Goal: Task Accomplishment & Management: Manage account settings

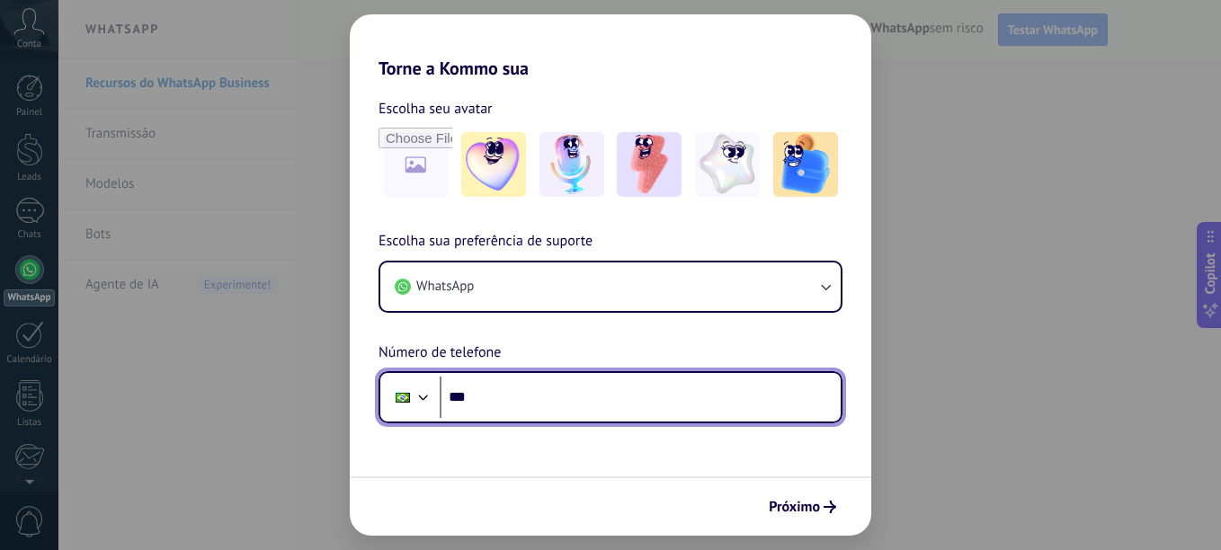
click at [495, 395] on input "***" at bounding box center [640, 397] width 401 height 41
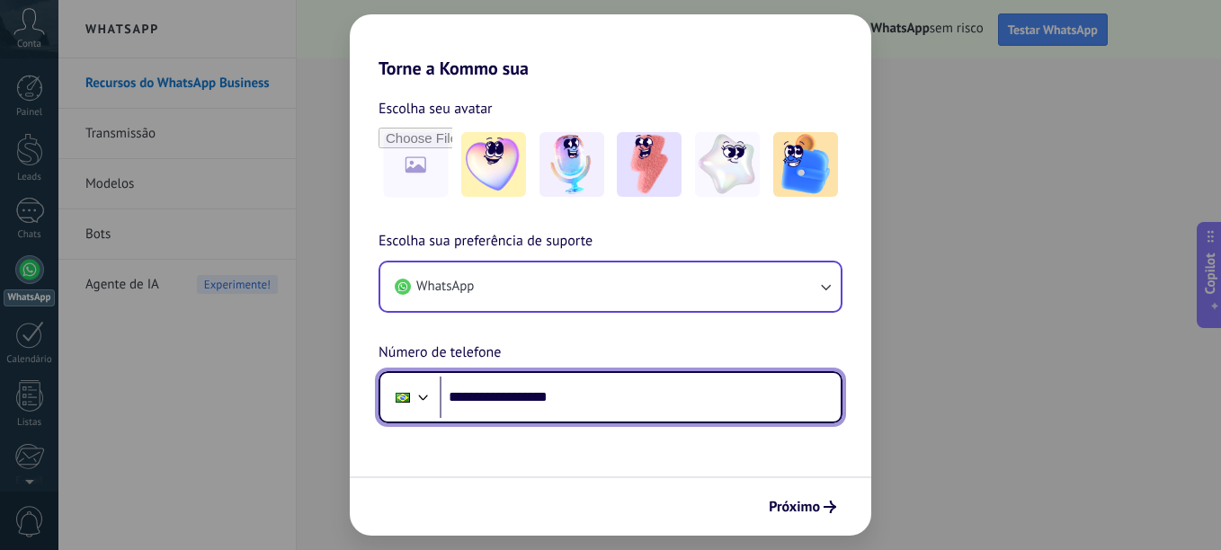
type input "**********"
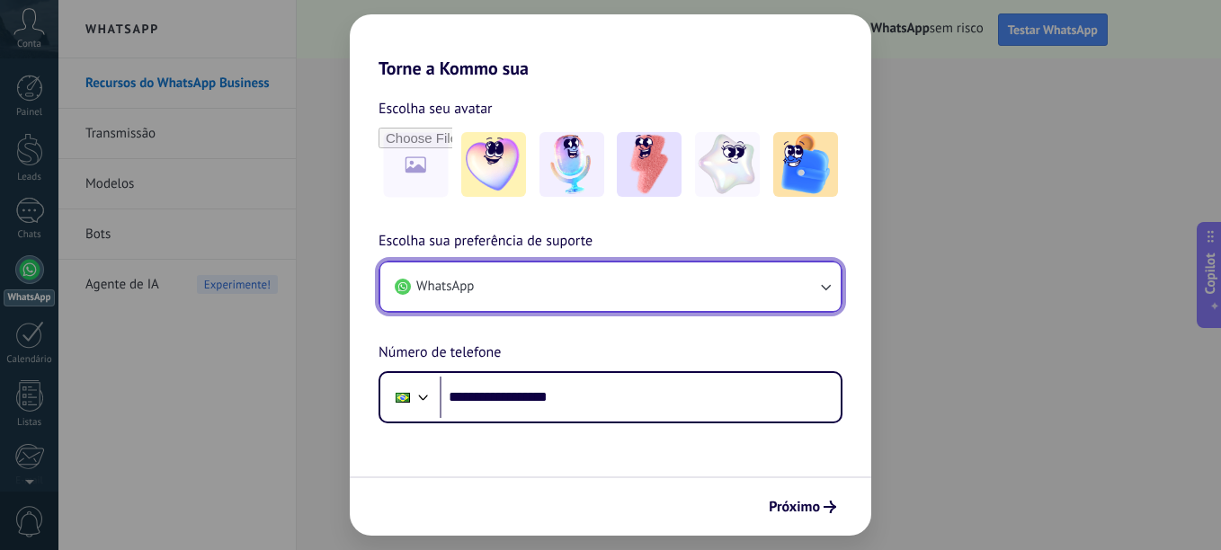
click at [832, 282] on icon "button" at bounding box center [825, 287] width 18 height 18
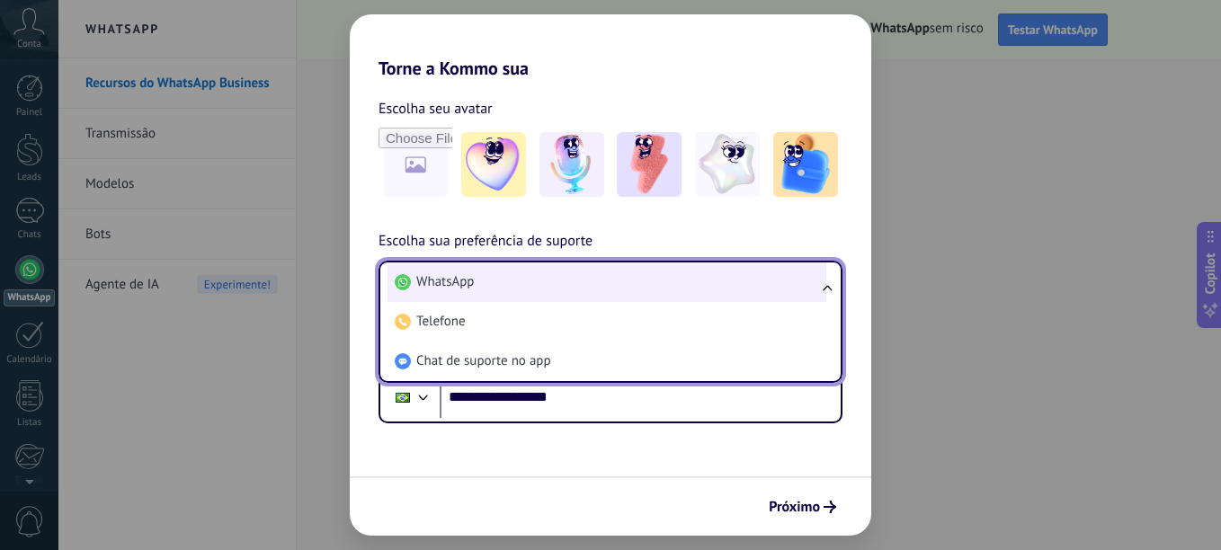
click at [486, 280] on li "WhatsApp" at bounding box center [607, 283] width 439 height 40
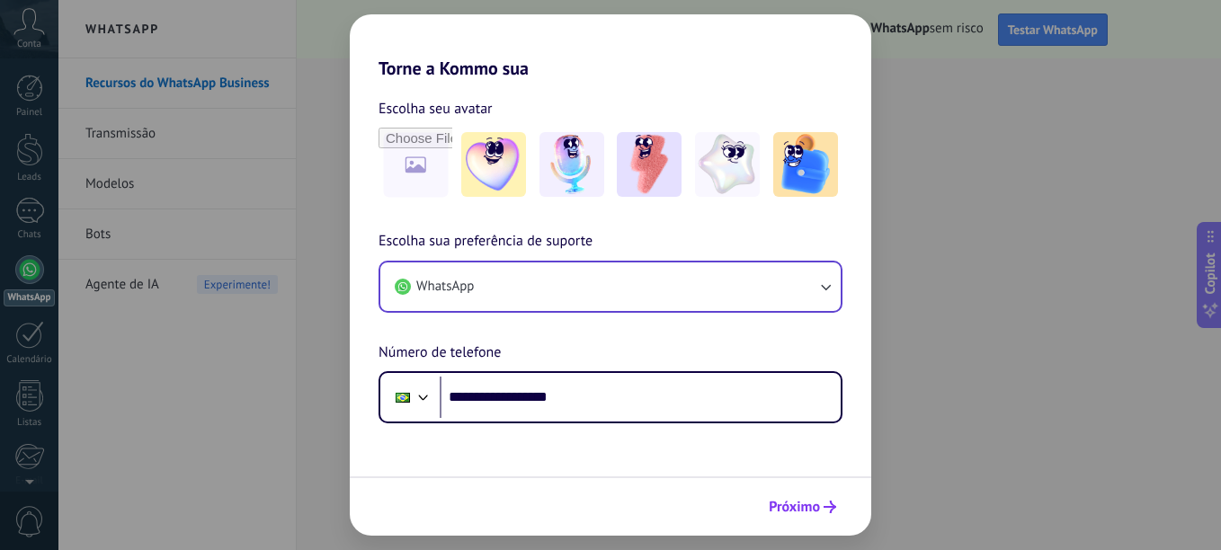
click at [790, 512] on span "Próximo" at bounding box center [794, 507] width 51 height 13
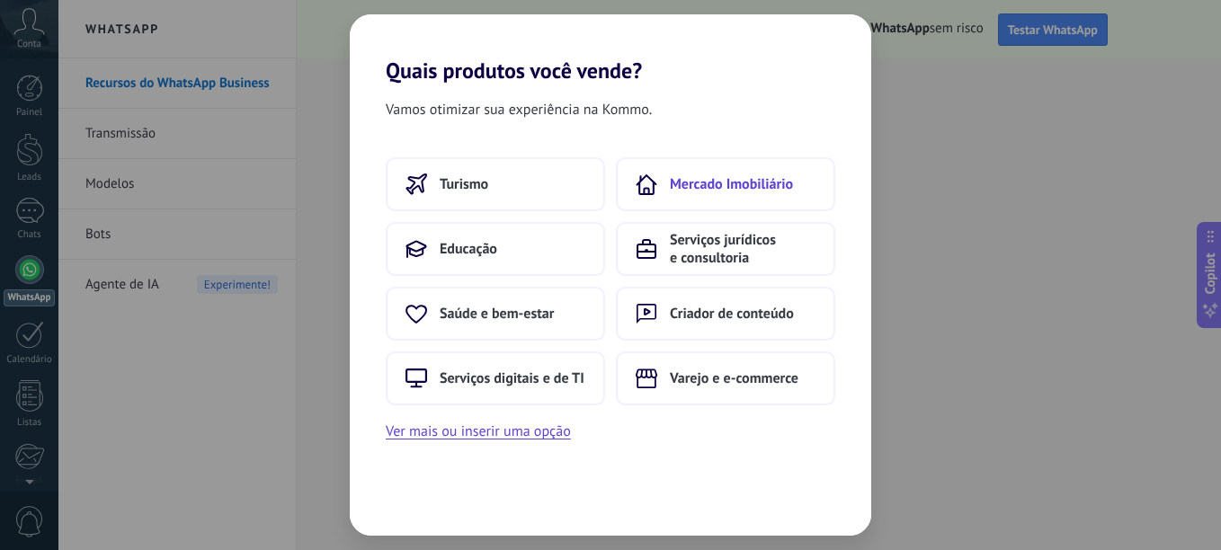
click at [736, 185] on span "Mercado Imobiliário" at bounding box center [731, 184] width 123 height 18
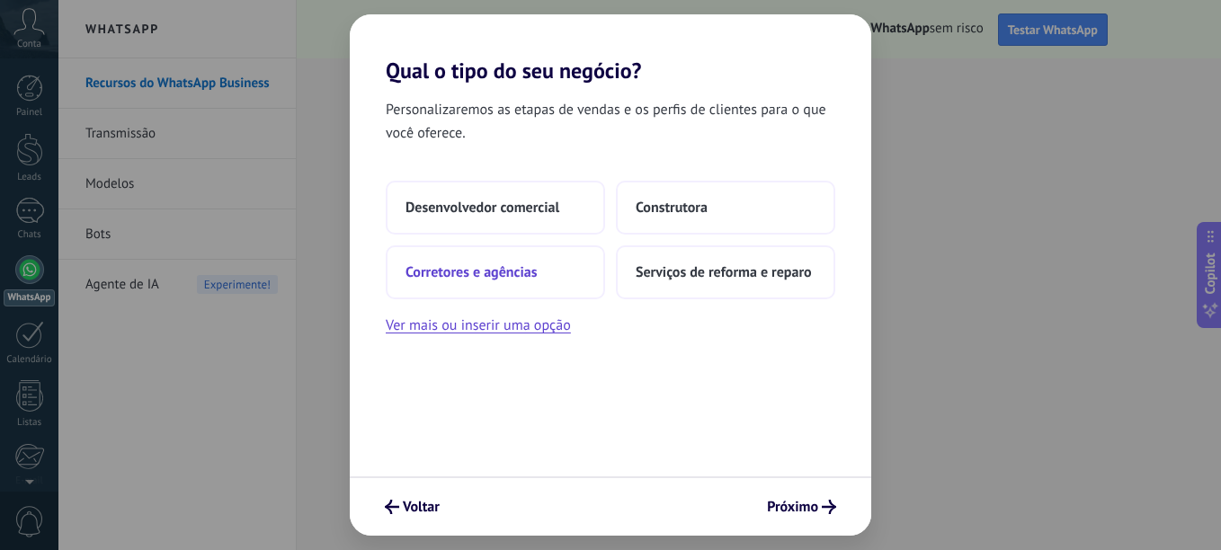
click at [558, 276] on button "Corretores e agências" at bounding box center [495, 272] width 219 height 54
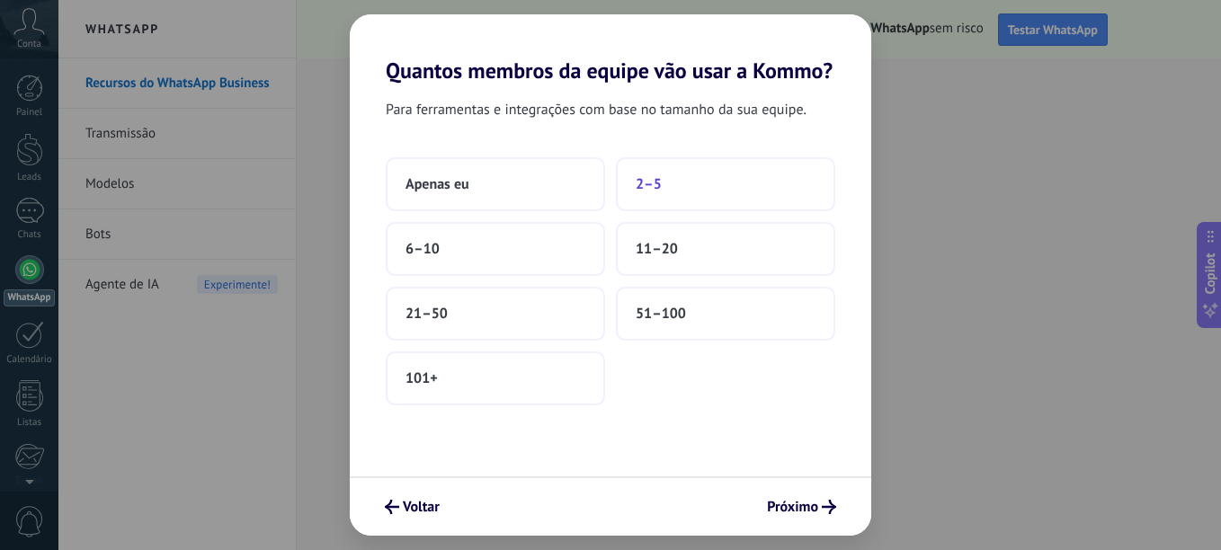
click at [666, 183] on button "2–5" at bounding box center [725, 184] width 219 height 54
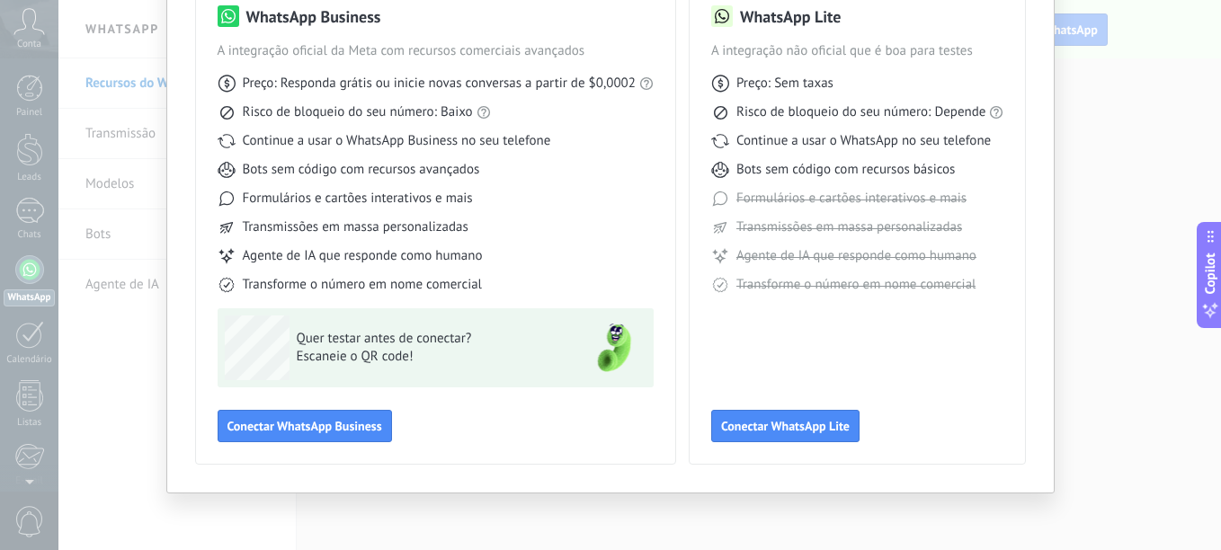
scroll to position [156, 0]
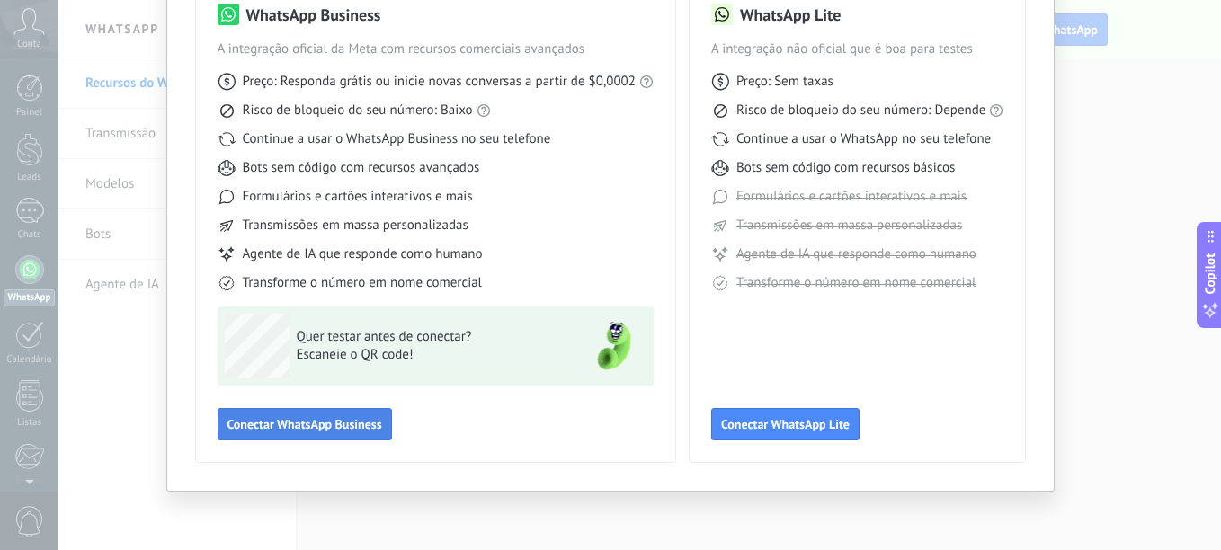
click at [312, 425] on span "Conectar WhatsApp Business" at bounding box center [305, 424] width 155 height 13
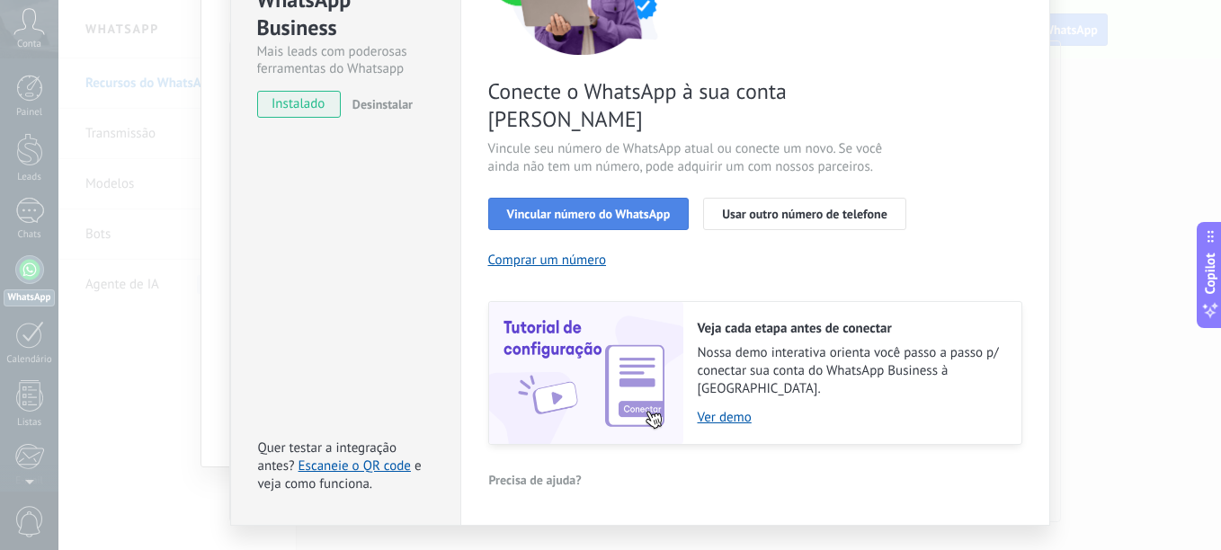
scroll to position [235, 0]
click at [566, 197] on button "Vincular número do WhatsApp" at bounding box center [588, 213] width 201 height 32
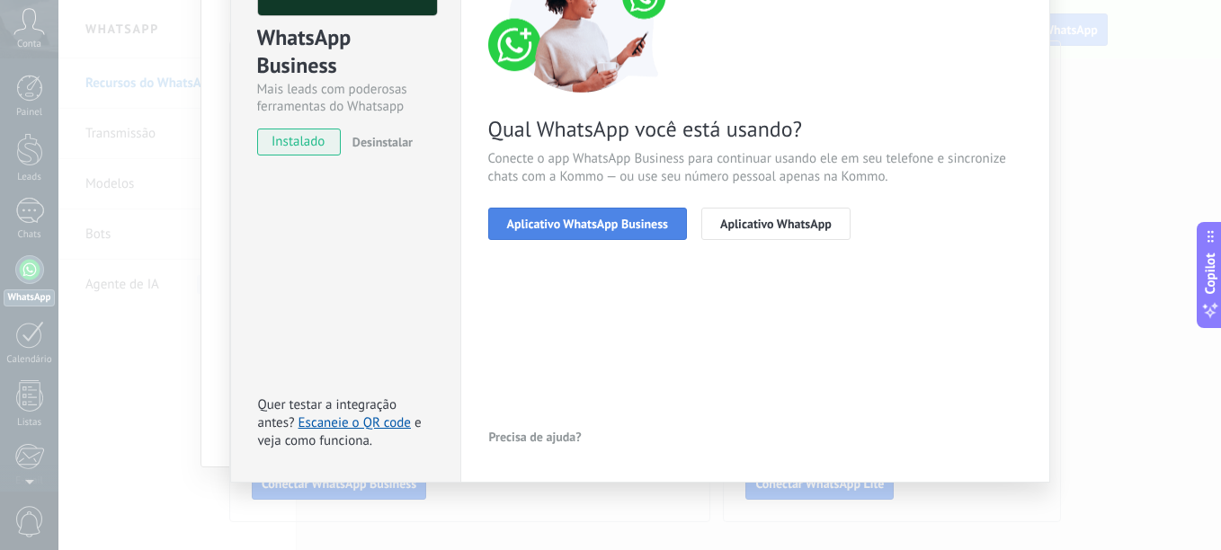
click at [595, 229] on span "Aplicativo WhatsApp Business" at bounding box center [587, 224] width 161 height 13
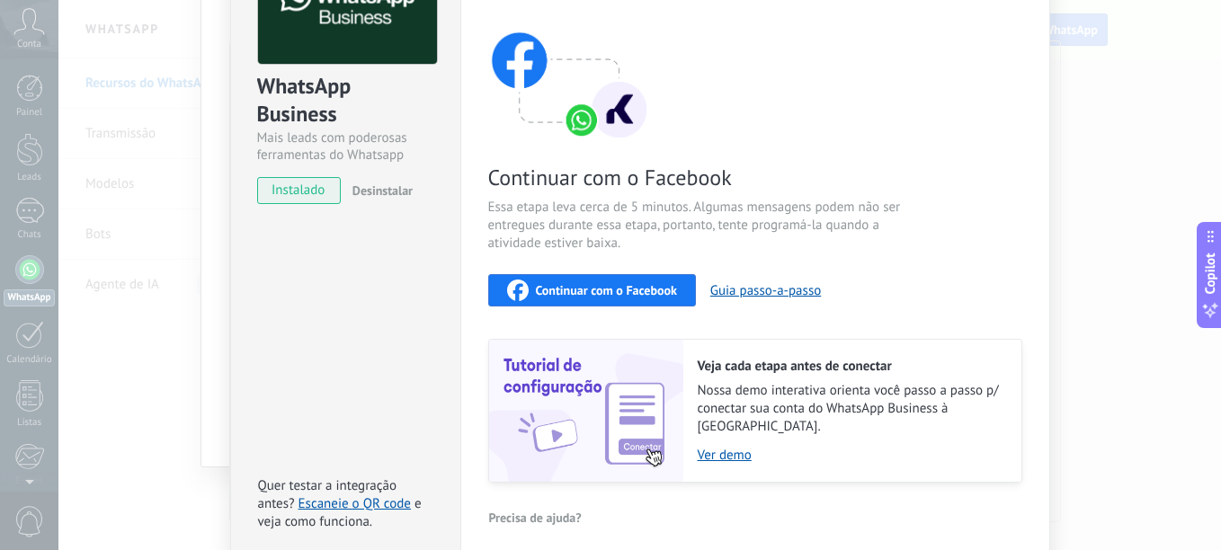
scroll to position [106, 0]
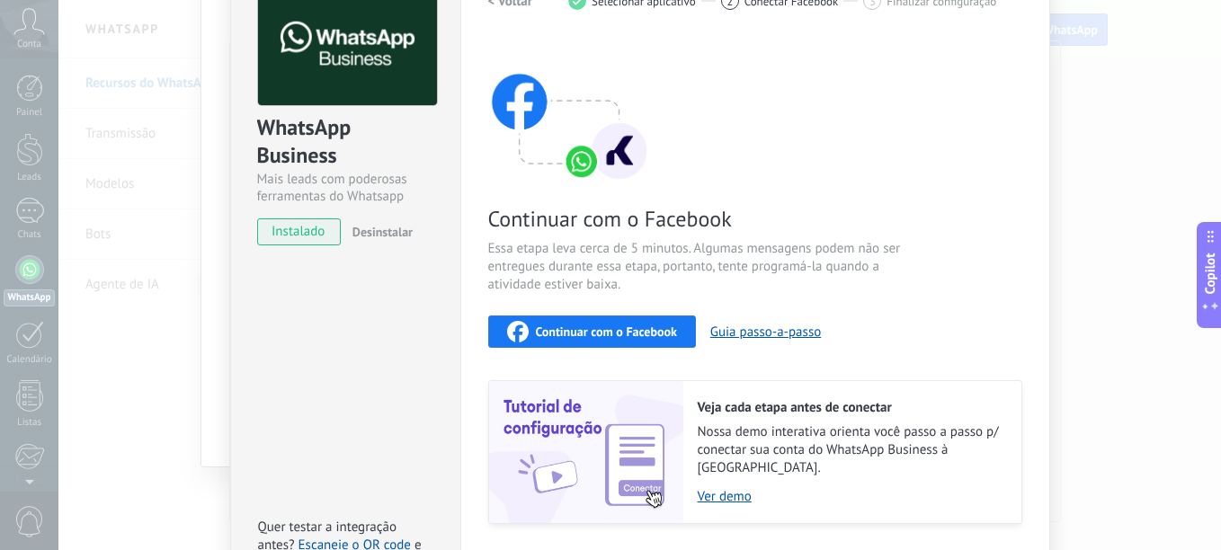
click at [588, 331] on span "Continuar com o Facebook" at bounding box center [606, 332] width 141 height 13
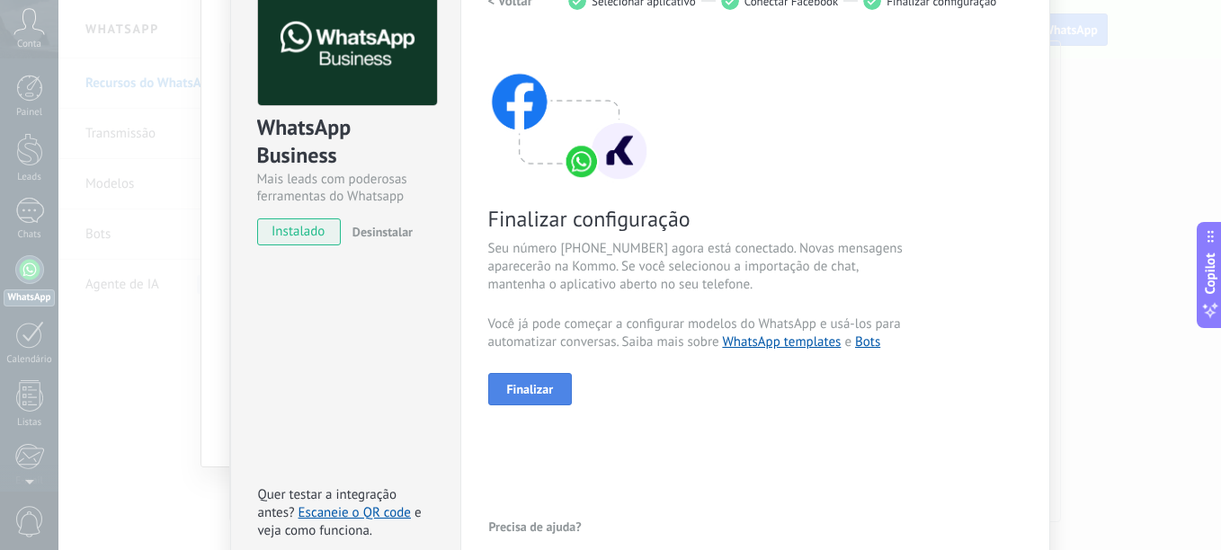
click at [543, 391] on span "Finalizar" at bounding box center [530, 389] width 47 height 13
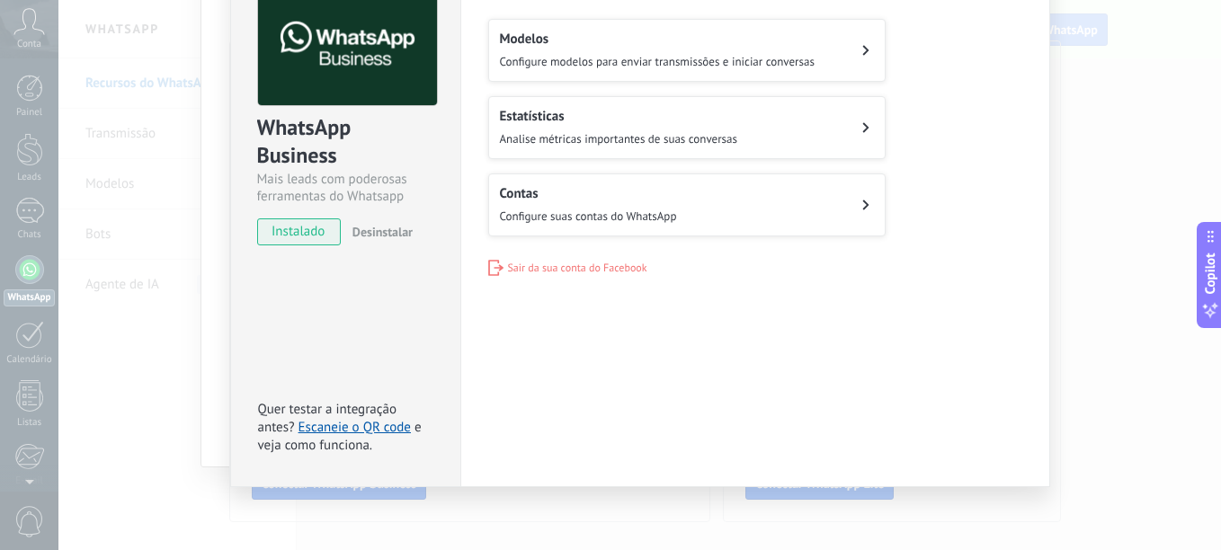
click at [868, 202] on button "Contas Configure suas contas do WhatsApp" at bounding box center [686, 205] width 397 height 63
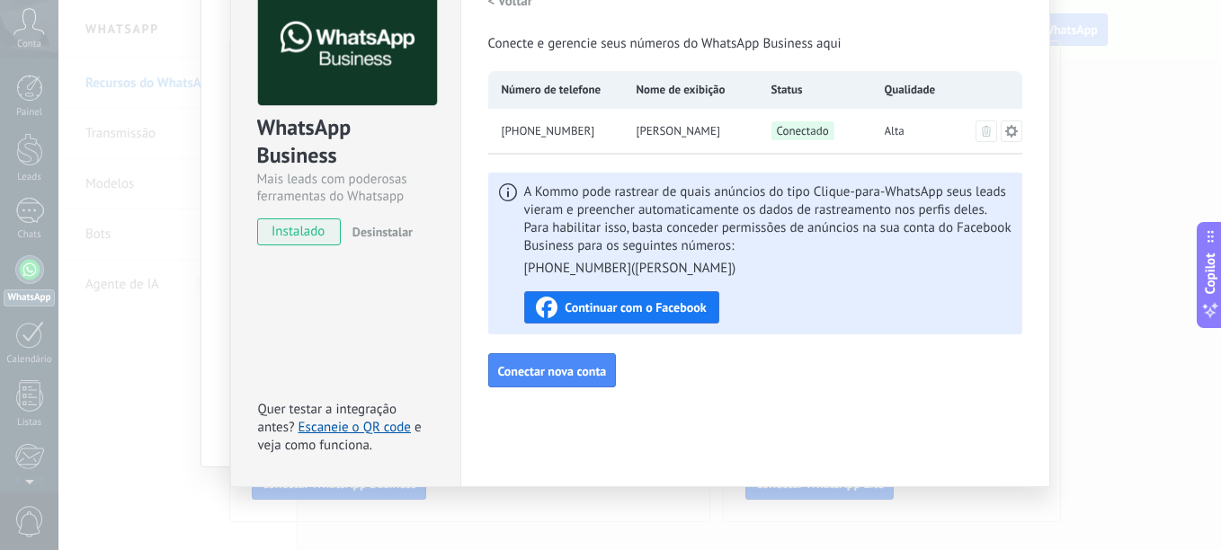
scroll to position [111, 0]
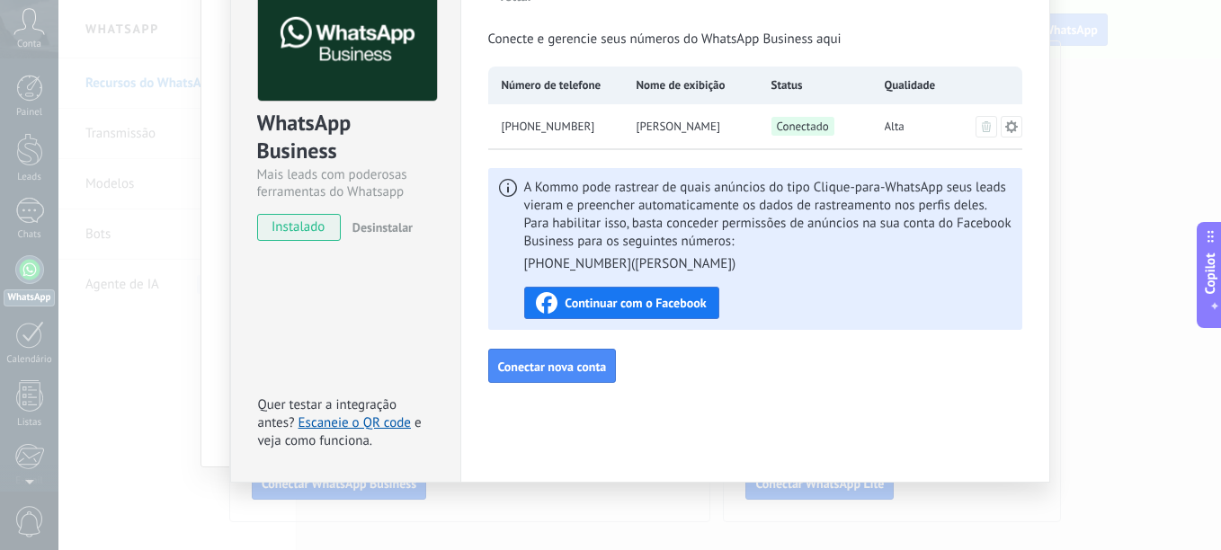
click at [1094, 209] on div "WhatsApp Business Mais leads com poderosas ferramentas do Whatsapp instalado De…" at bounding box center [639, 275] width 1163 height 550
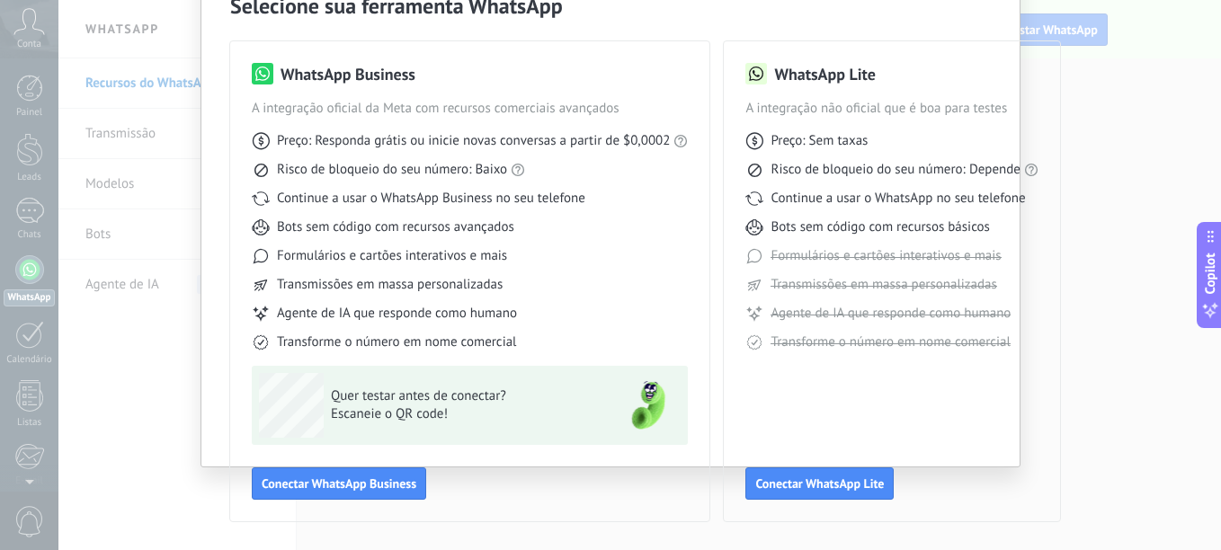
click at [1120, 382] on div "Selecione sua ferramenta WhatsApp WhatsApp Business A integração oficial da Met…" at bounding box center [610, 275] width 1221 height 550
click at [1089, 380] on div "Selecione sua ferramenta WhatsApp WhatsApp Business A integração oficial da Met…" at bounding box center [610, 275] width 1221 height 550
click at [574, 487] on div "WhatsApp Business A integração oficial da Meta com recursos comerciais avançado…" at bounding box center [470, 281] width 436 height 437
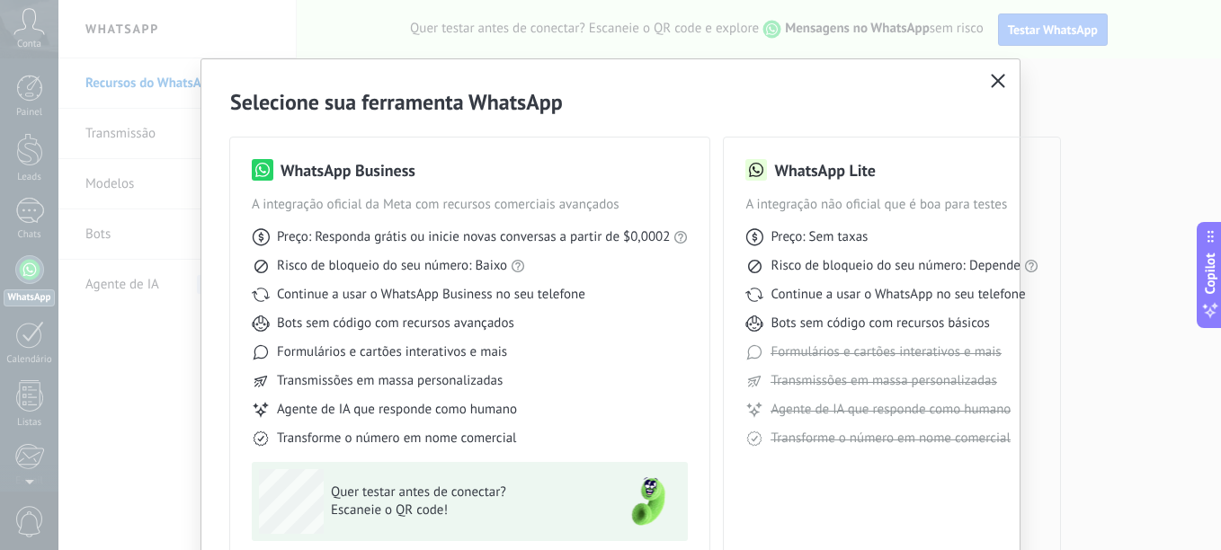
click at [991, 77] on icon "button" at bounding box center [998, 81] width 14 height 14
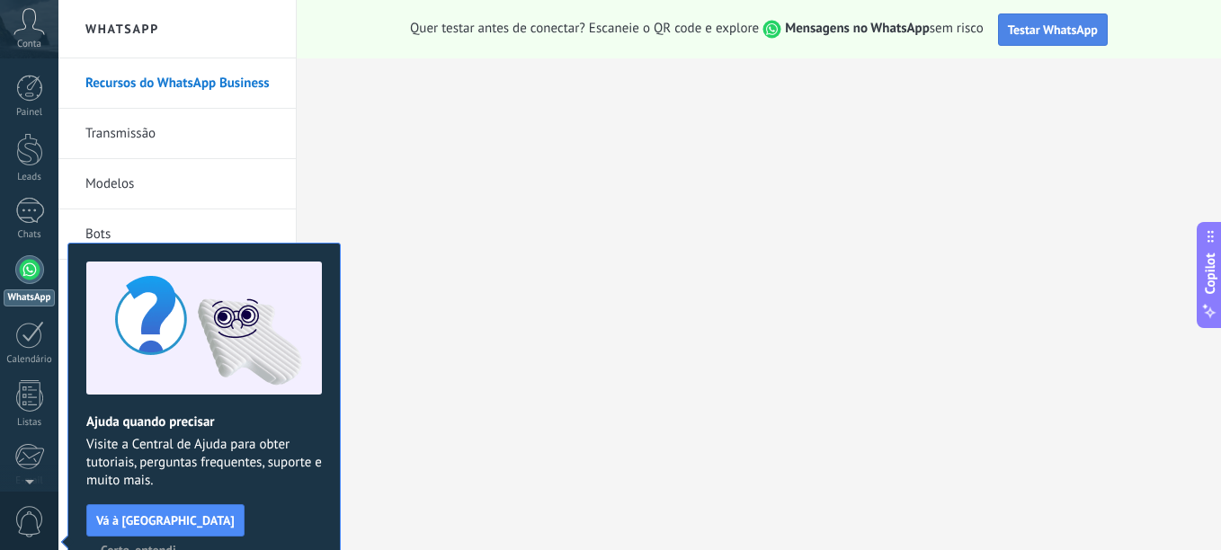
click at [1043, 28] on span "Testar WhatsApp" at bounding box center [1053, 30] width 90 height 16
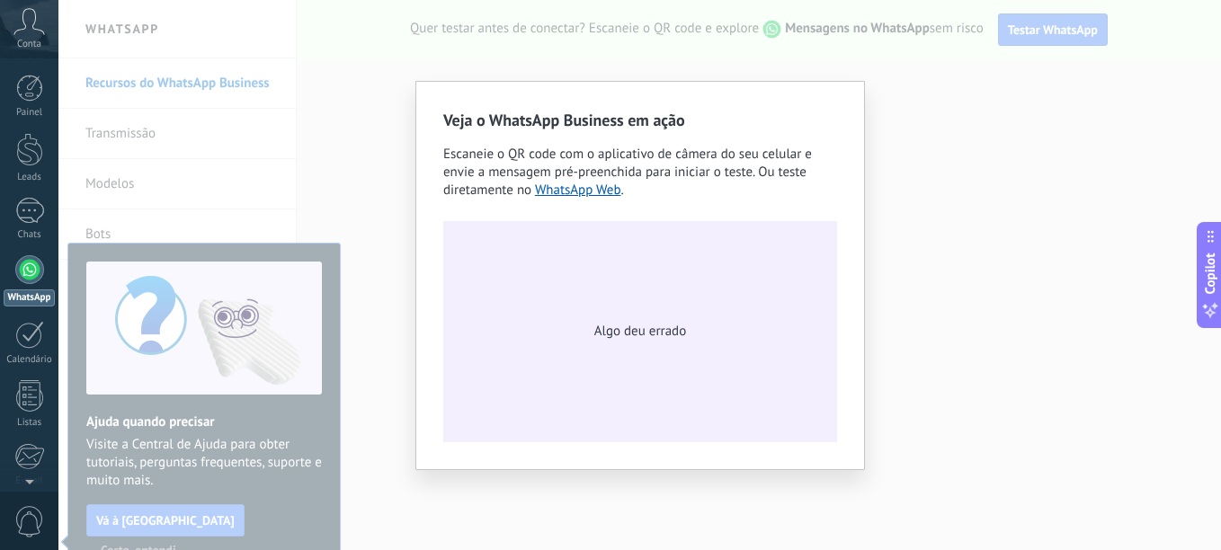
click at [1031, 153] on div "Veja o WhatsApp Business em ação Escaneie o QR code com o aplicativo de câmera …" at bounding box center [639, 275] width 1163 height 550
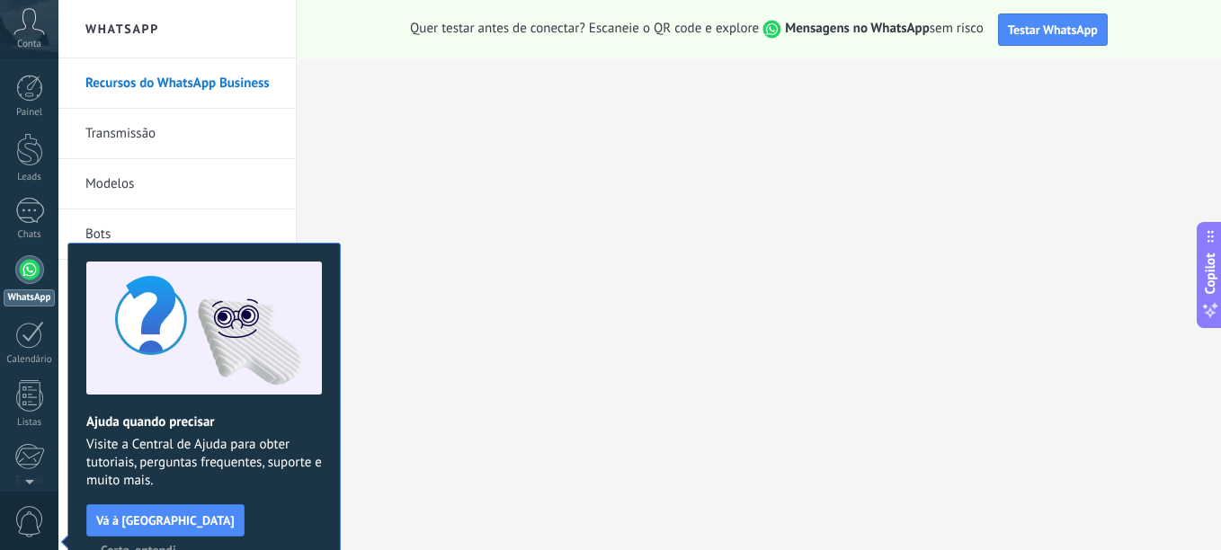
click at [28, 269] on div at bounding box center [29, 269] width 29 height 29
click at [19, 275] on div at bounding box center [29, 269] width 29 height 29
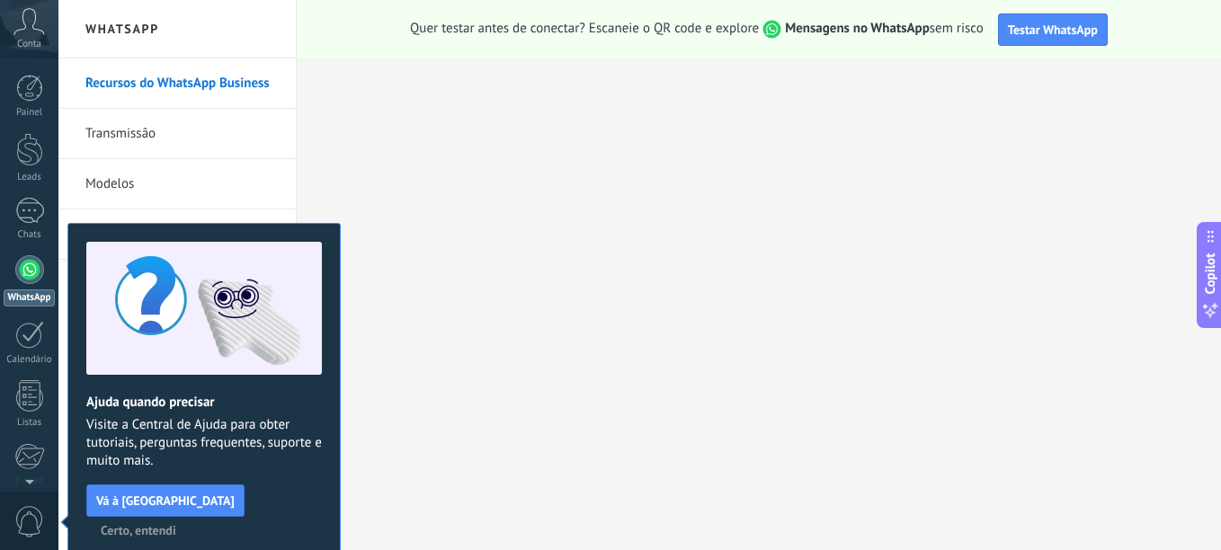
click at [34, 32] on icon at bounding box center [28, 21] width 31 height 27
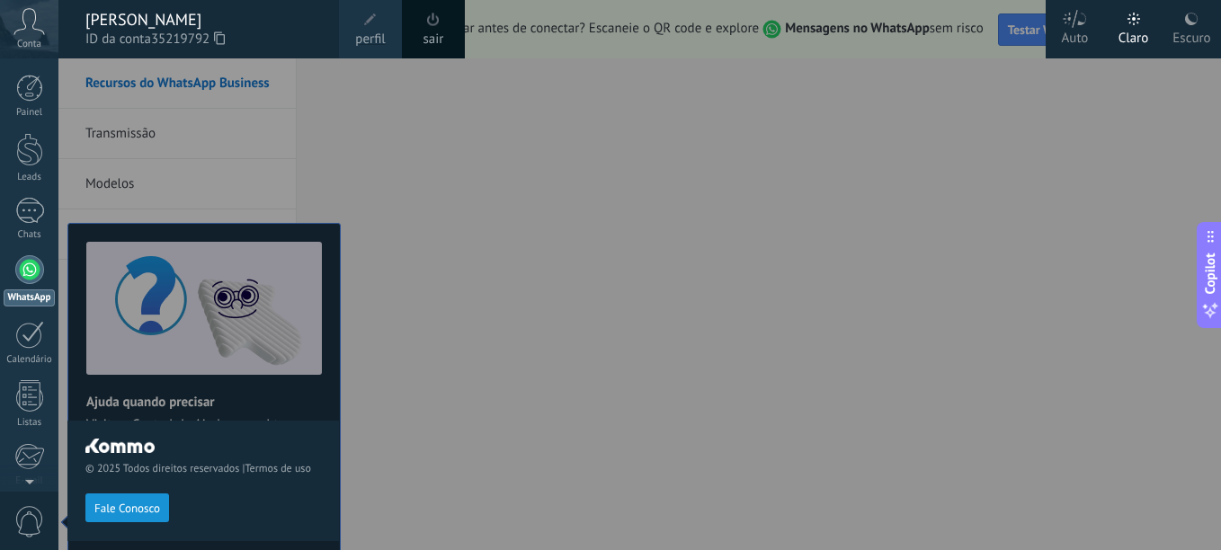
click at [1197, 16] on icon at bounding box center [1191, 19] width 14 height 14
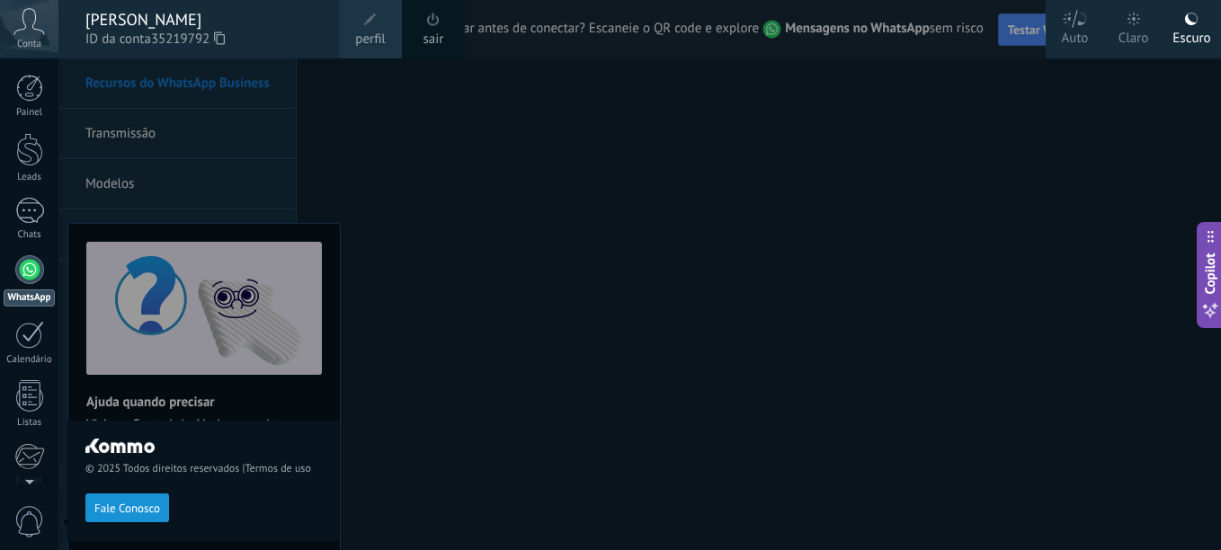
click at [720, 120] on div at bounding box center [668, 275] width 1221 height 550
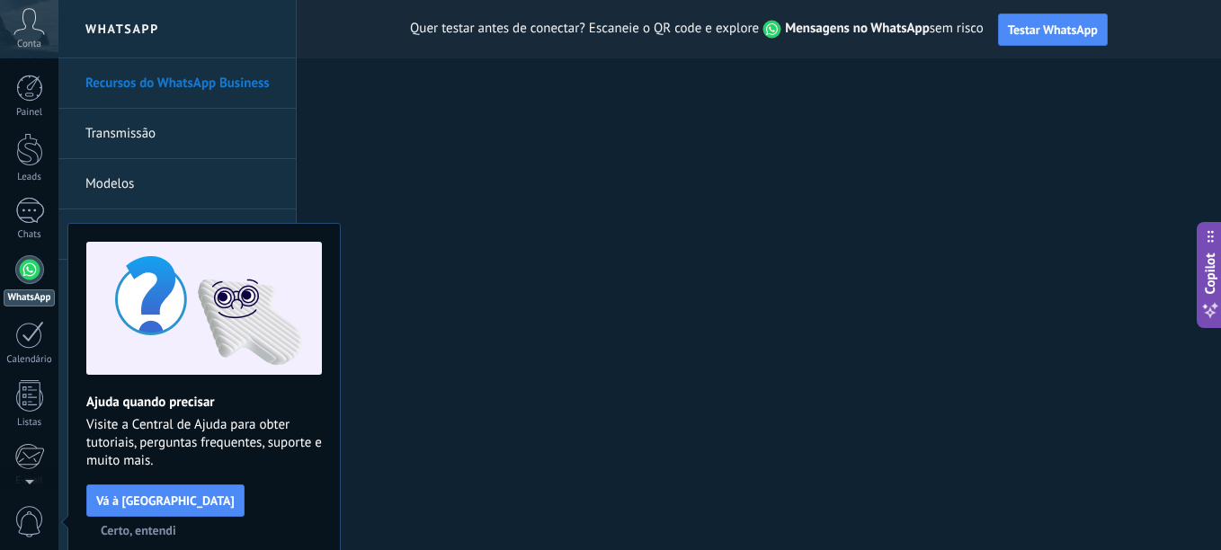
click at [825, 30] on strong "Mensagens no WhatsApp" at bounding box center [857, 28] width 145 height 17
click at [1053, 26] on span "Testar WhatsApp" at bounding box center [1053, 30] width 90 height 16
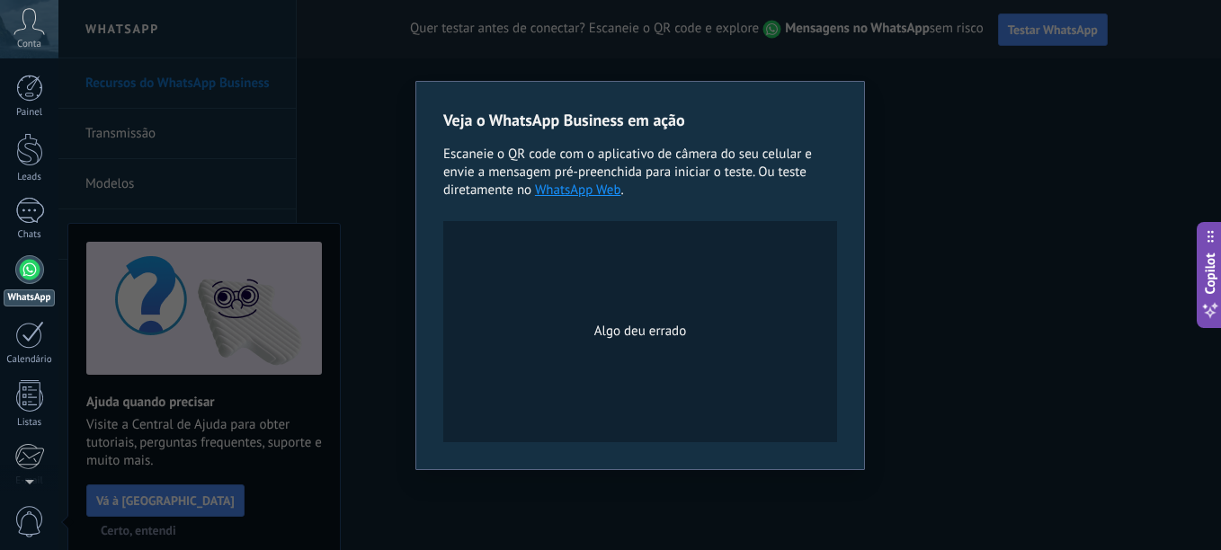
click at [576, 190] on link "WhatsApp Web" at bounding box center [578, 190] width 86 height 17
click at [571, 187] on link "WhatsApp Web" at bounding box center [578, 190] width 86 height 17
click at [572, 187] on link "WhatsApp Web" at bounding box center [578, 190] width 86 height 17
click at [328, 158] on div "Veja o WhatsApp Business em ação Escaneie o QR code com o aplicativo de câmera …" at bounding box center [639, 275] width 1163 height 550
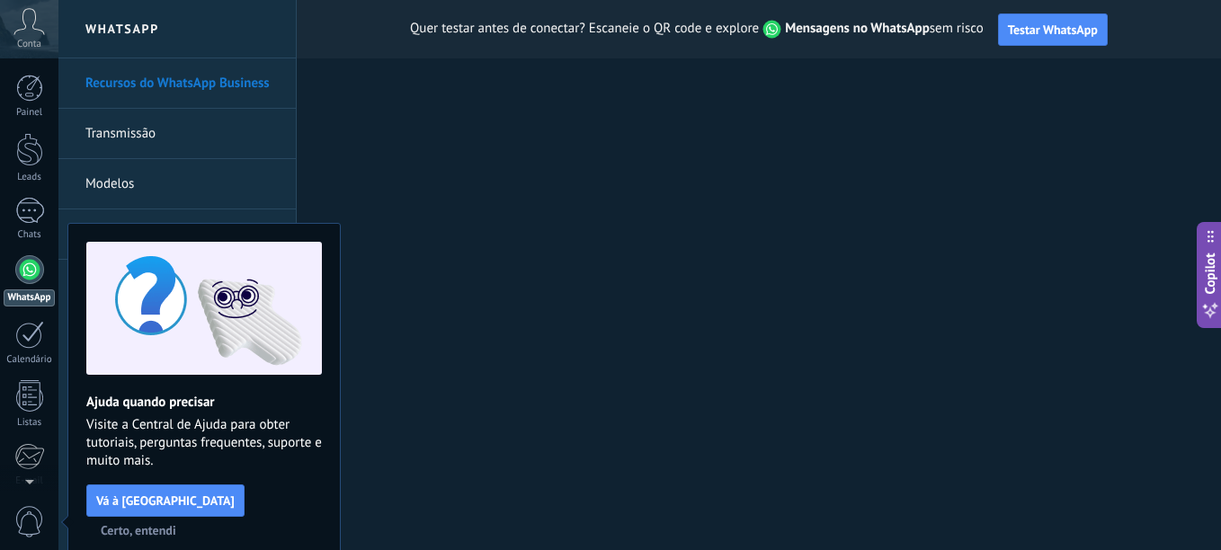
click at [176, 524] on span "Certo, entendi" at bounding box center [139, 530] width 76 height 13
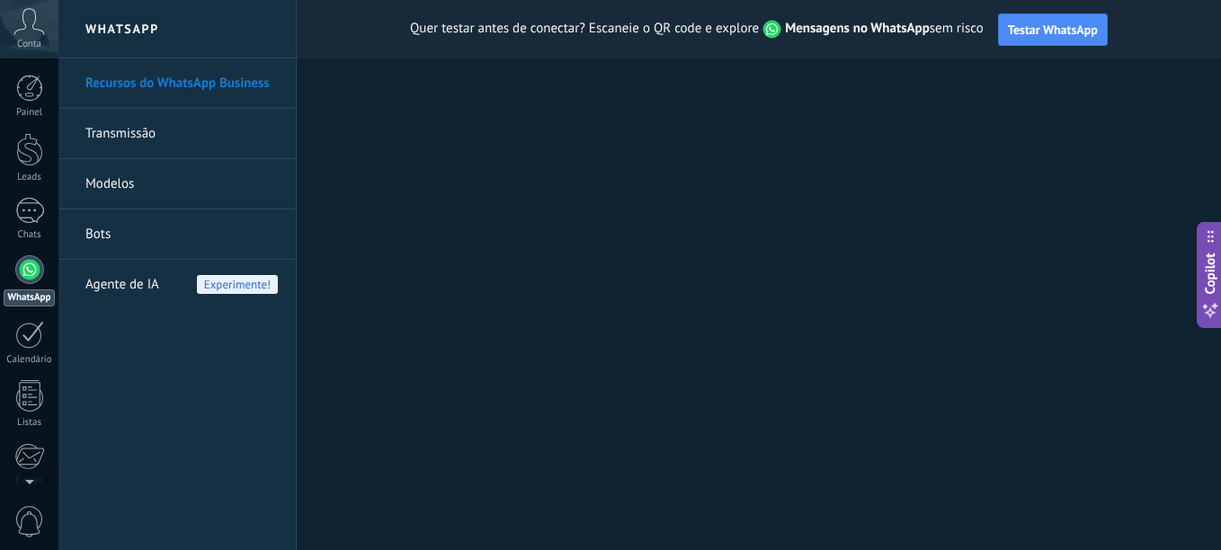
click at [222, 280] on span "Experimente!" at bounding box center [237, 284] width 81 height 19
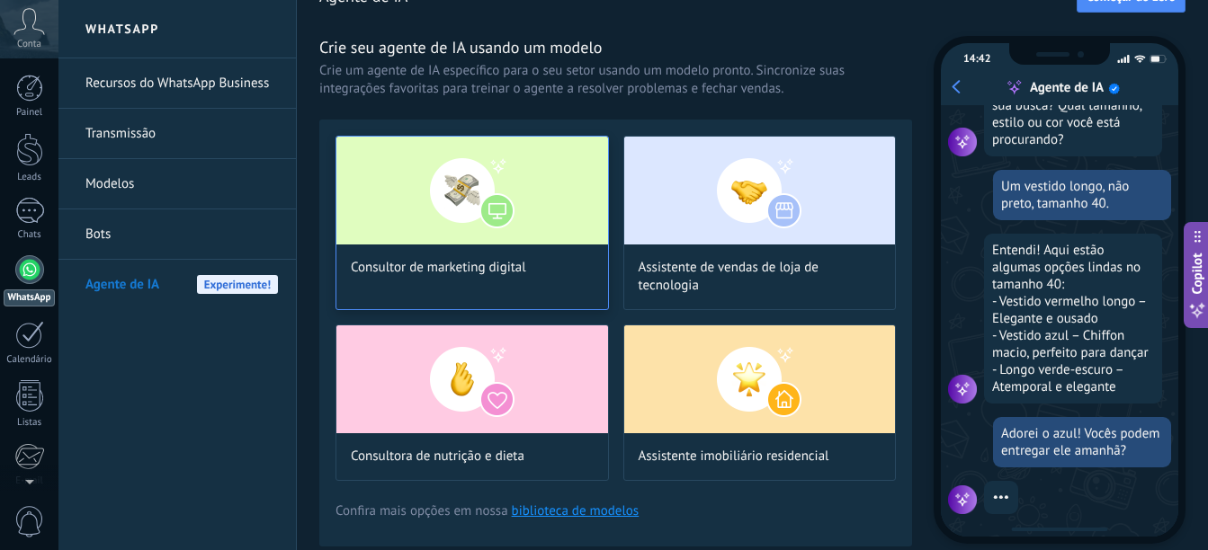
scroll to position [49, 0]
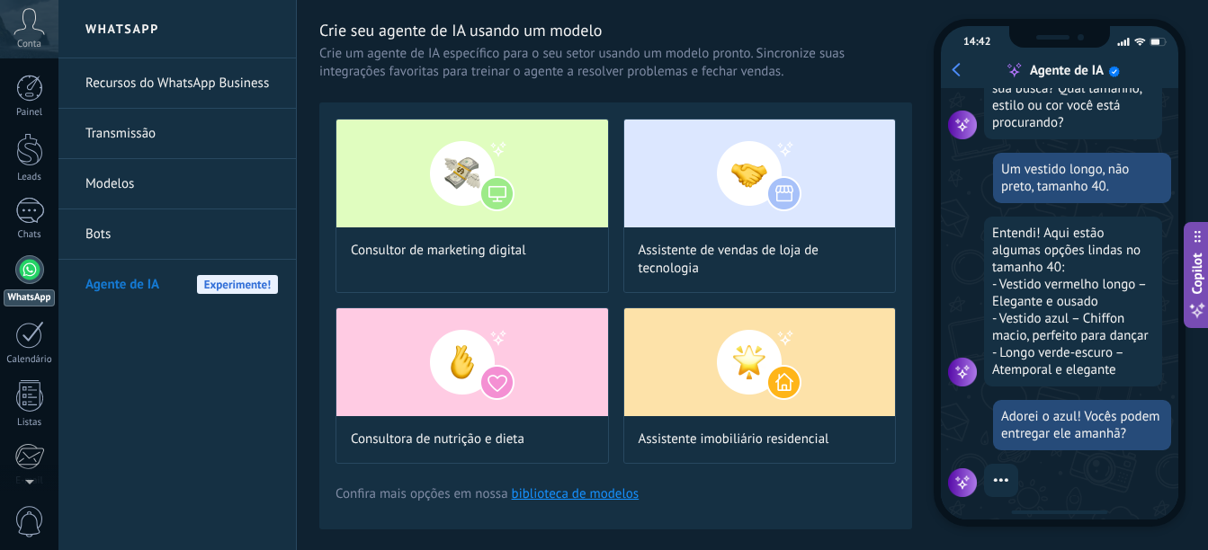
click at [18, 281] on link "WhatsApp" at bounding box center [29, 280] width 58 height 51
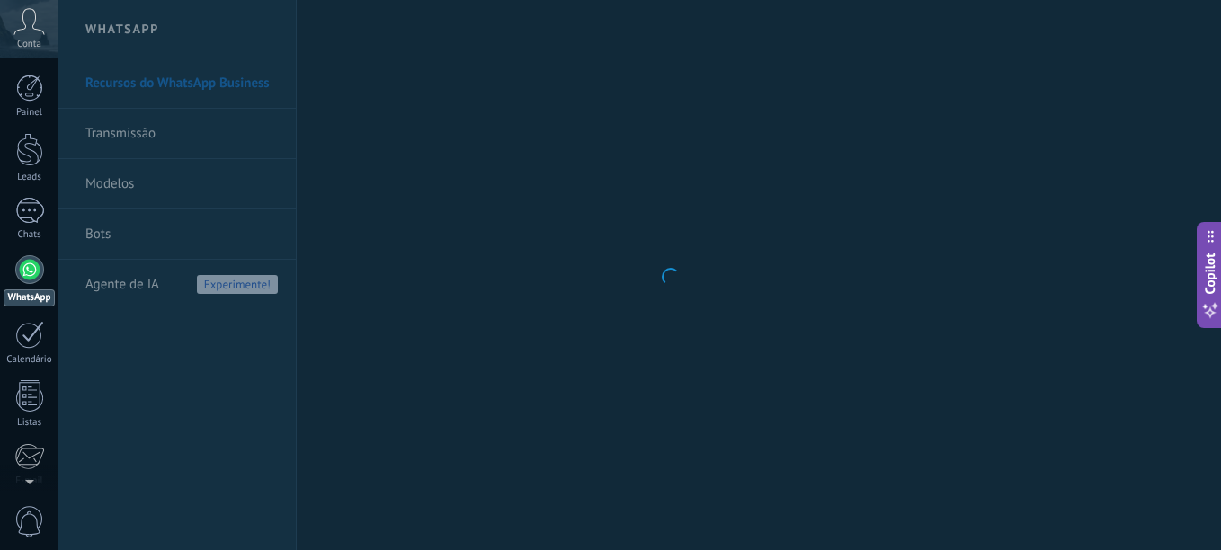
click at [26, 280] on div at bounding box center [29, 269] width 29 height 29
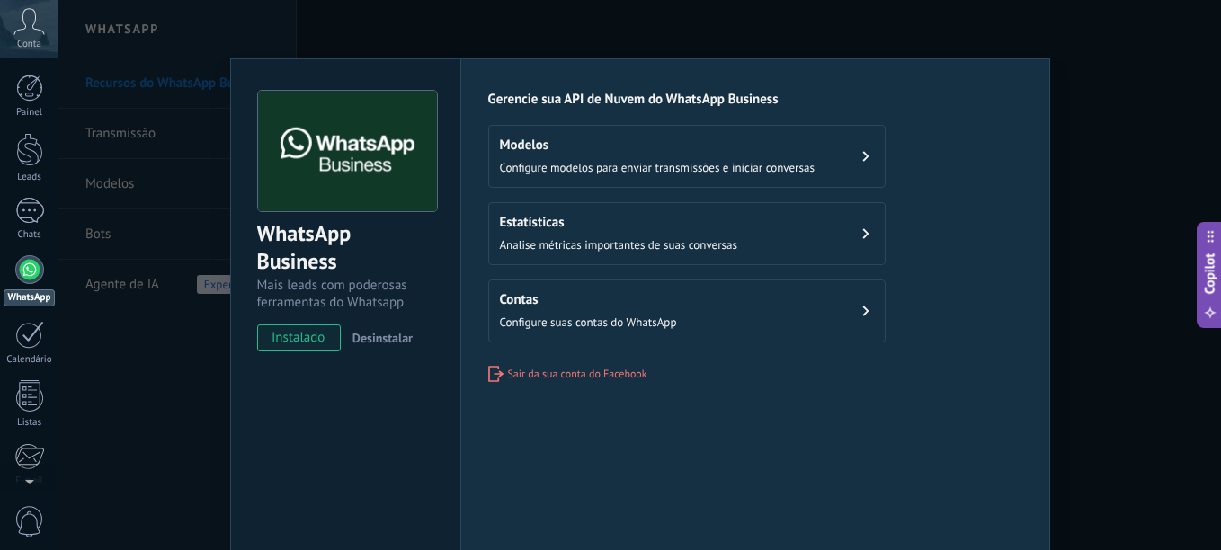
click at [304, 344] on span "instalado" at bounding box center [299, 338] width 82 height 27
click at [292, 335] on span "instalado" at bounding box center [299, 338] width 82 height 27
click at [293, 335] on span "instalado" at bounding box center [299, 338] width 82 height 27
click at [295, 335] on span "instalado" at bounding box center [299, 338] width 82 height 27
click at [296, 335] on span "instalado" at bounding box center [299, 338] width 82 height 27
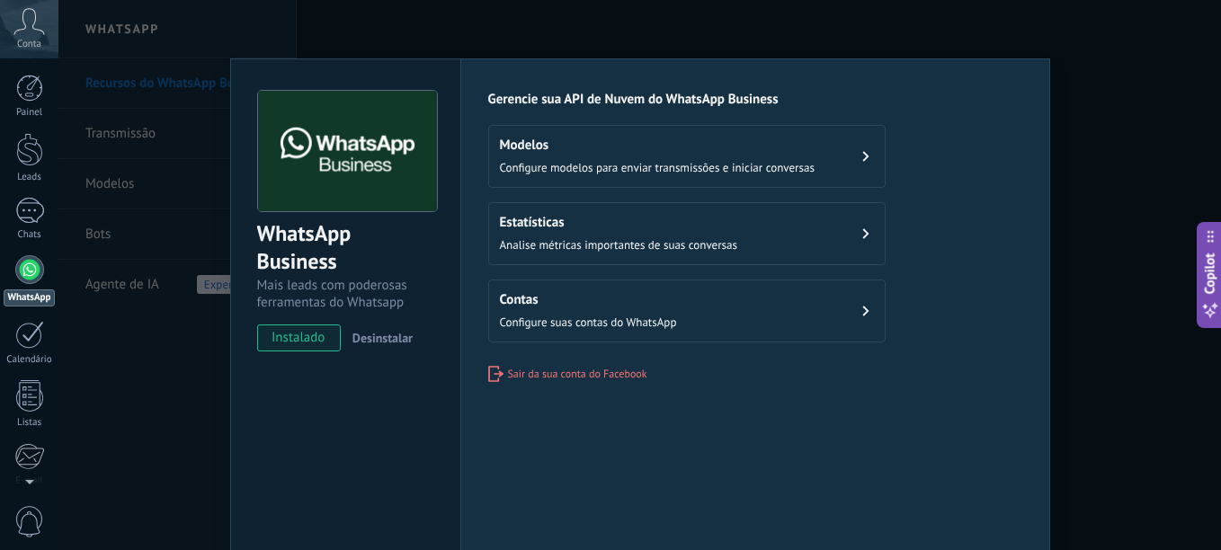
click at [298, 334] on span "instalado" at bounding box center [299, 338] width 82 height 27
click at [593, 151] on h2 "Modelos" at bounding box center [657, 145] width 315 height 17
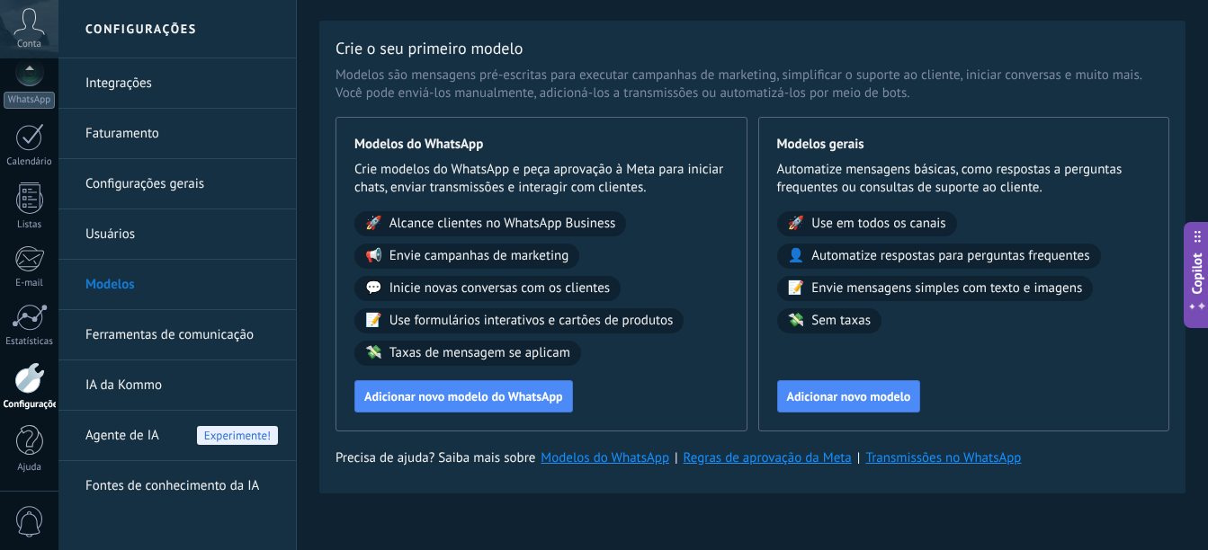
scroll to position [57, 0]
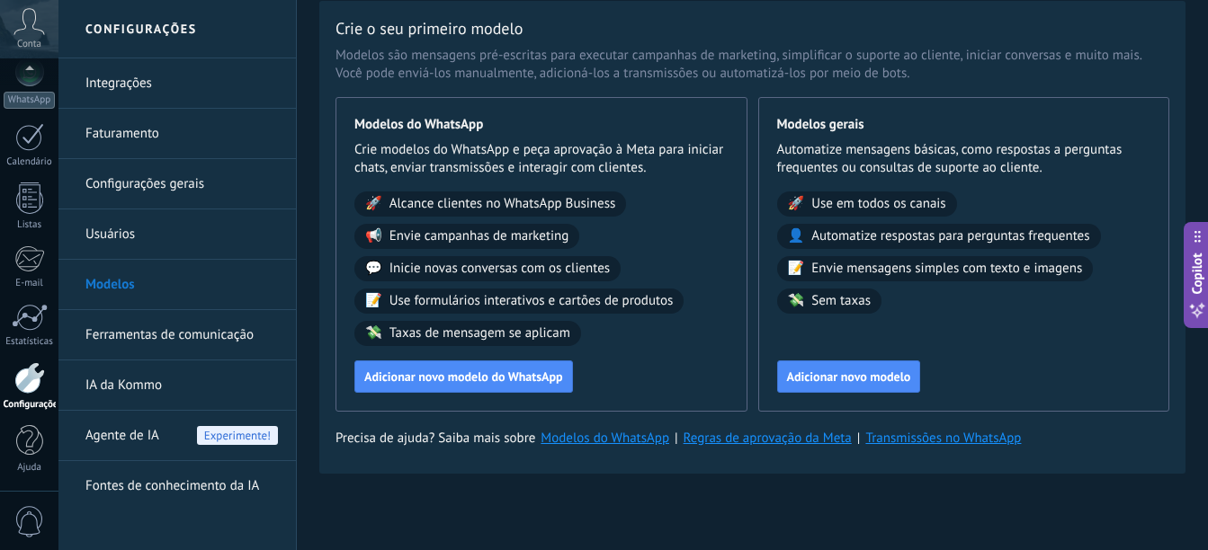
click at [258, 147] on link "Faturamento" at bounding box center [181, 134] width 192 height 50
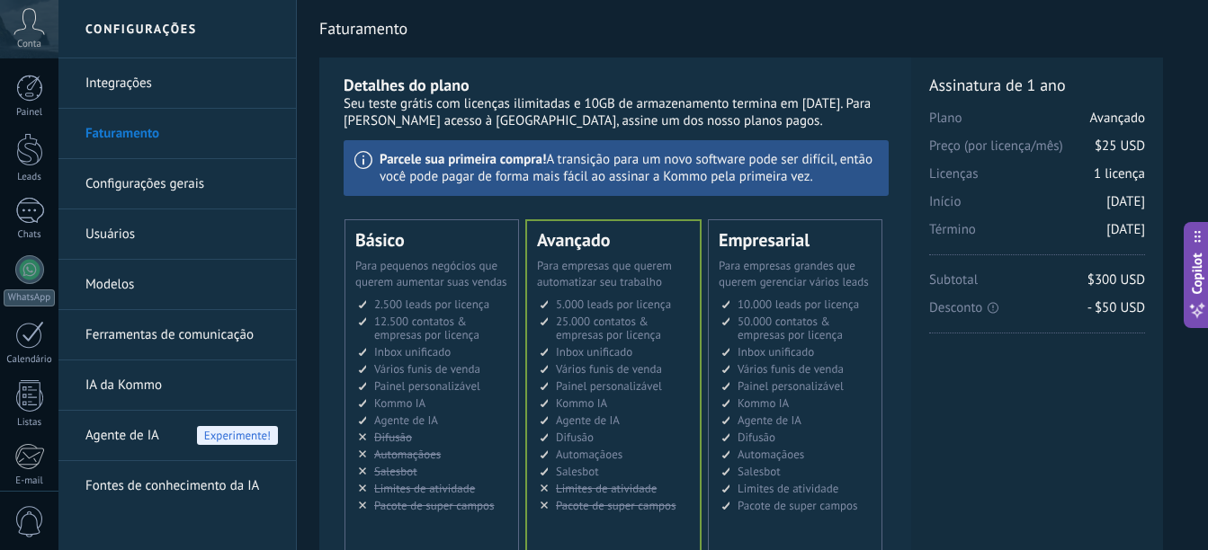
click at [148, 31] on h2 "Configurações" at bounding box center [177, 29] width 192 height 58
click at [104, 80] on link "Integrações" at bounding box center [181, 83] width 192 height 50
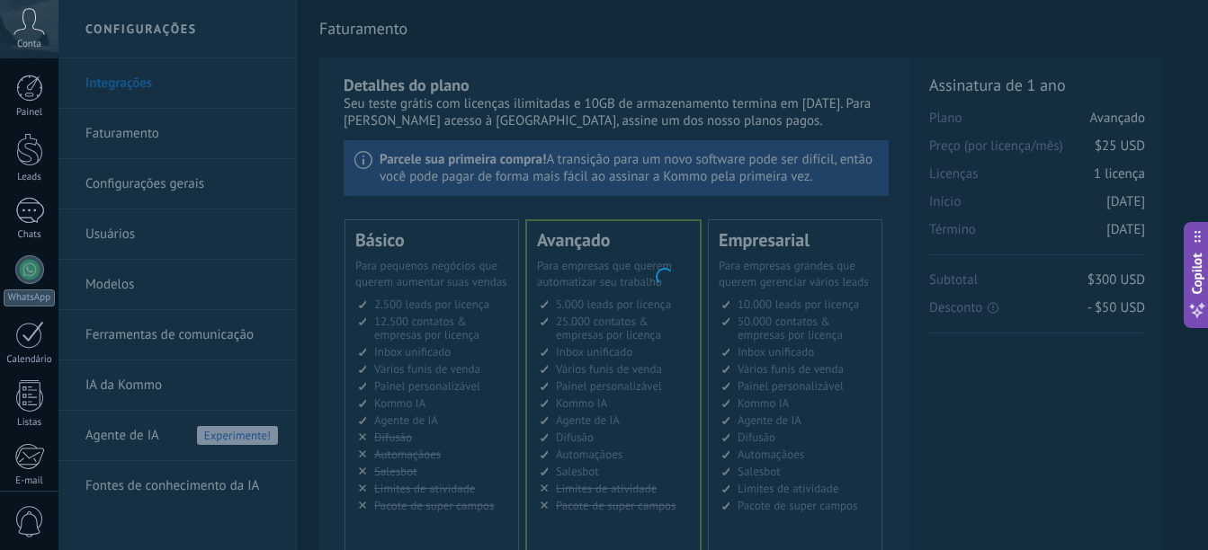
scroll to position [198, 0]
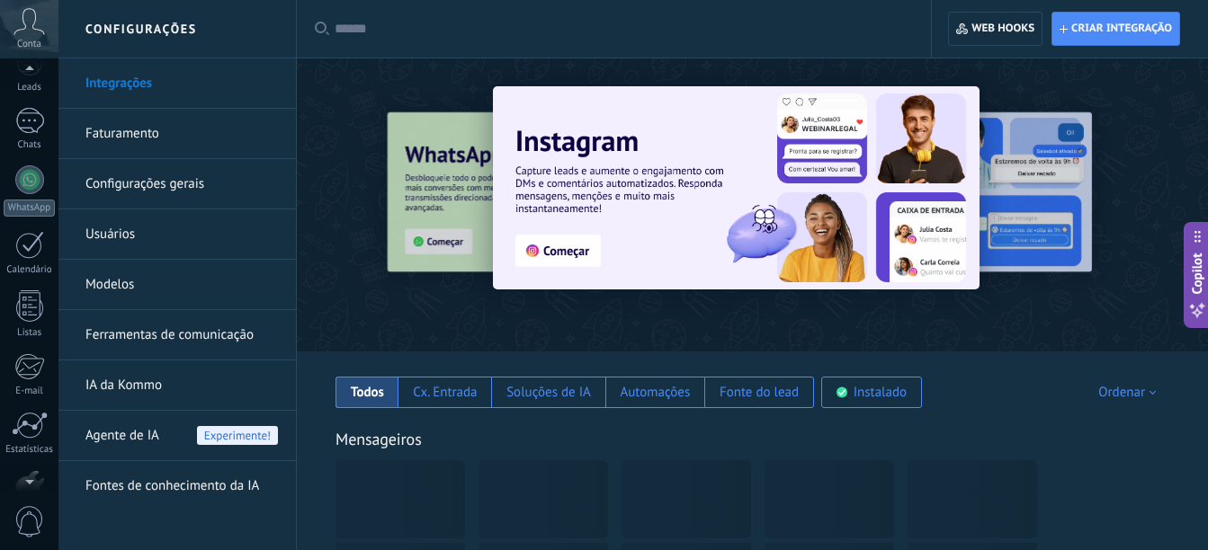
click at [30, 75] on div at bounding box center [29, 71] width 58 height 27
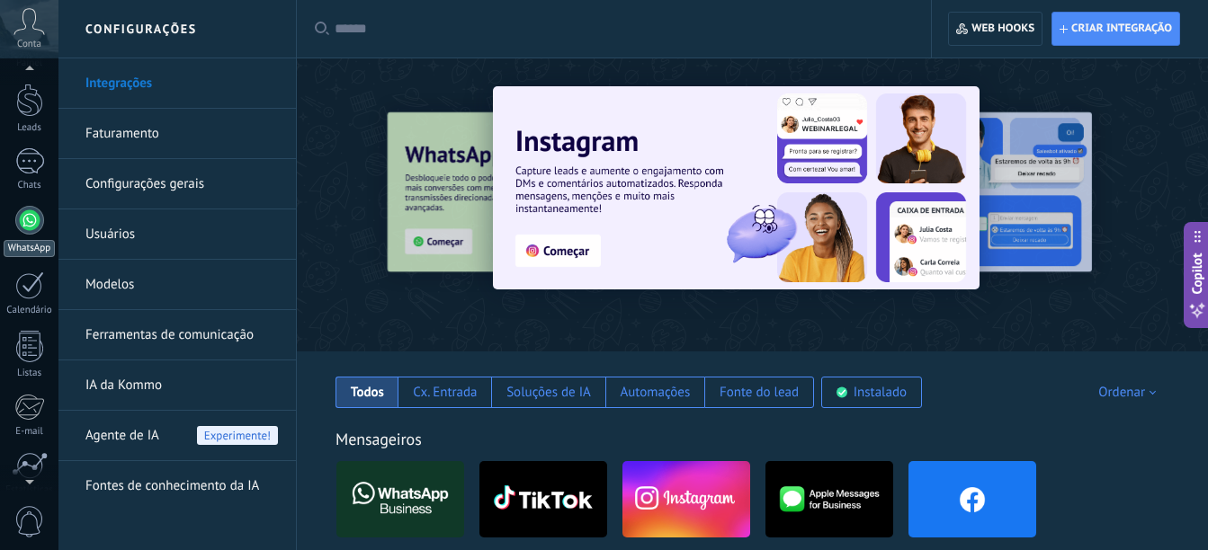
click at [37, 218] on div at bounding box center [29, 220] width 29 height 29
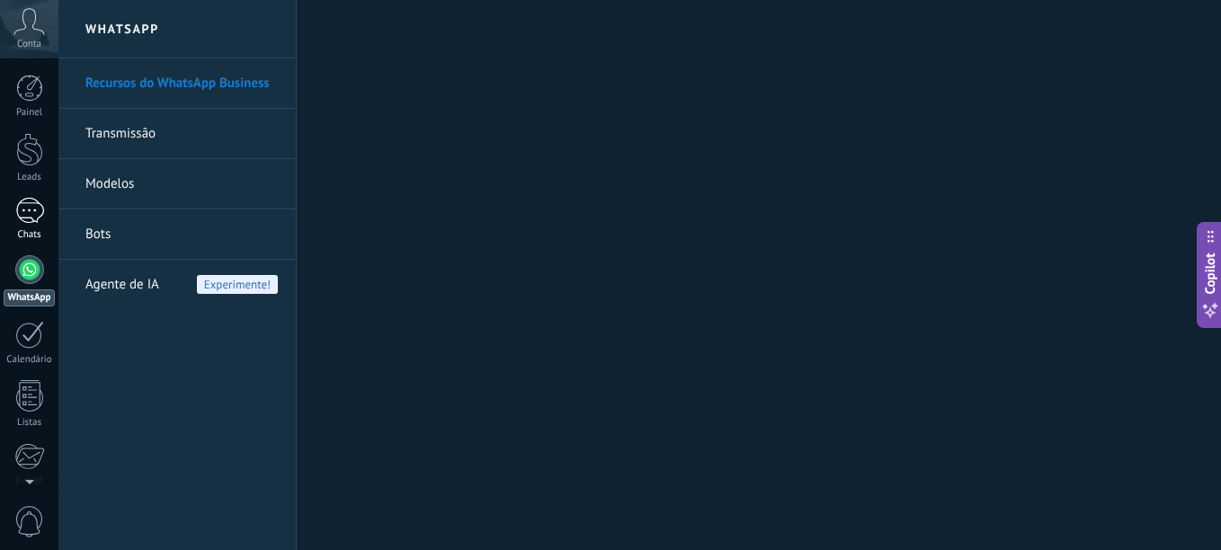
click at [35, 213] on div at bounding box center [29, 211] width 29 height 26
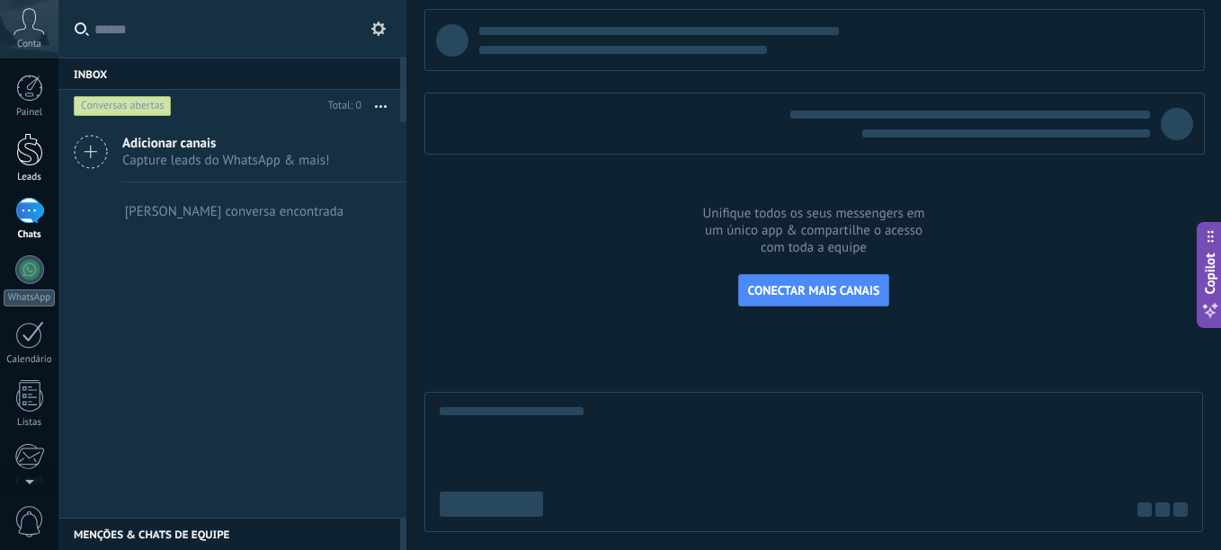
click at [20, 155] on div at bounding box center [29, 149] width 27 height 33
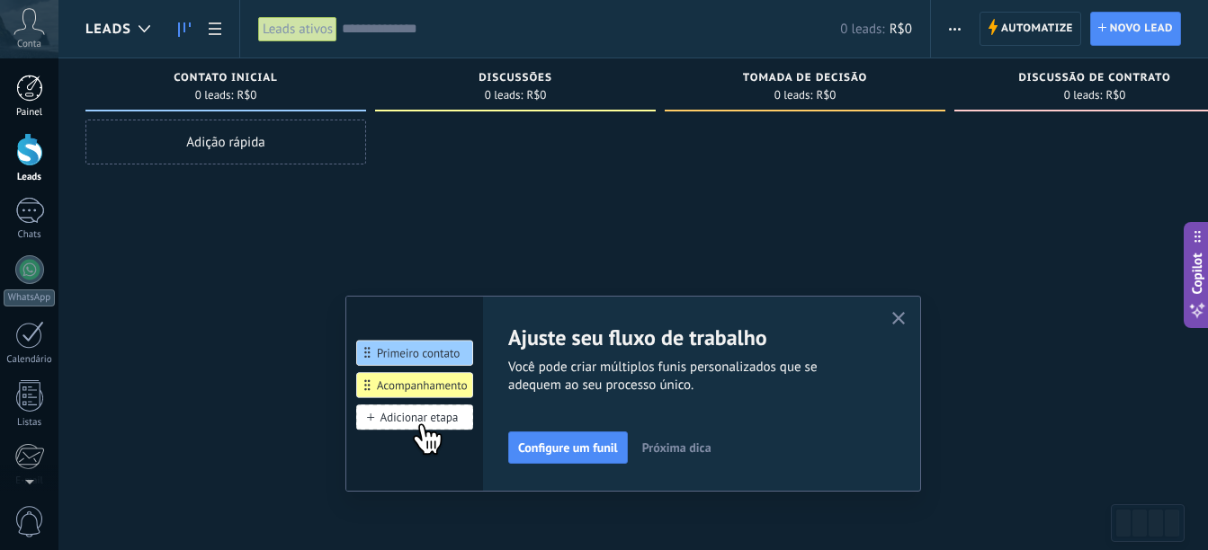
click at [39, 99] on div at bounding box center [29, 88] width 27 height 27
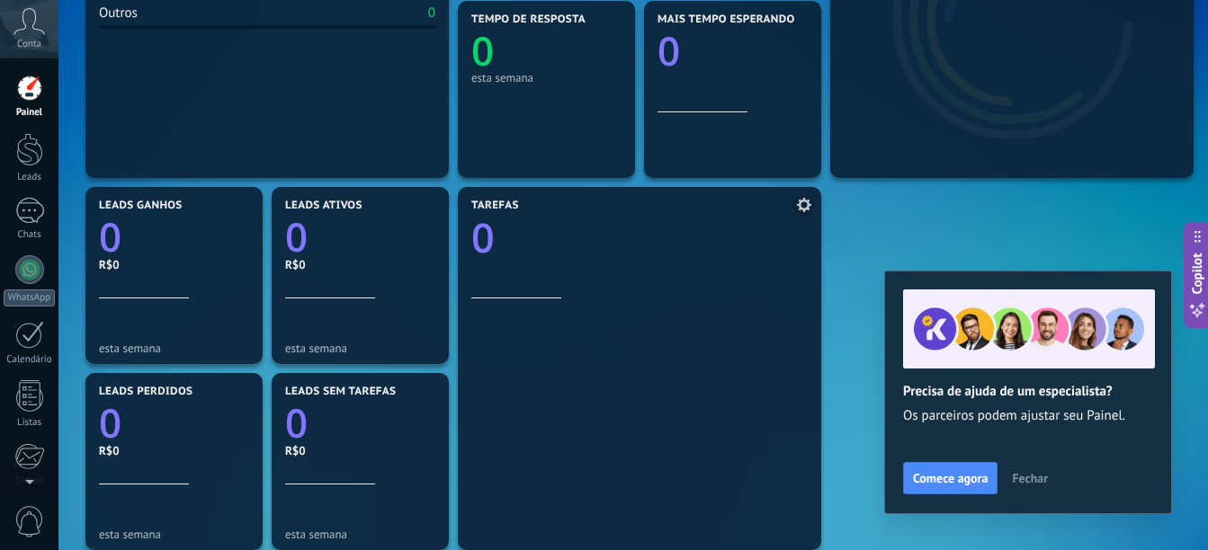
scroll to position [450, 0]
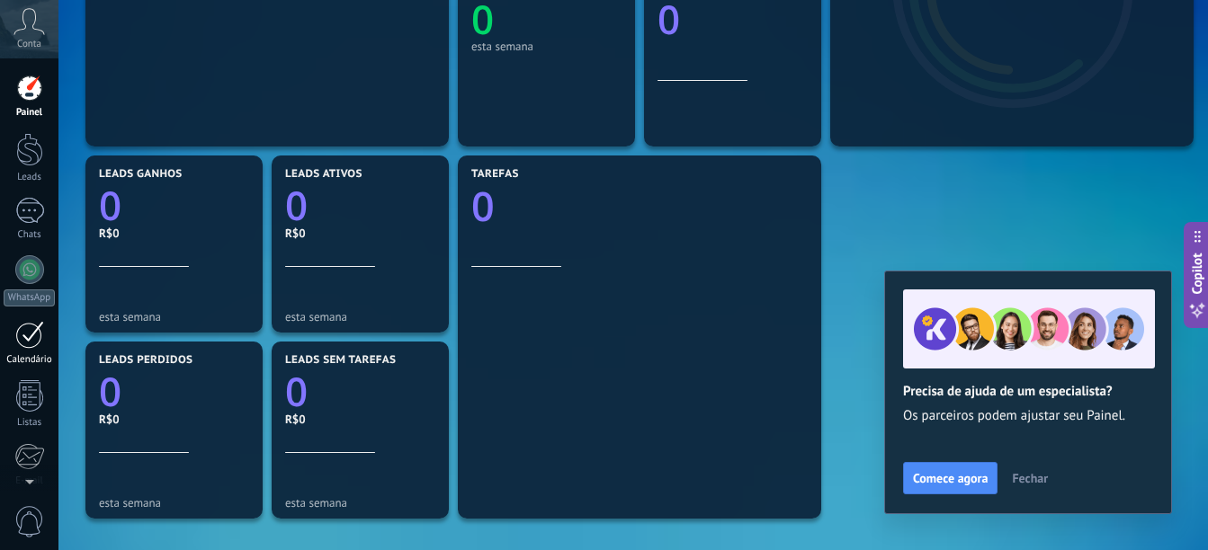
click at [33, 343] on div at bounding box center [29, 335] width 29 height 28
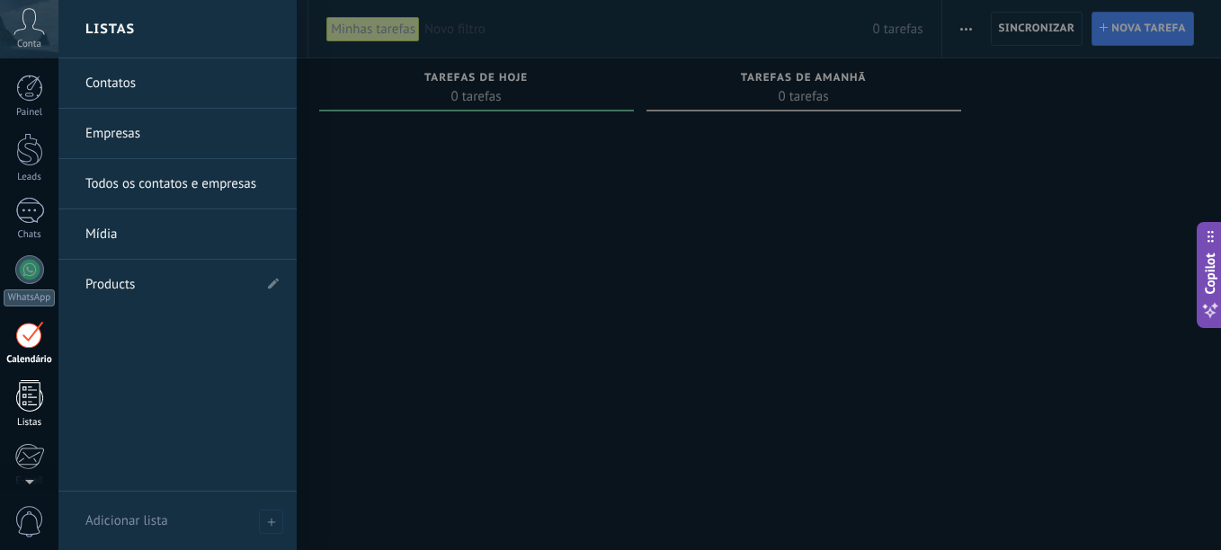
click at [32, 390] on div at bounding box center [29, 395] width 27 height 31
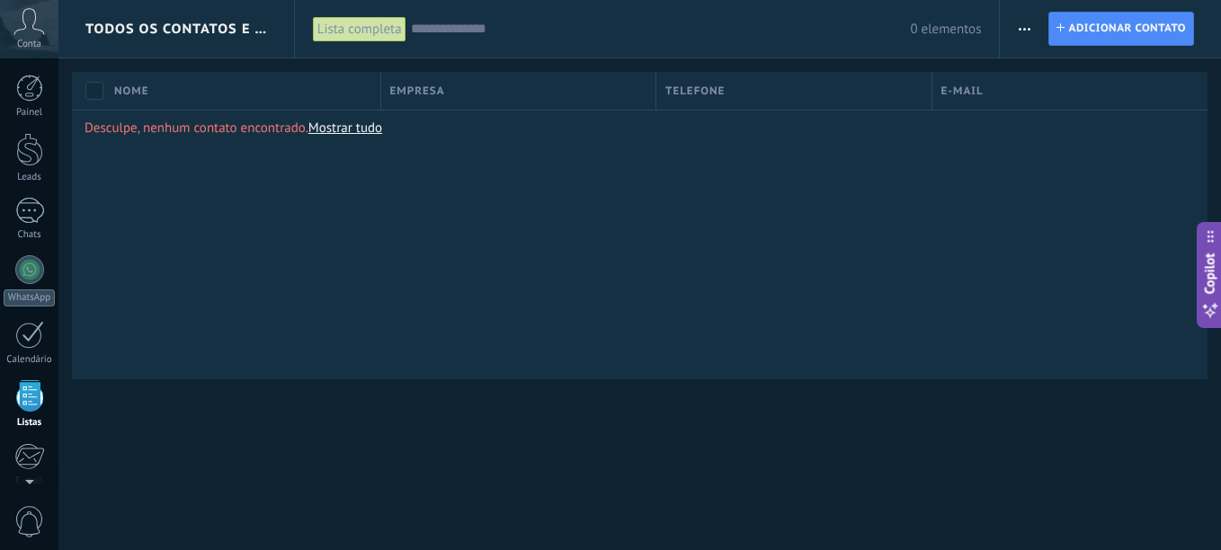
click at [25, 39] on span "Conta" at bounding box center [29, 45] width 24 height 12
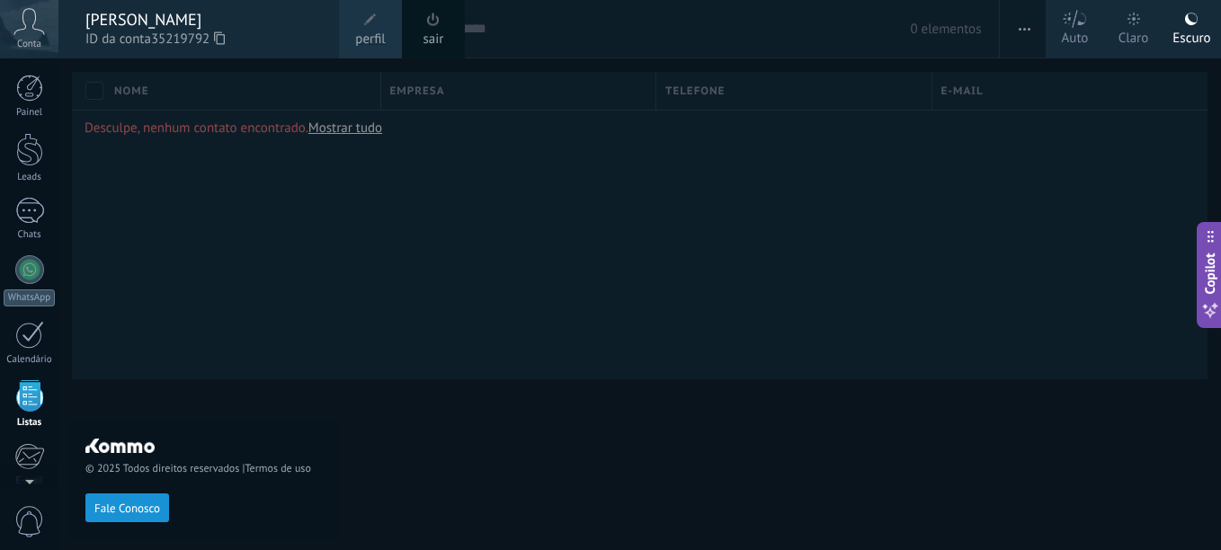
click at [142, 509] on span "Fale Conosco" at bounding box center [127, 509] width 66 height 13
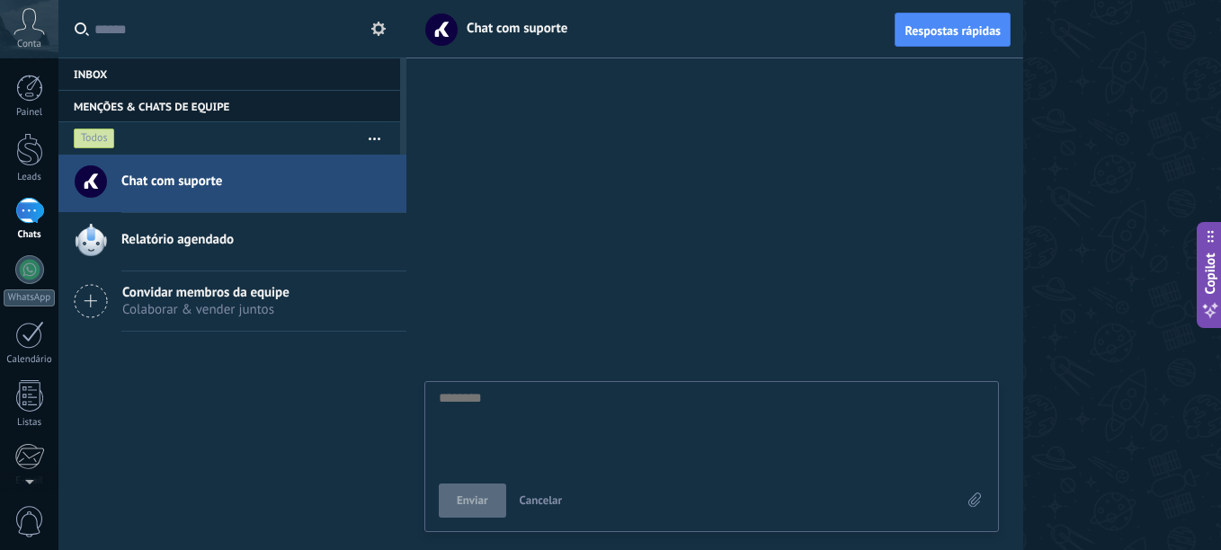
type textarea "*"
type textarea "**"
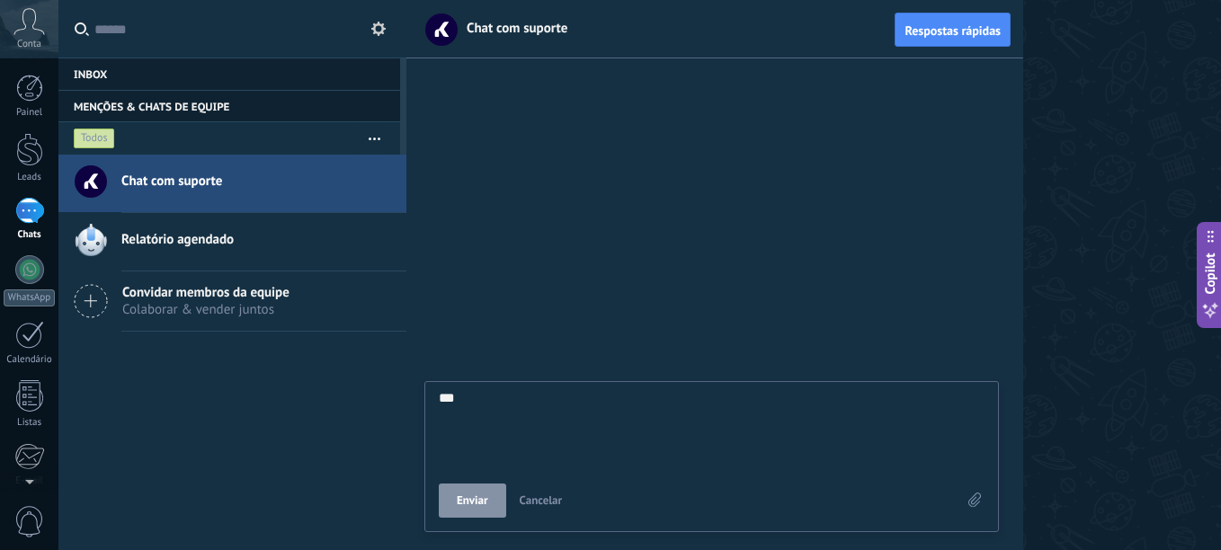
scroll to position [34, 0]
type textarea "**"
drag, startPoint x: 478, startPoint y: 487, endPoint x: 475, endPoint y: 478, distance: 9.7
click at [479, 486] on button "Enviar" at bounding box center [472, 501] width 67 height 34
type textarea "********"
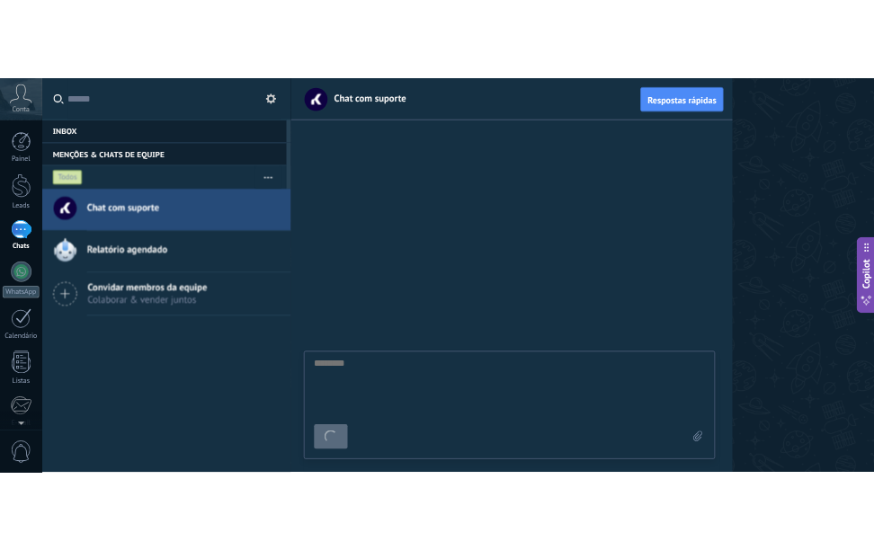
scroll to position [17, 0]
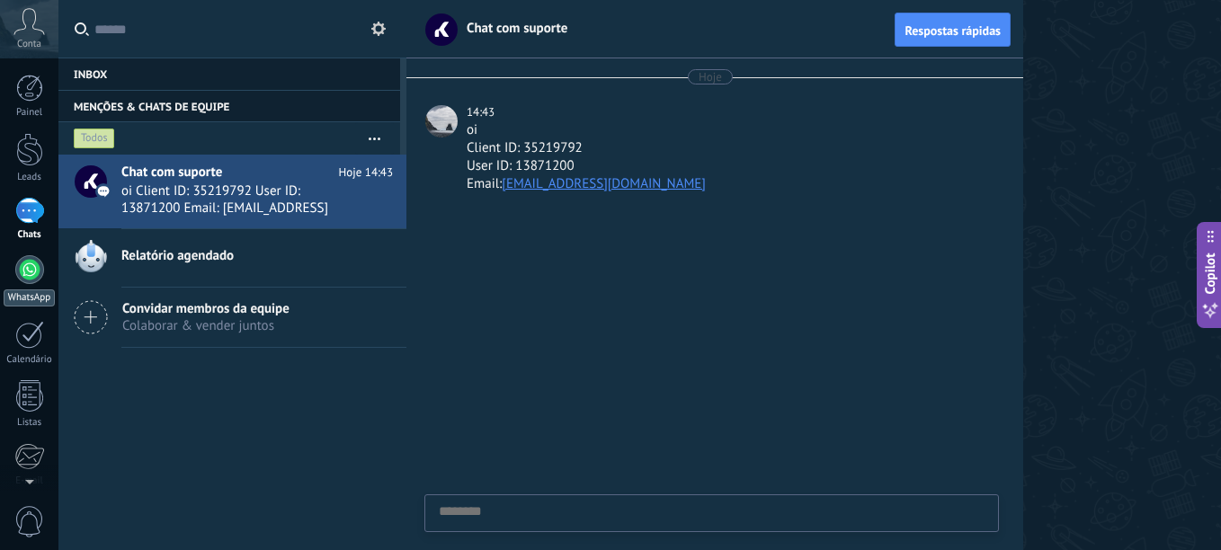
click at [35, 267] on div at bounding box center [29, 269] width 29 height 29
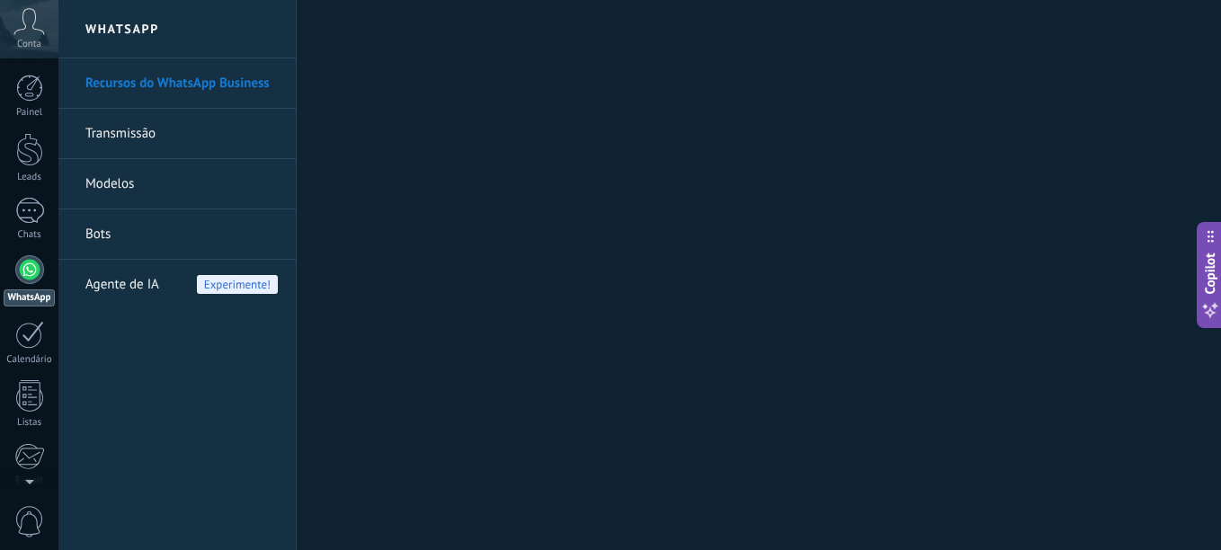
click at [120, 83] on link "Recursos do WhatsApp Business" at bounding box center [181, 83] width 192 height 50
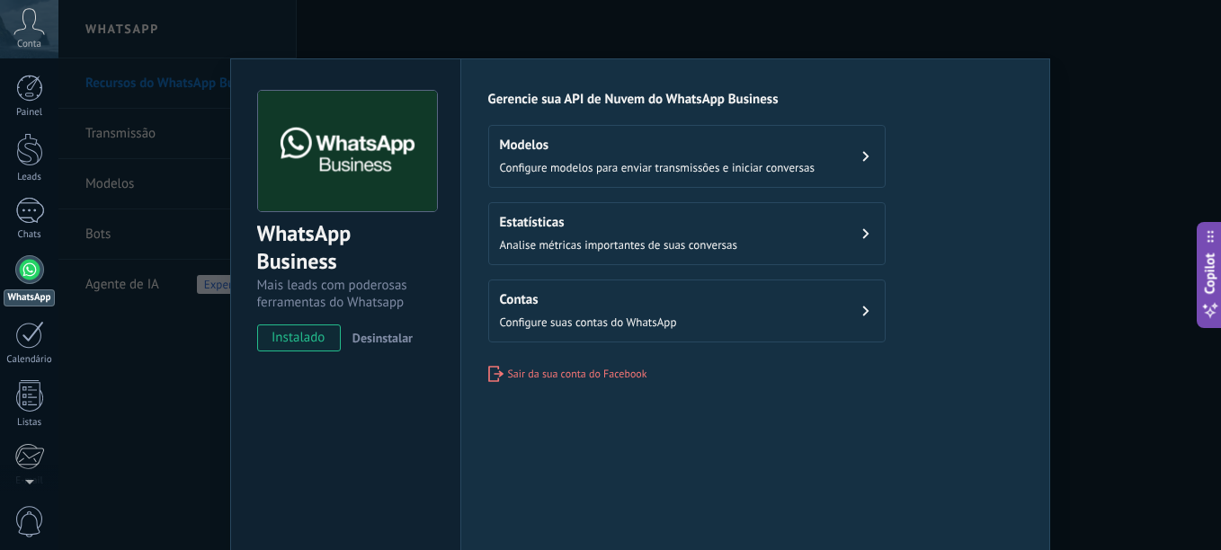
click at [303, 338] on span "instalado" at bounding box center [299, 338] width 82 height 27
click at [310, 180] on img at bounding box center [347, 151] width 179 height 121
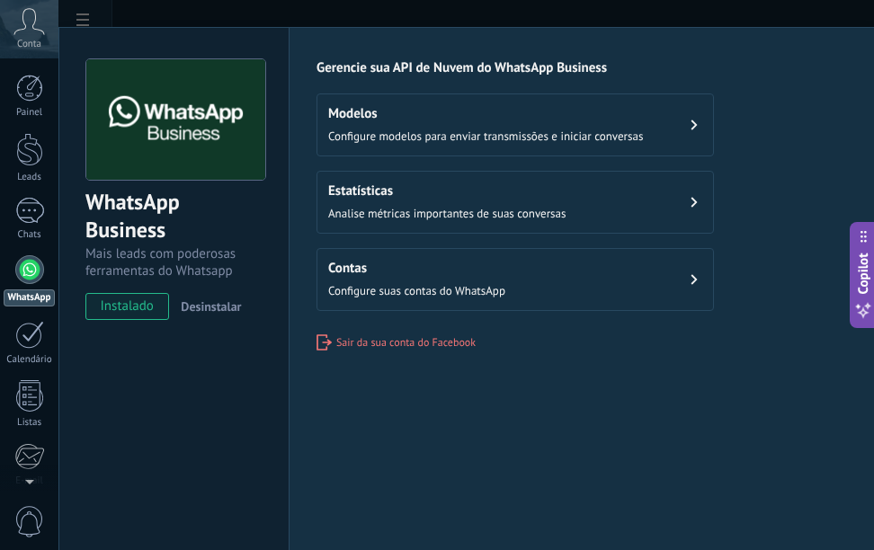
click at [178, 354] on div "WhatsApp Business Mais leads com poderosas ferramentas do Whatsapp instalado De…" at bounding box center [173, 294] width 230 height 535
click at [483, 385] on div "Configurações Autorização Esta aba registra os usuários que permitiram acesso à…" at bounding box center [584, 294] width 590 height 535
click at [691, 125] on button "Modelos Configure modelos para enviar transmissões e iniciar conversas" at bounding box center [515, 125] width 397 height 63
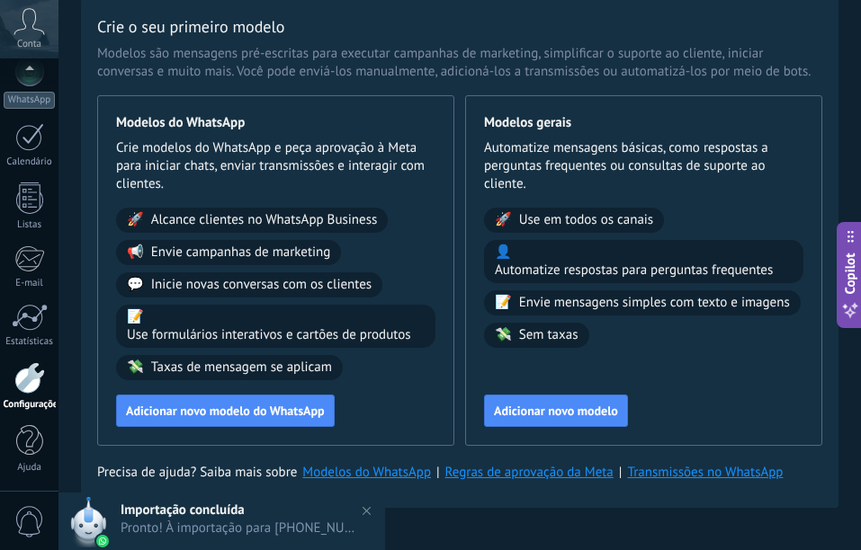
scroll to position [93, 0]
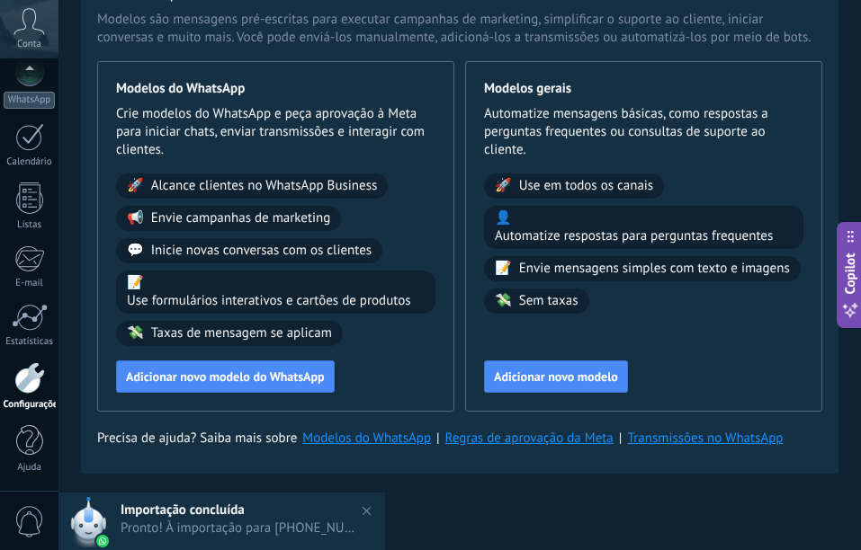
click at [319, 513] on h2 "Importação concluída" at bounding box center [247, 510] width 254 height 17
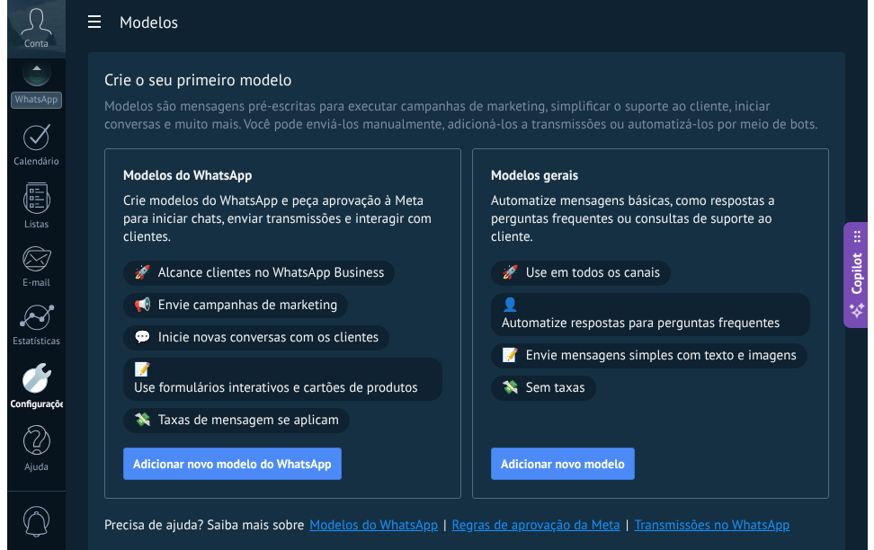
scroll to position [0, 0]
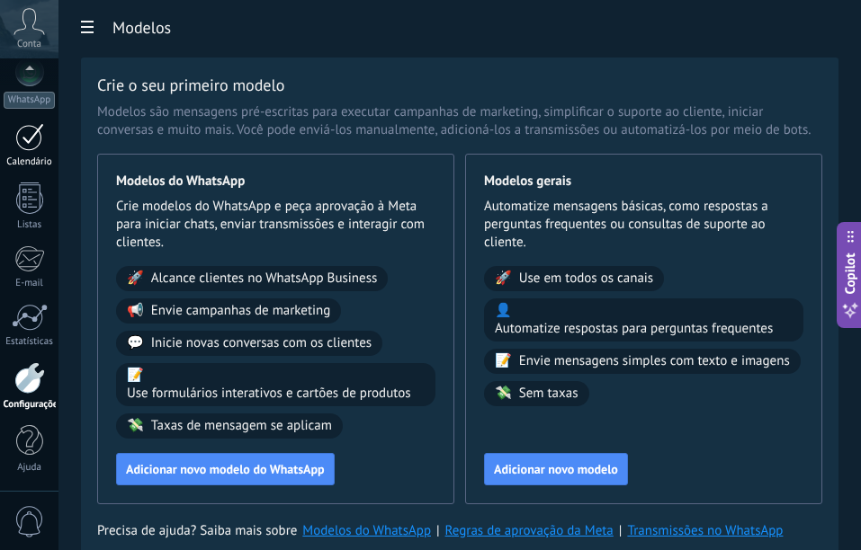
click at [15, 136] on div at bounding box center [29, 137] width 29 height 28
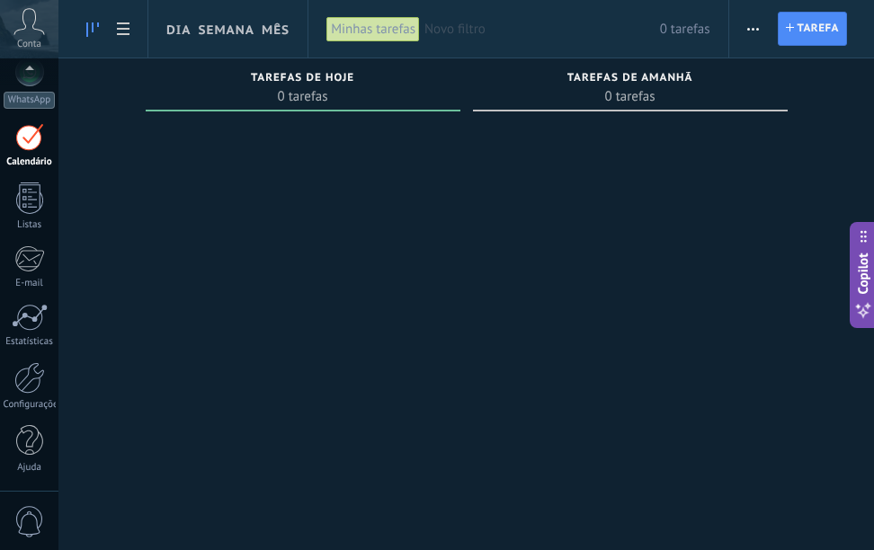
click at [41, 518] on span "0" at bounding box center [29, 521] width 31 height 31
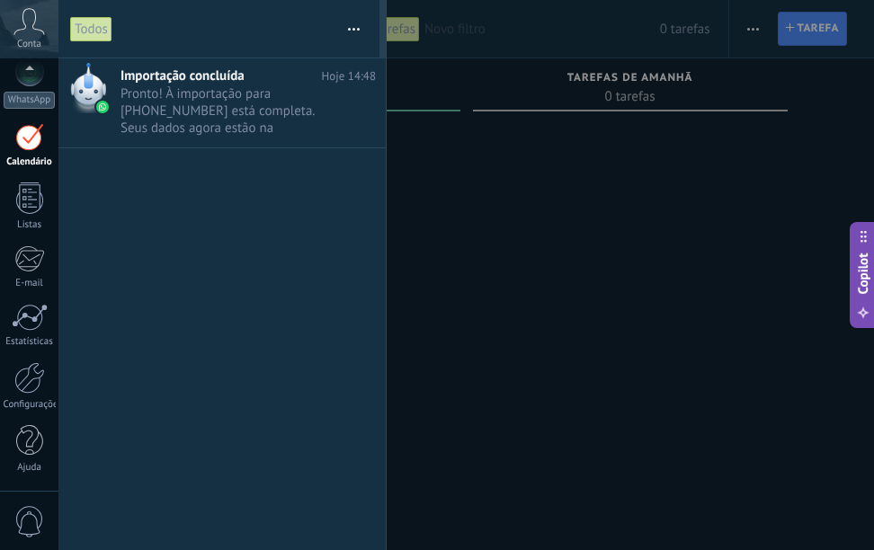
click at [33, 477] on div "Painel Leads 63 Chats WhatsApp Clientes" at bounding box center [29, 184] width 58 height 615
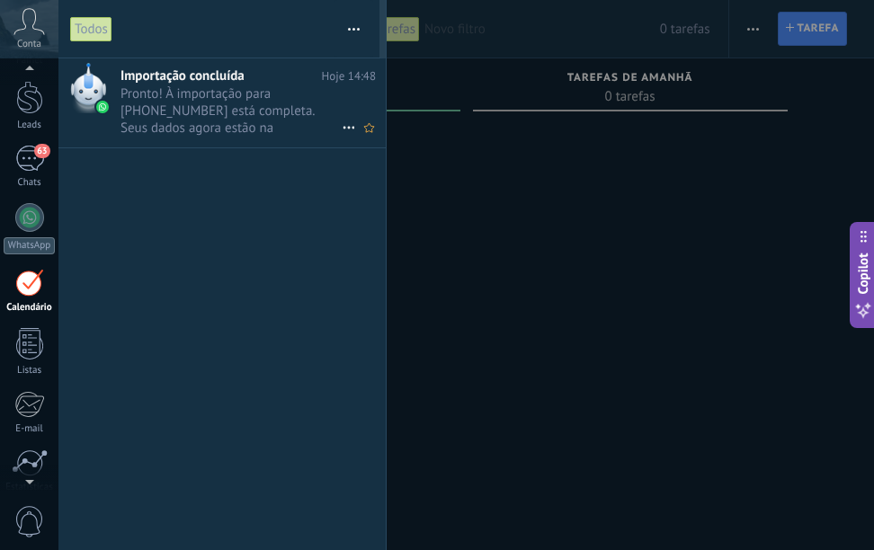
click at [253, 94] on span "Pronto! À importação para [PHONE_NUMBER] está completa. Seus dados agora estão …" at bounding box center [230, 110] width 221 height 50
click at [289, 108] on span "Pronto! À importação para [PHONE_NUMBER] está completa. Seus dados agora estão …" at bounding box center [230, 110] width 221 height 50
click at [329, 122] on span "Pronto! À importação para [PHONE_NUMBER] está completa. Seus dados agora estão …" at bounding box center [230, 110] width 221 height 50
click at [299, 104] on span "Pronto! À importação para [PHONE_NUMBER] está completa. Seus dados agora estão …" at bounding box center [230, 110] width 221 height 50
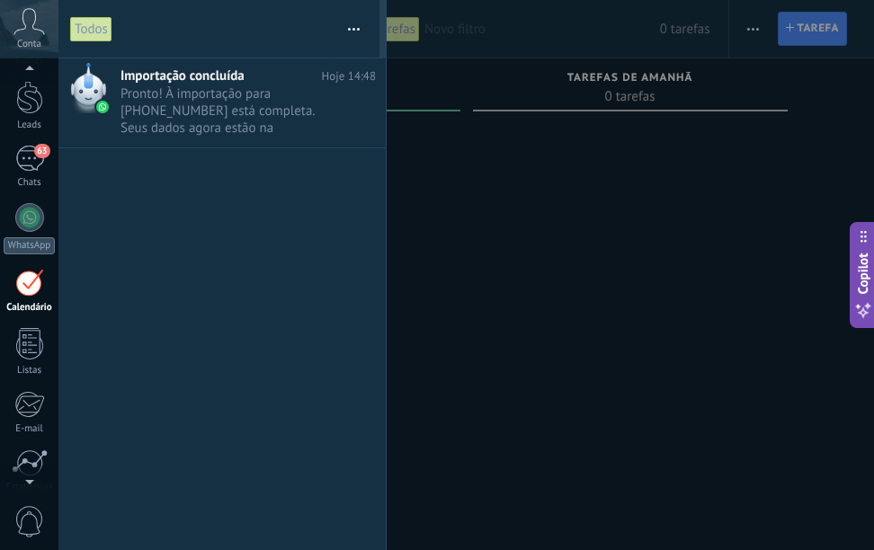
drag, startPoint x: 240, startPoint y: 242, endPoint x: 226, endPoint y: 238, distance: 14.8
click at [239, 242] on div "Importação concluída Hoje 14:48 Pronto! À importação para [PHONE_NUMBER] está c…" at bounding box center [221, 304] width 327 height 492
click at [89, 30] on div "Todos" at bounding box center [91, 29] width 42 height 26
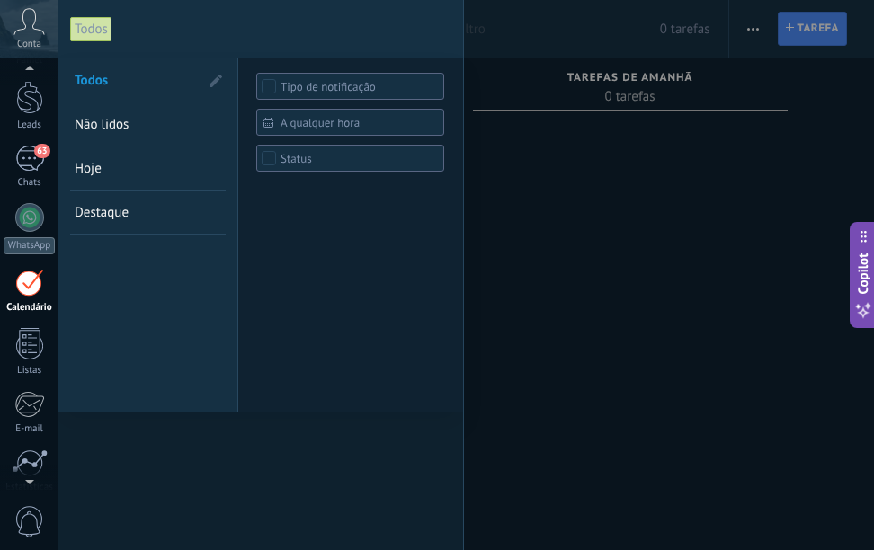
click at [33, 24] on icon at bounding box center [28, 21] width 31 height 27
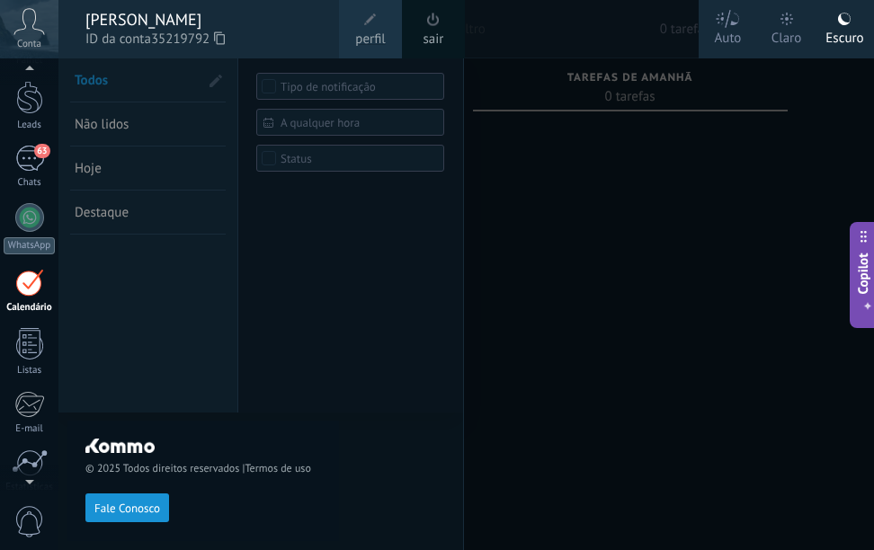
click at [313, 25] on div "[PERSON_NAME]" at bounding box center [203, 20] width 236 height 20
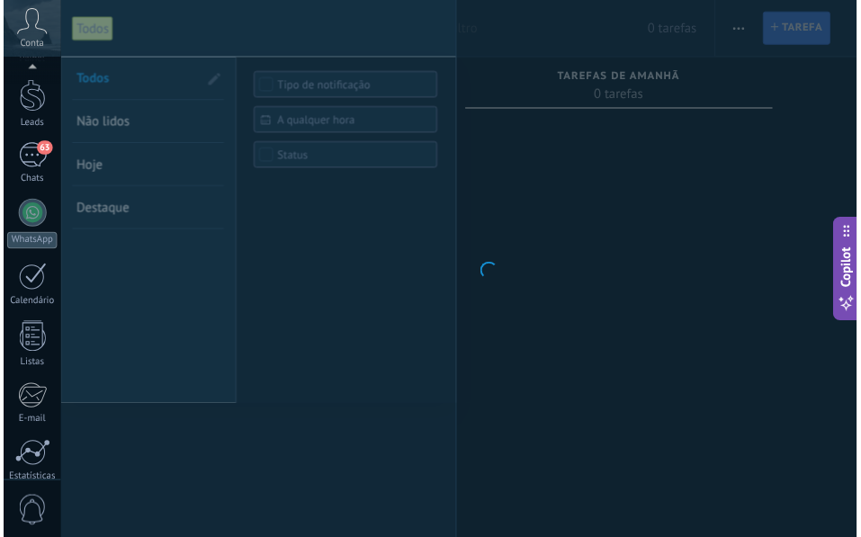
scroll to position [198, 0]
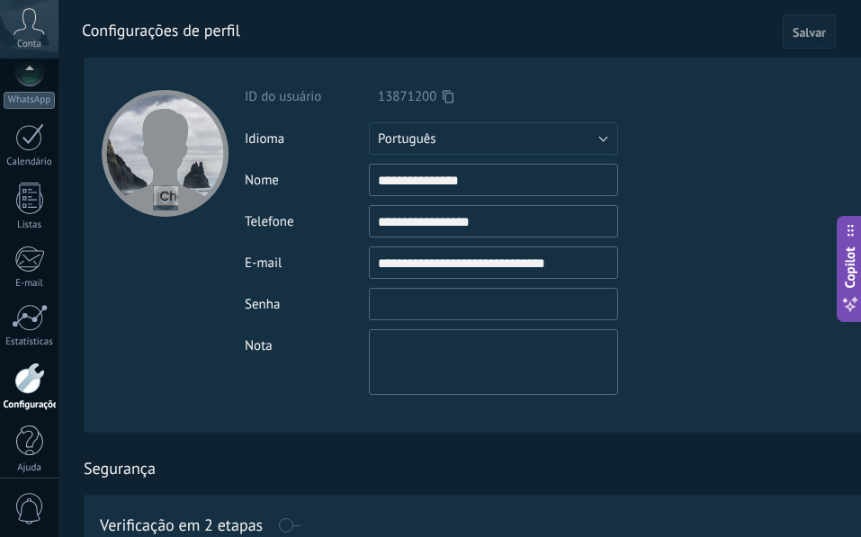
click at [400, 308] on input "textbox" at bounding box center [493, 304] width 249 height 32
click at [409, 308] on input "textbox" at bounding box center [493, 304] width 249 height 32
click at [315, 356] on div "Nota" at bounding box center [529, 362] width 568 height 66
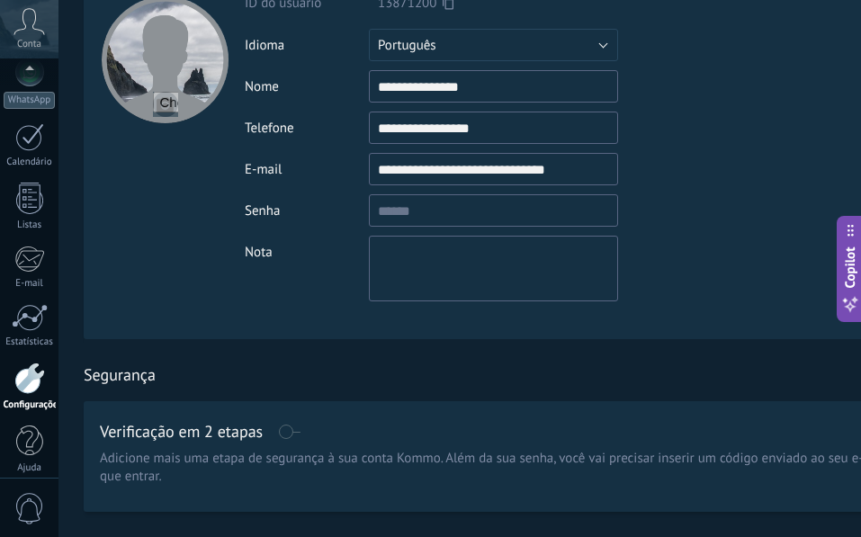
scroll to position [0, 0]
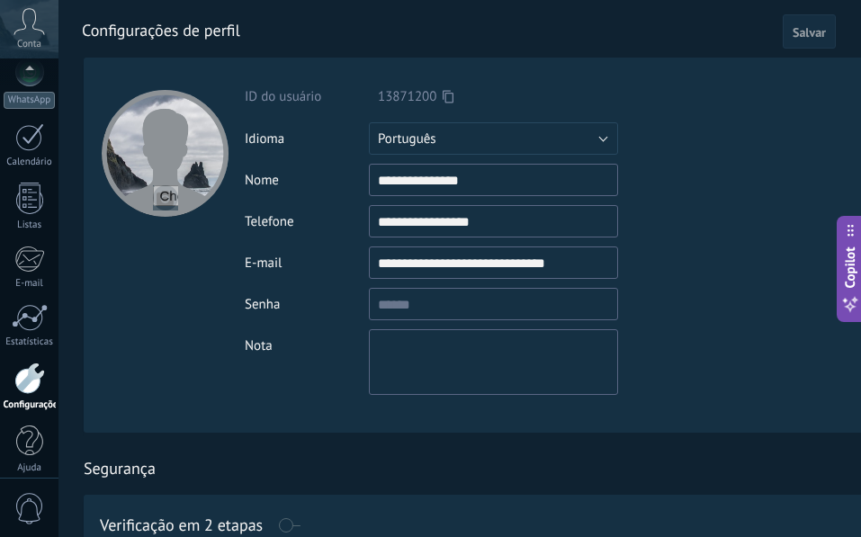
click at [816, 33] on span "Salvar" at bounding box center [808, 32] width 33 height 13
click at [37, 85] on div at bounding box center [29, 71] width 58 height 27
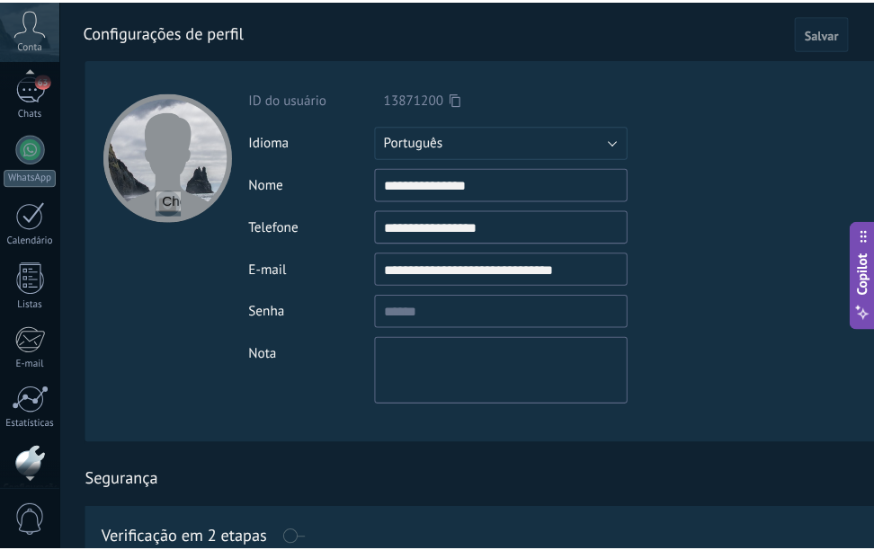
scroll to position [101, 0]
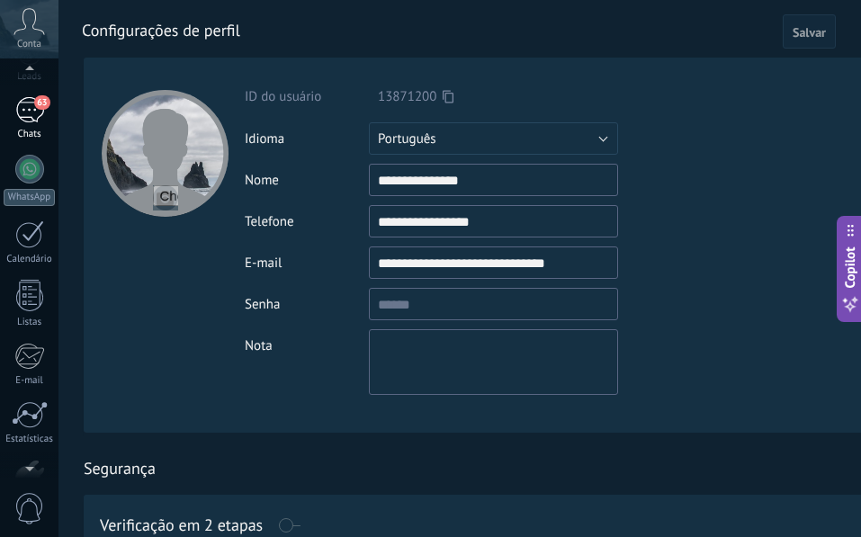
click at [43, 113] on div "63" at bounding box center [29, 110] width 29 height 26
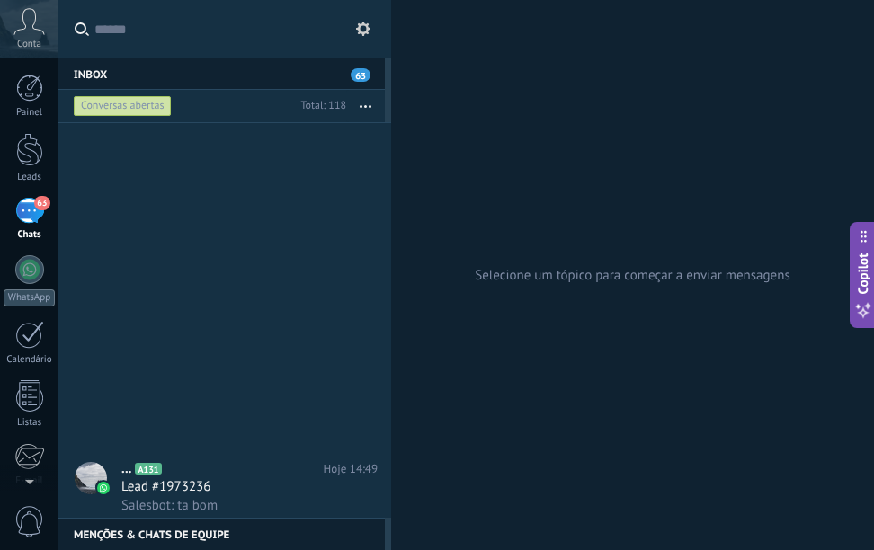
scroll to position [2699, 0]
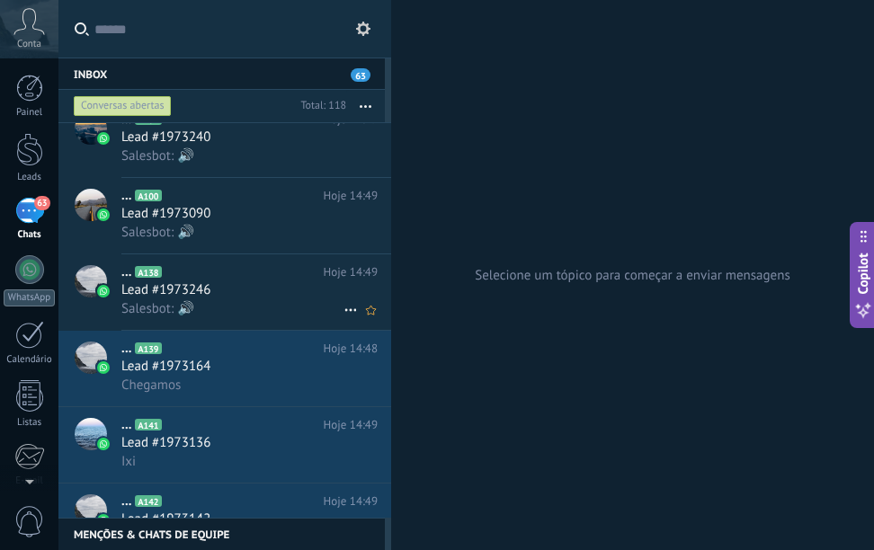
click at [225, 281] on div "Lead #1973246" at bounding box center [249, 290] width 256 height 18
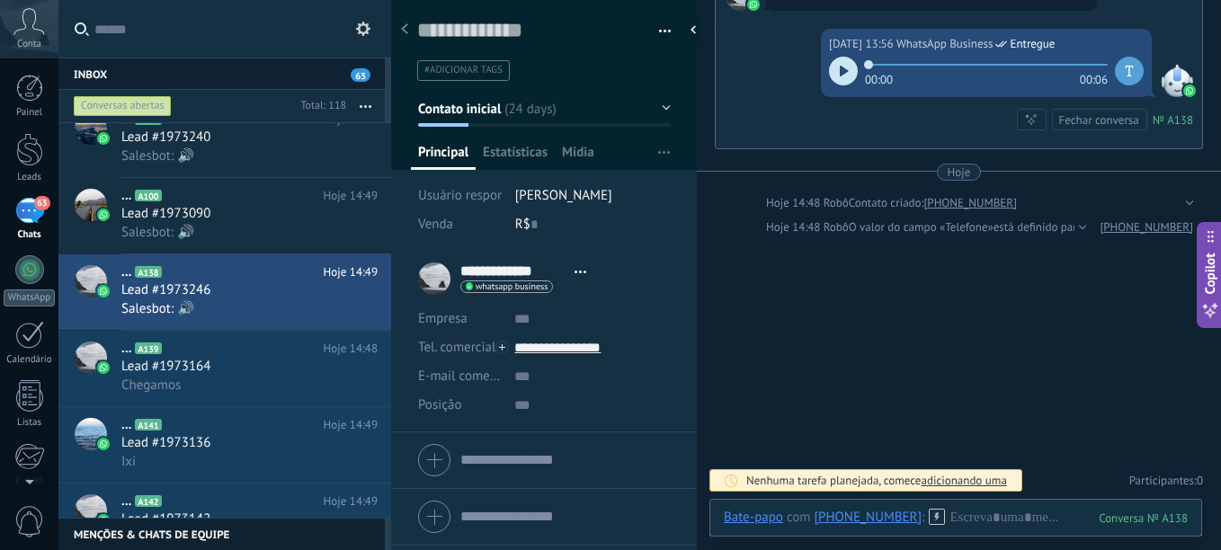
scroll to position [3038, 0]
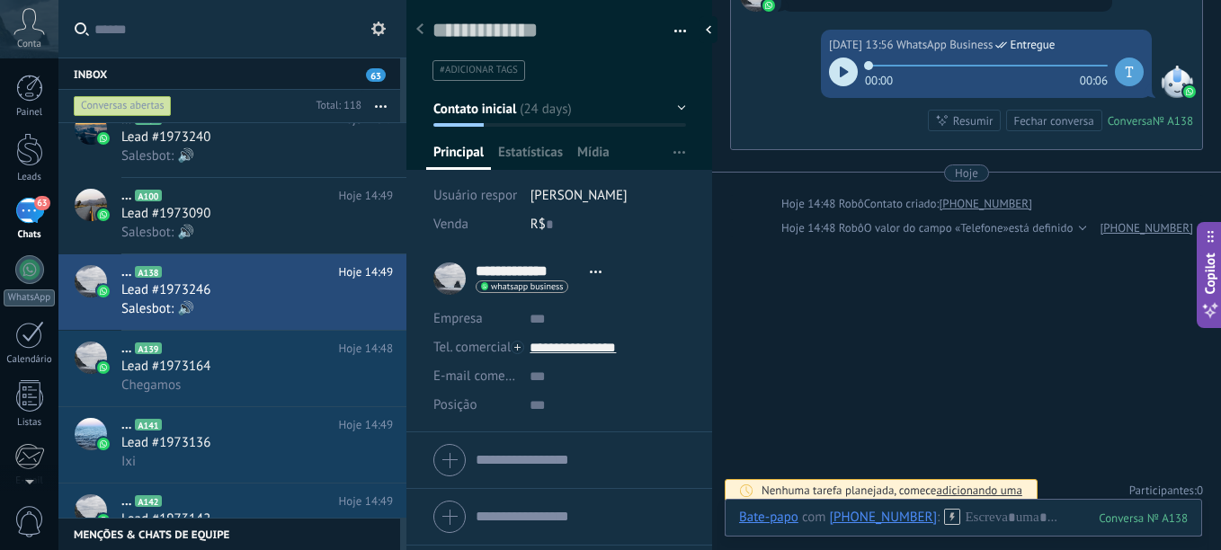
click at [841, 61] on div at bounding box center [843, 72] width 29 height 29
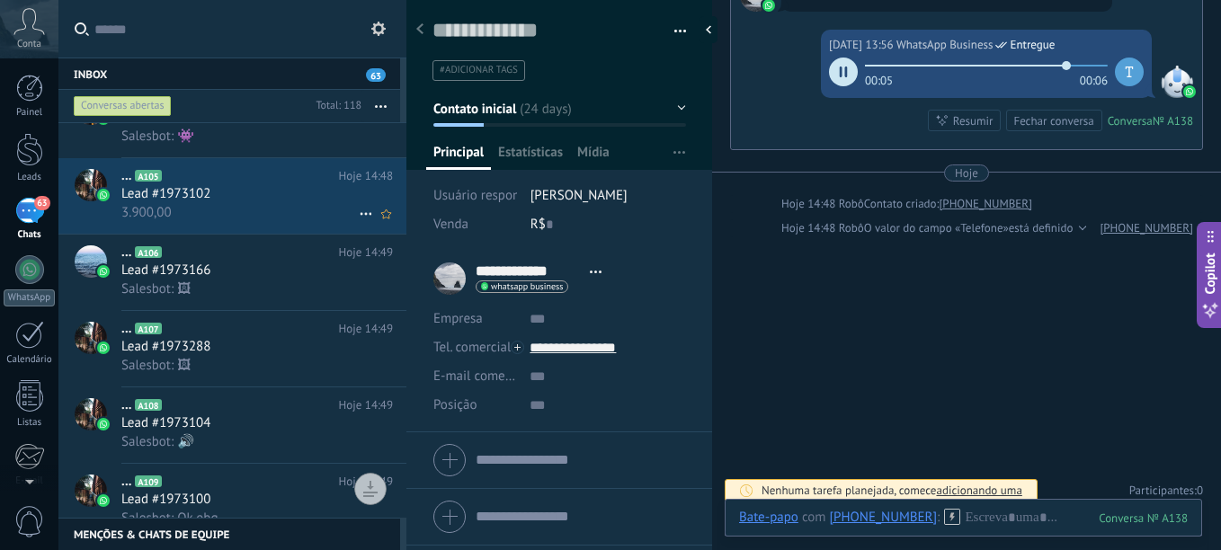
scroll to position [0, 0]
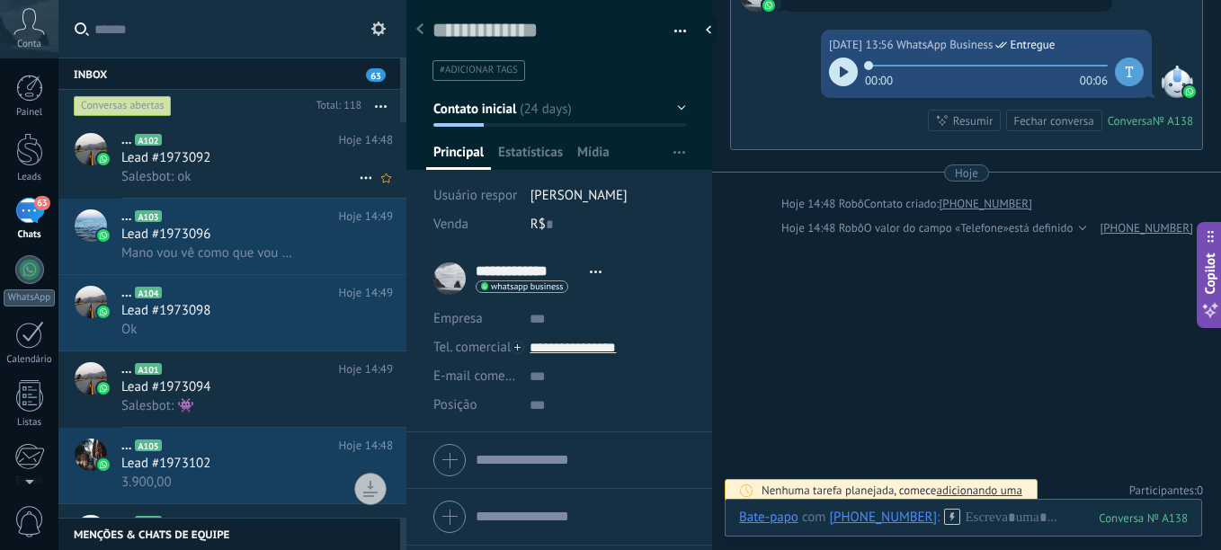
click at [247, 165] on div "Lead #1973092" at bounding box center [257, 158] width 272 height 18
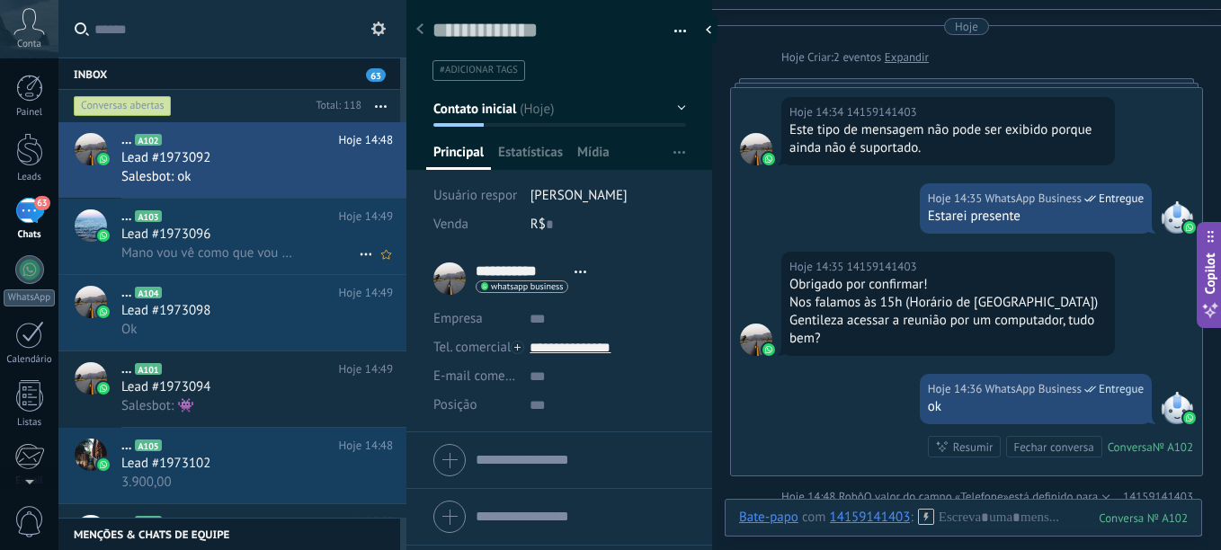
click at [182, 237] on span "Lead #1973096" at bounding box center [165, 235] width 89 height 18
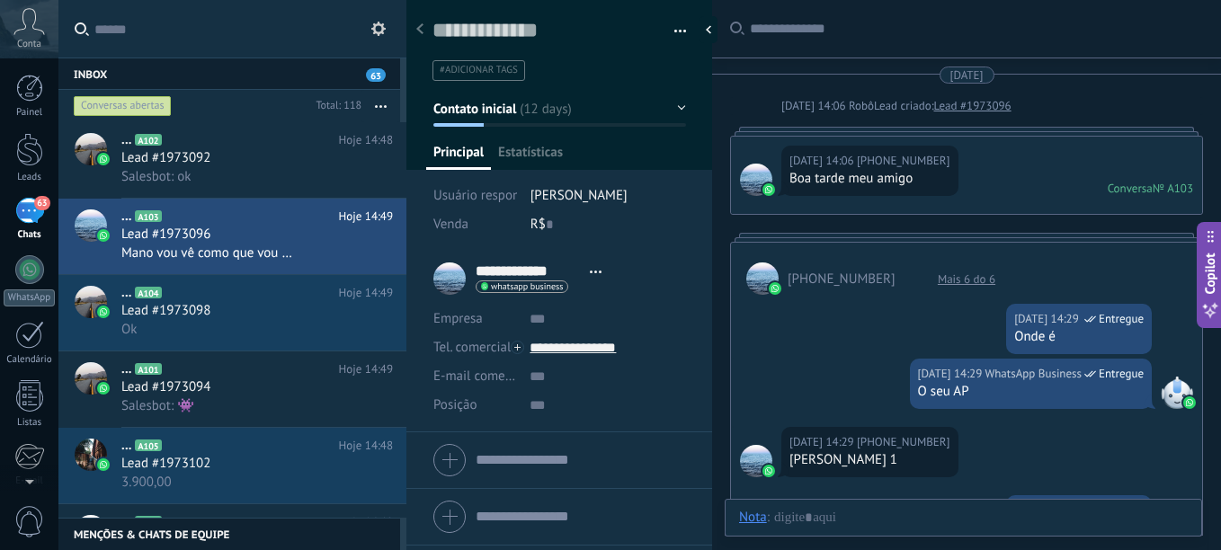
scroll to position [2672, 0]
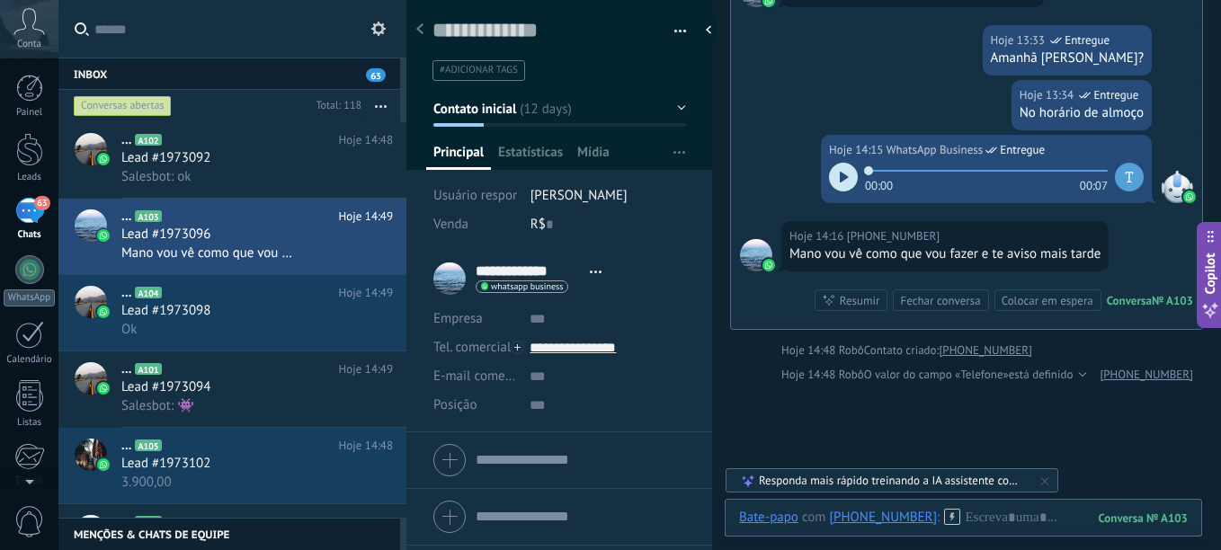
click at [833, 175] on div at bounding box center [843, 177] width 29 height 29
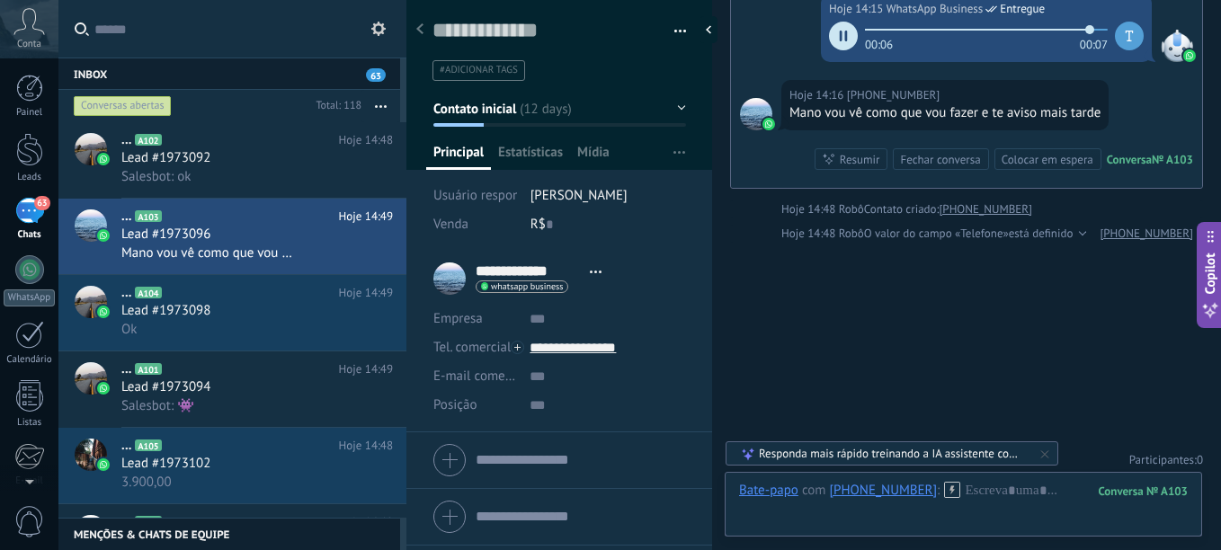
scroll to position [2819, 0]
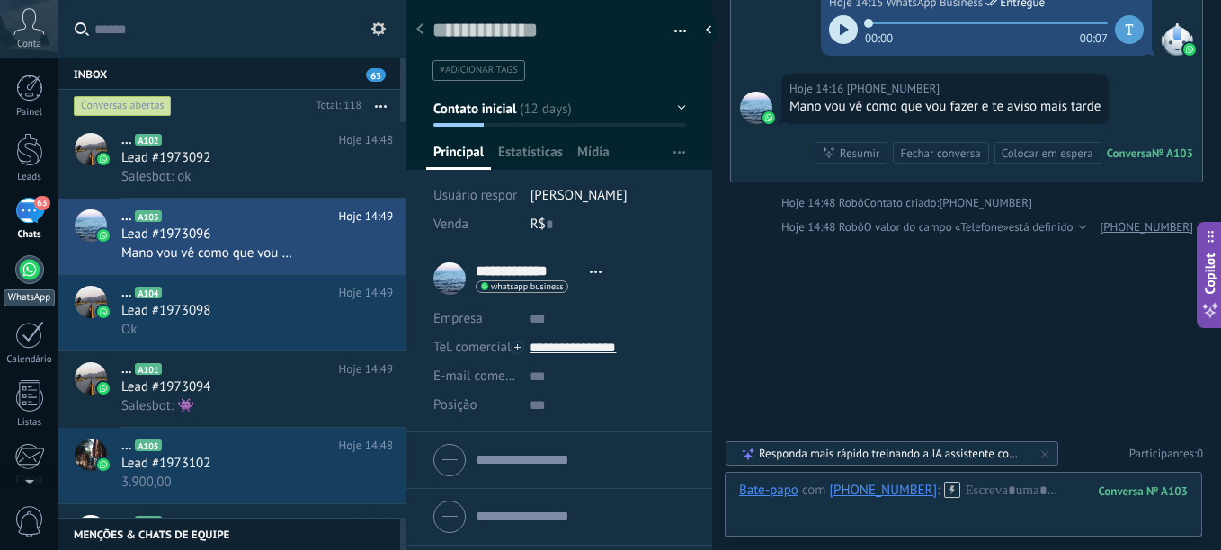
click at [22, 273] on div at bounding box center [29, 269] width 29 height 29
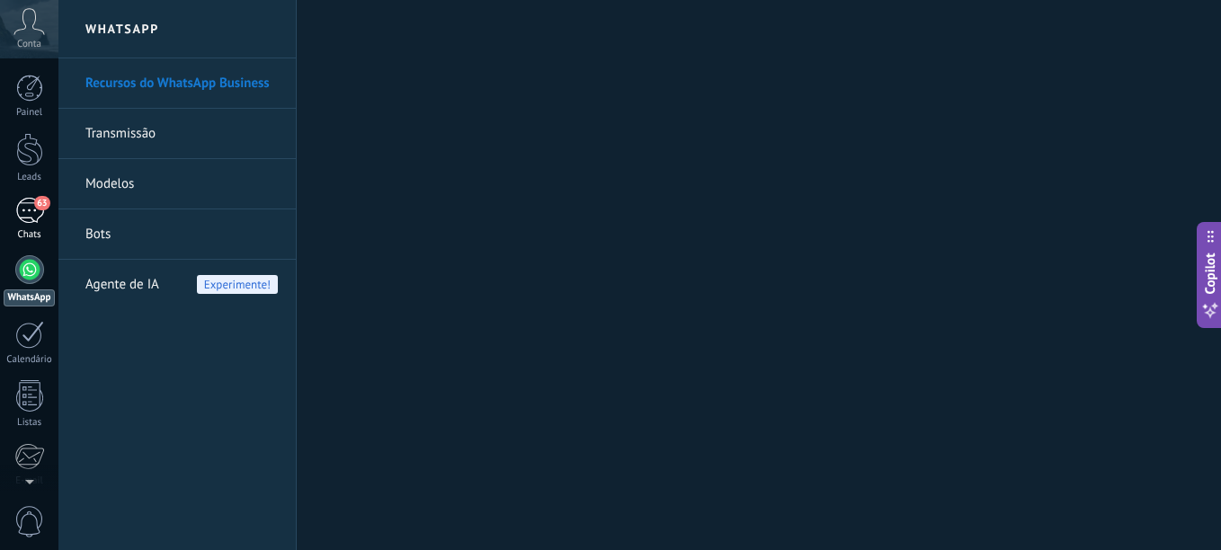
click at [22, 205] on div "63" at bounding box center [29, 211] width 29 height 26
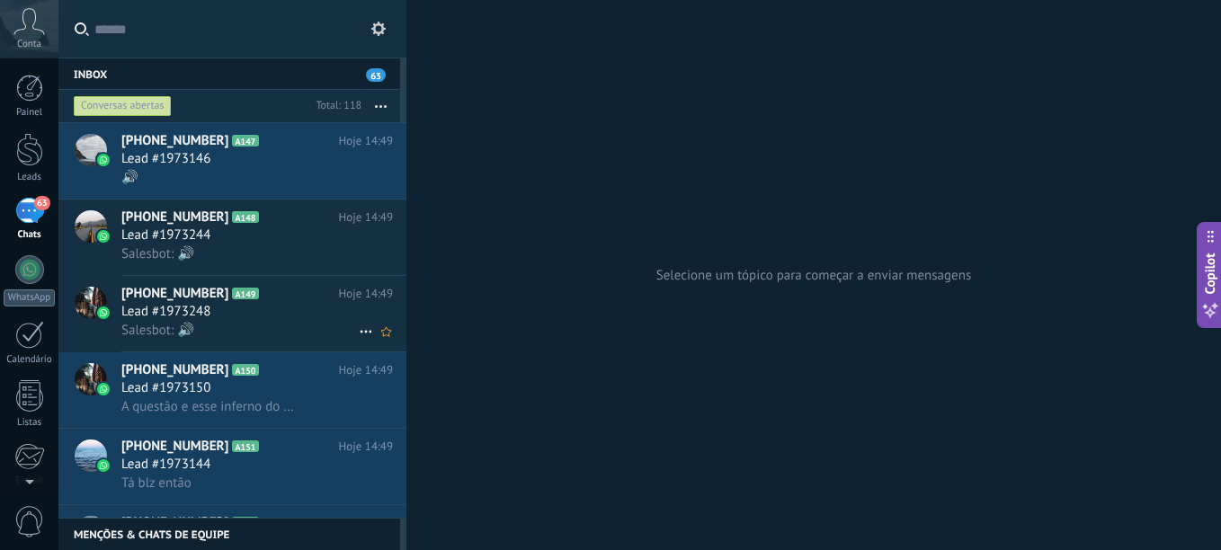
scroll to position [3418, 0]
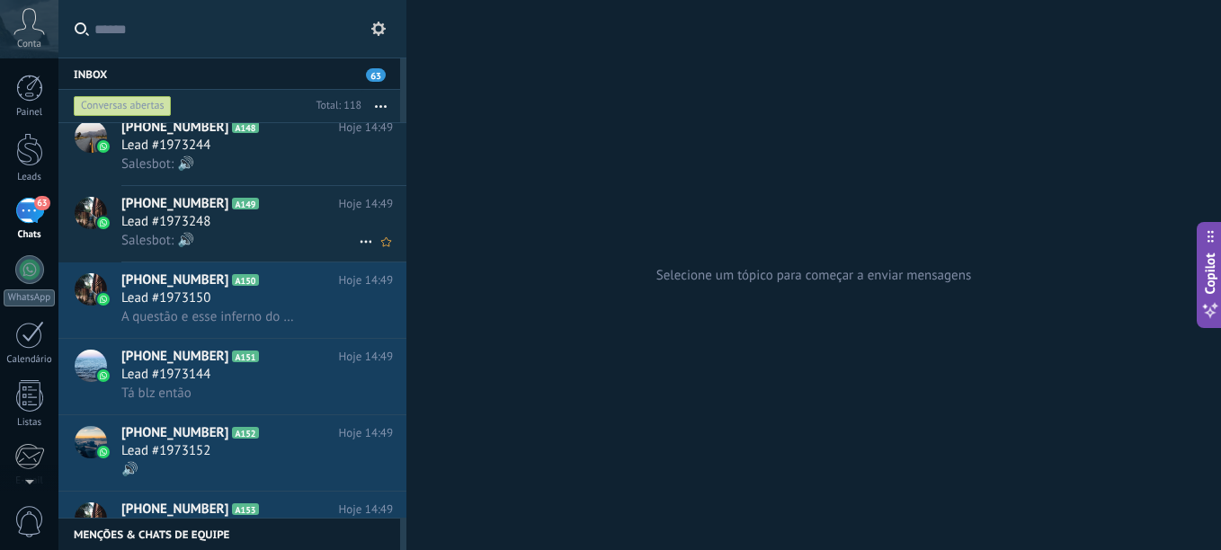
click at [140, 198] on span "[PHONE_NUMBER]" at bounding box center [174, 204] width 107 height 18
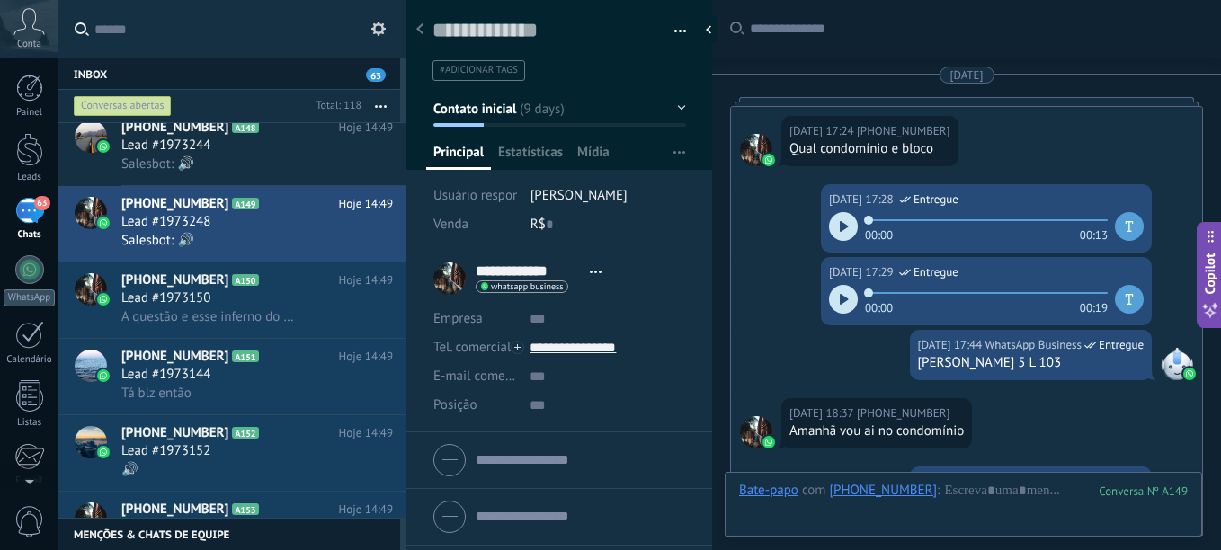
scroll to position [2951, 0]
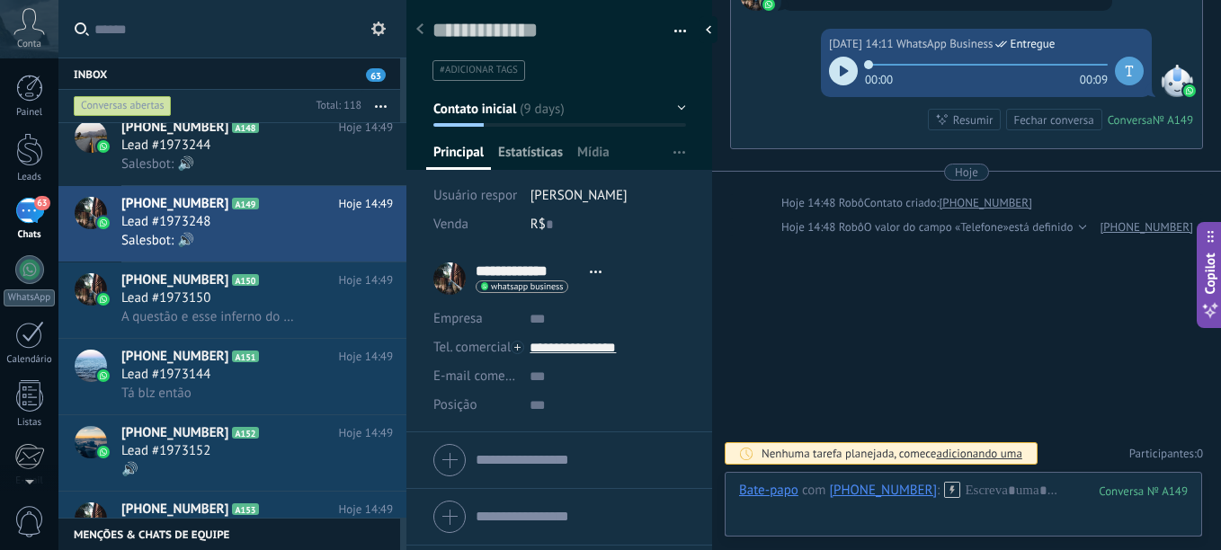
click at [540, 148] on span "Estatísticas" at bounding box center [530, 157] width 65 height 26
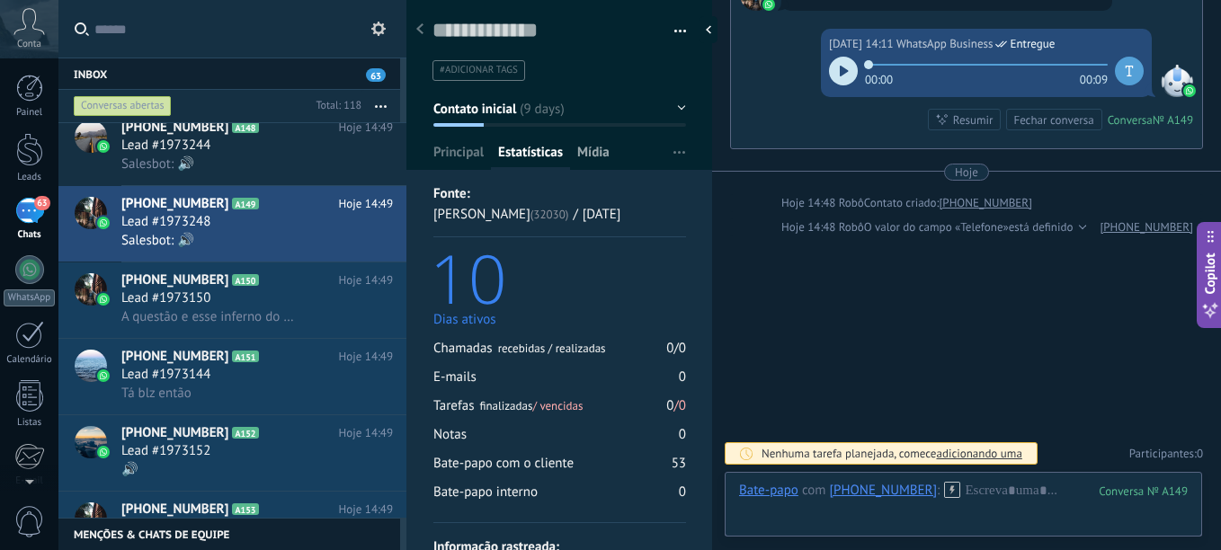
click at [585, 145] on span "Mídia" at bounding box center [593, 157] width 32 height 26
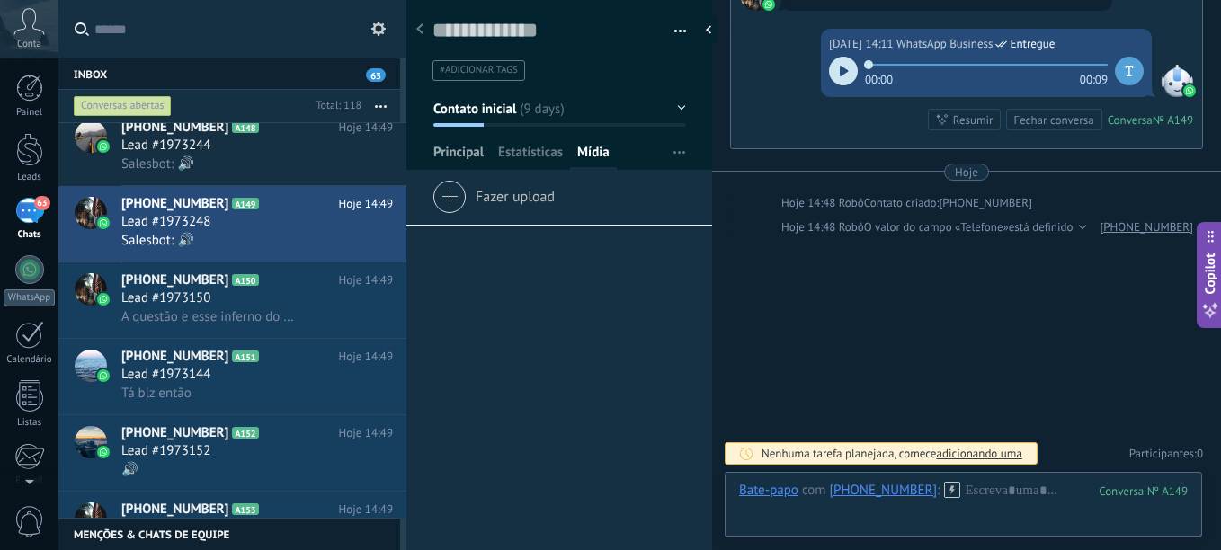
click at [465, 151] on span "Principal" at bounding box center [458, 157] width 50 height 26
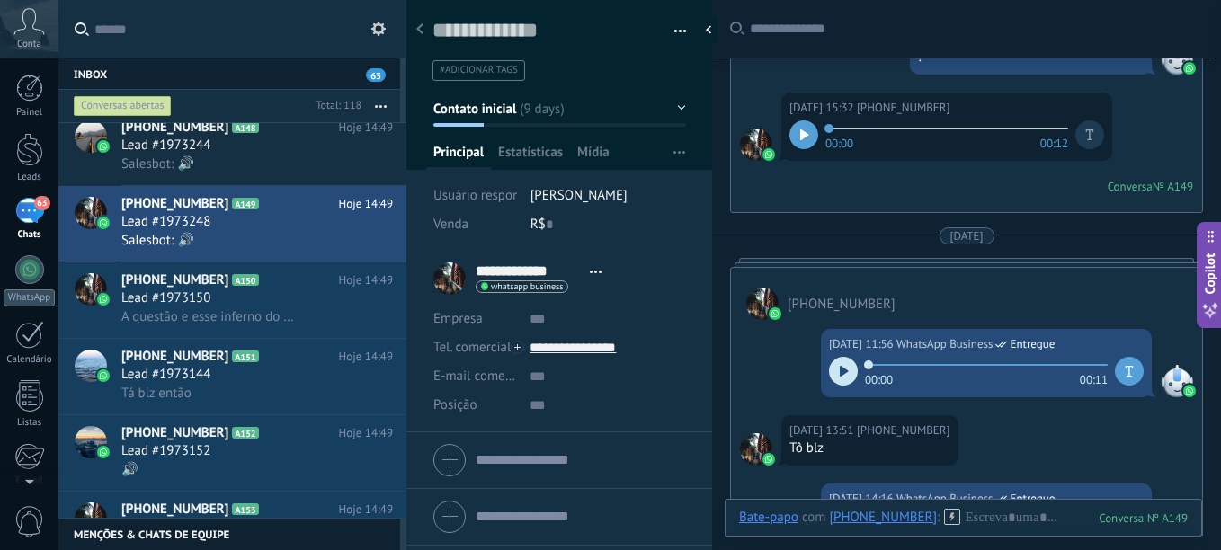
scroll to position [1243, 0]
click at [848, 373] on div at bounding box center [843, 372] width 29 height 29
click at [802, 131] on icon at bounding box center [804, 135] width 8 height 11
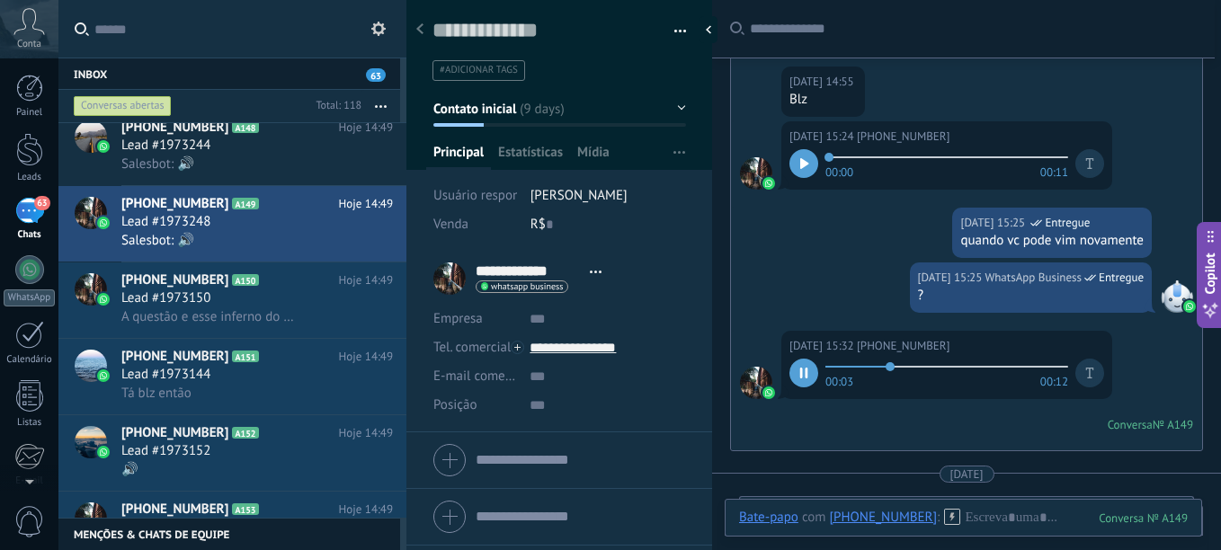
scroll to position [973, 0]
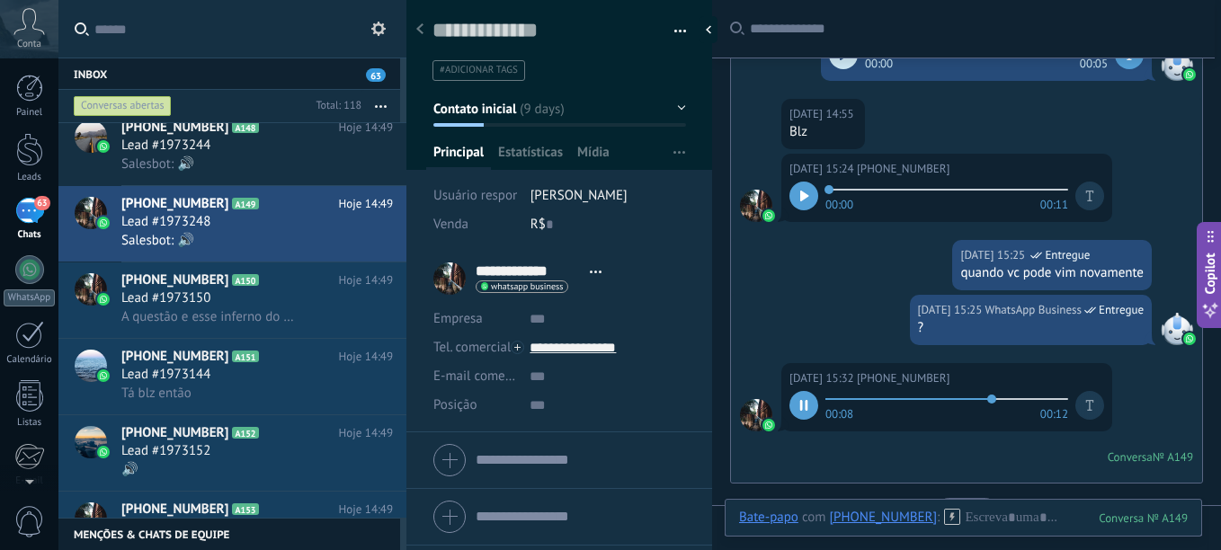
click at [753, 204] on div at bounding box center [756, 206] width 32 height 32
click at [1069, 515] on div at bounding box center [963, 536] width 449 height 54
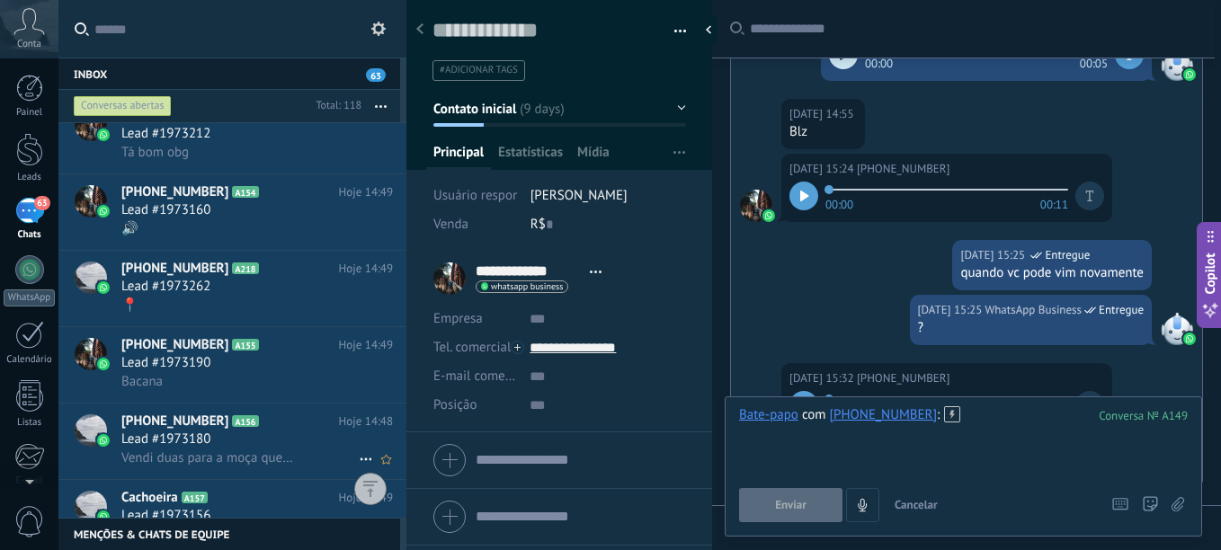
scroll to position [3868, 0]
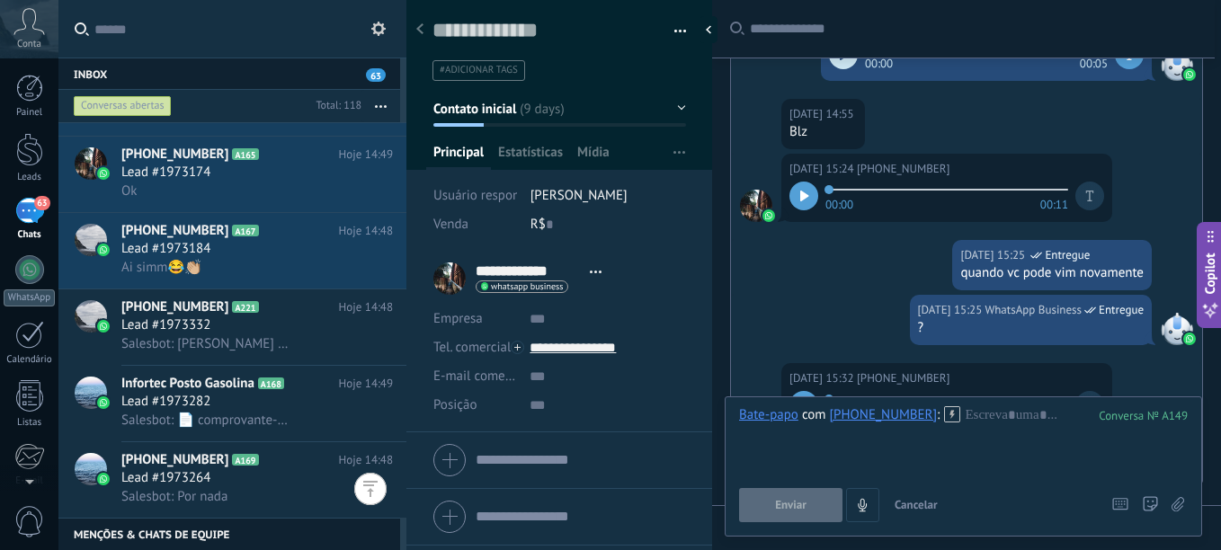
click at [369, 482] on div at bounding box center [370, 489] width 32 height 32
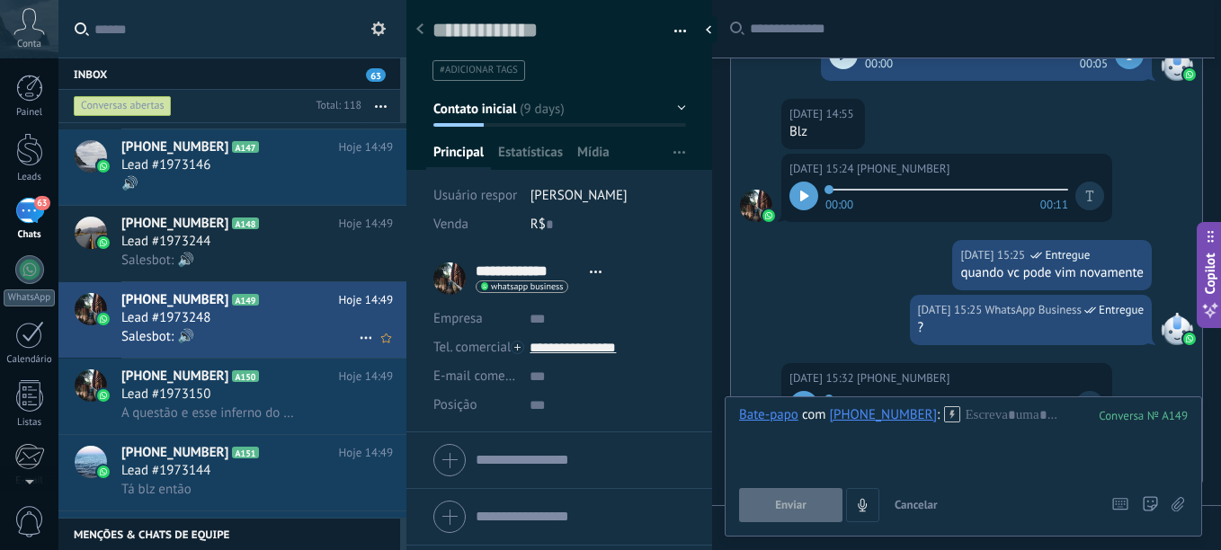
click at [291, 310] on div "Lead #1973248" at bounding box center [257, 318] width 272 height 18
click at [225, 323] on div "Lead #1973248" at bounding box center [257, 318] width 272 height 18
click at [254, 167] on div "Lead #1973146" at bounding box center [257, 165] width 272 height 18
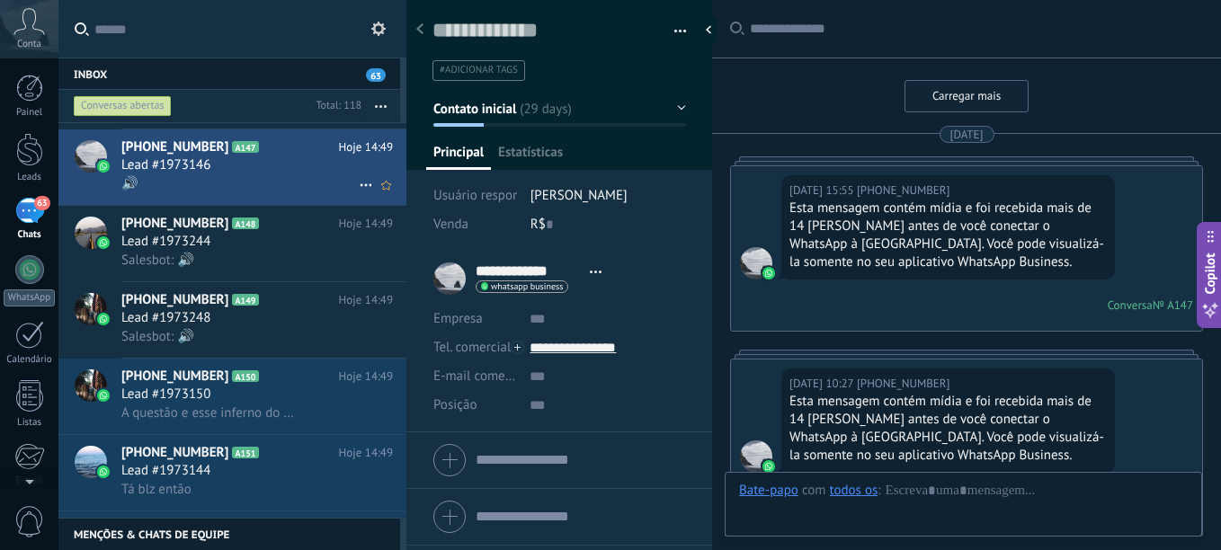
scroll to position [27, 0]
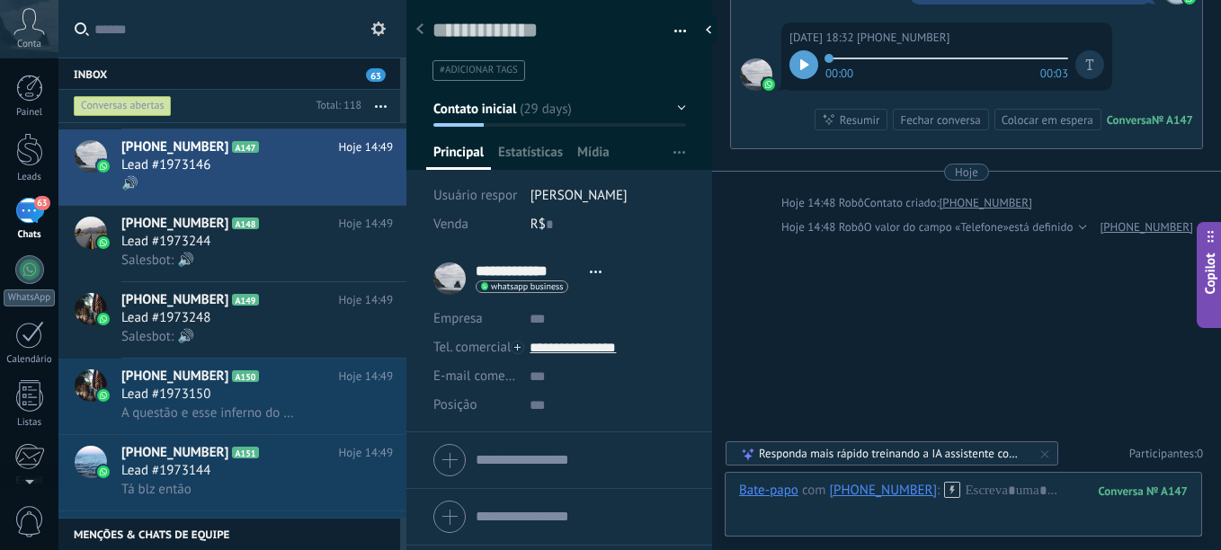
click at [802, 70] on div at bounding box center [804, 64] width 29 height 29
click at [88, 156] on div at bounding box center [91, 156] width 32 height 32
click at [749, 75] on div at bounding box center [756, 74] width 32 height 32
click at [715, 26] on div at bounding box center [713, 29] width 27 height 27
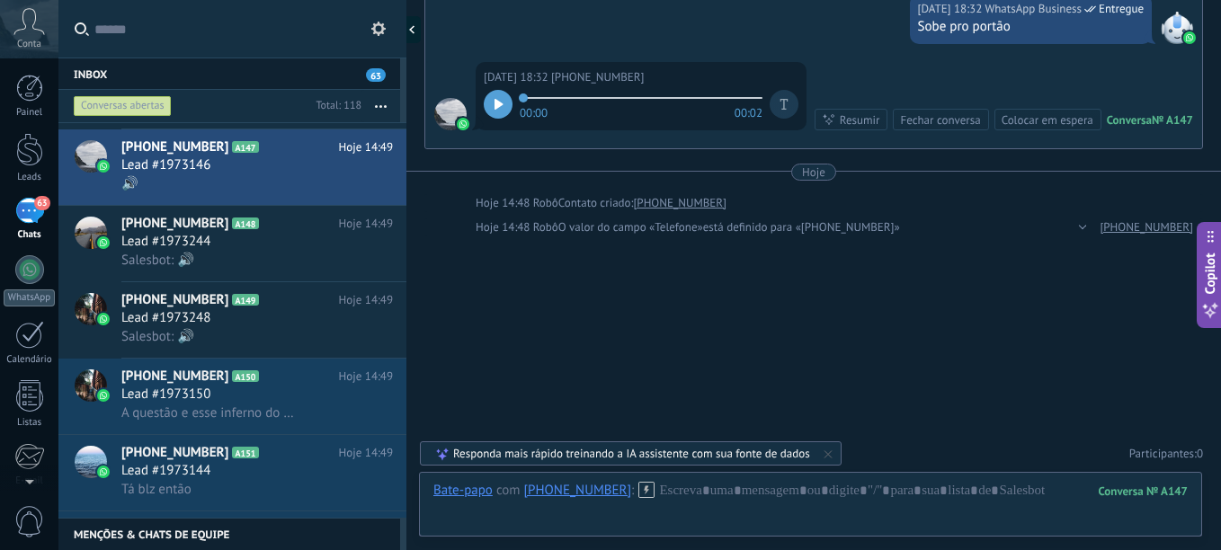
type textarea "**********"
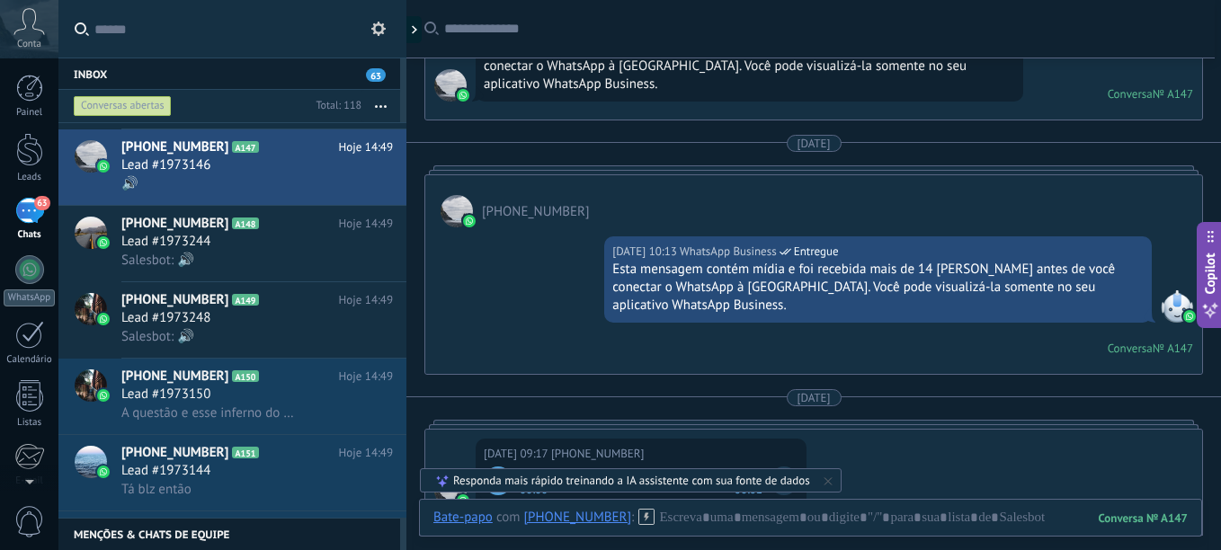
scroll to position [638, 0]
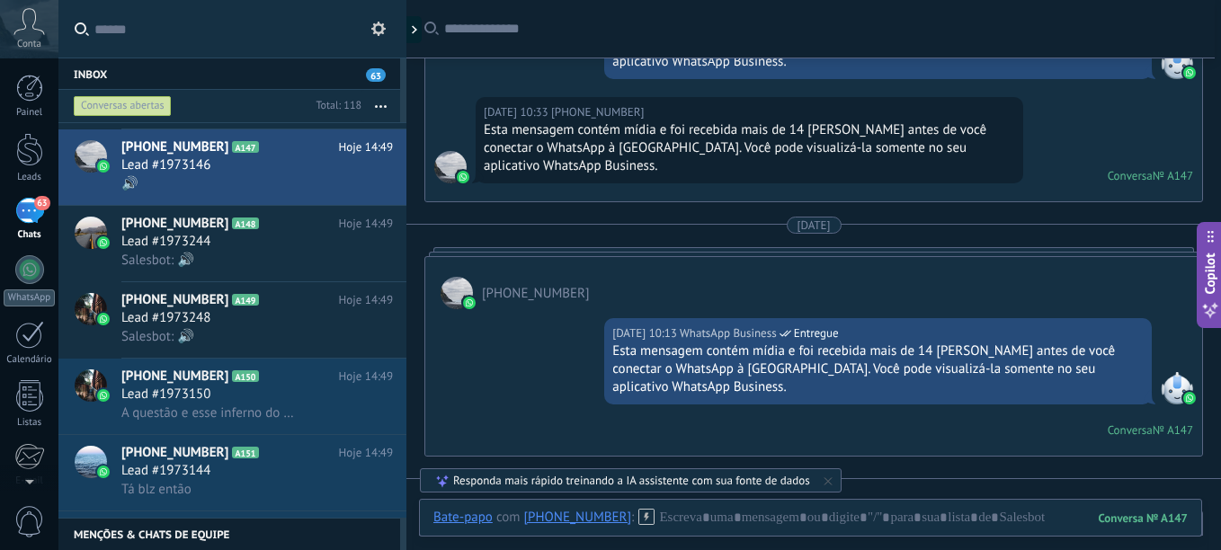
click at [1065, 343] on div "Esta mensagem contém mídia e foi recebida mais de 14 [PERSON_NAME] antes de voc…" at bounding box center [877, 370] width 531 height 54
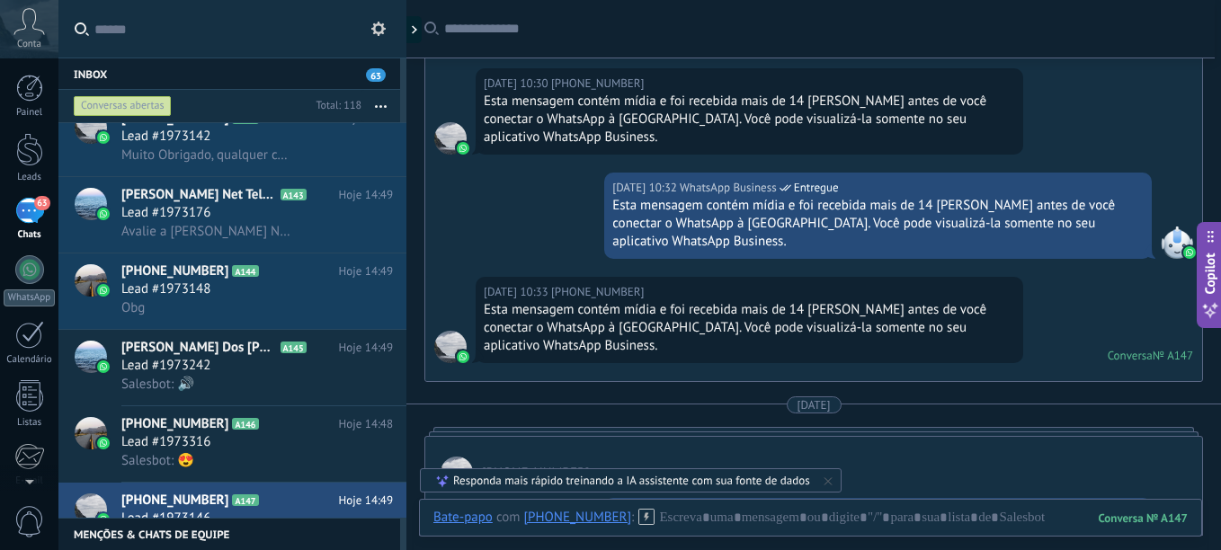
scroll to position [2962, 0]
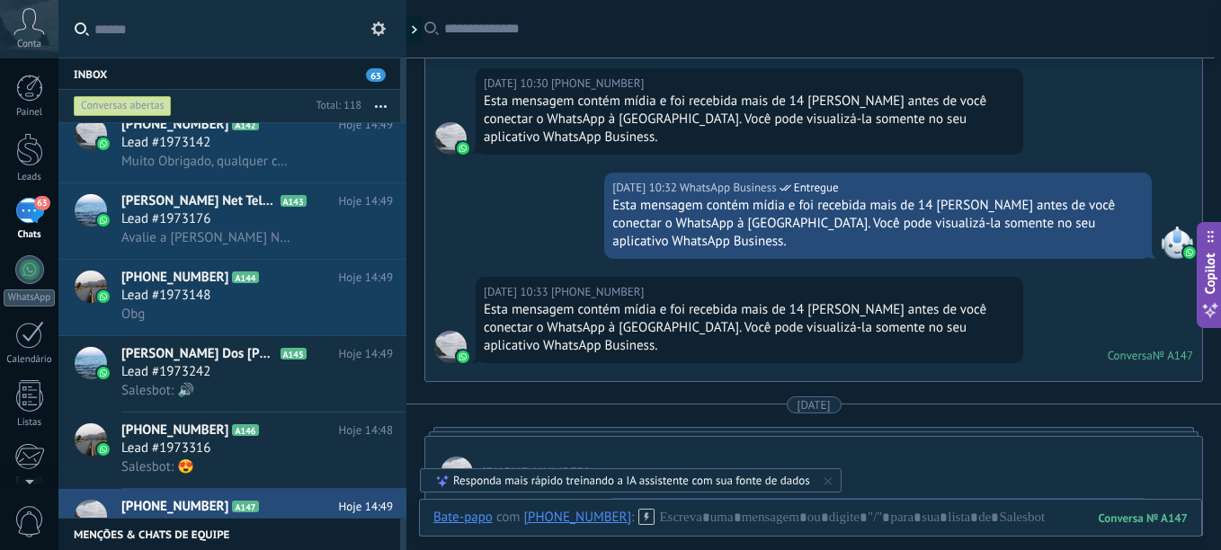
click at [377, 76] on span "63" at bounding box center [376, 74] width 20 height 13
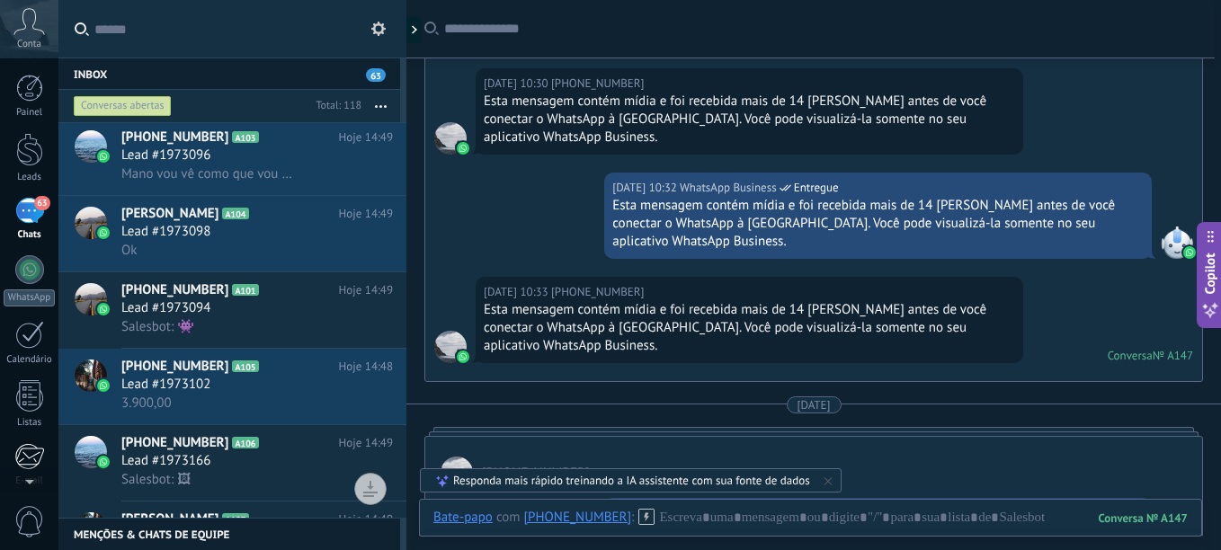
scroll to position [181, 0]
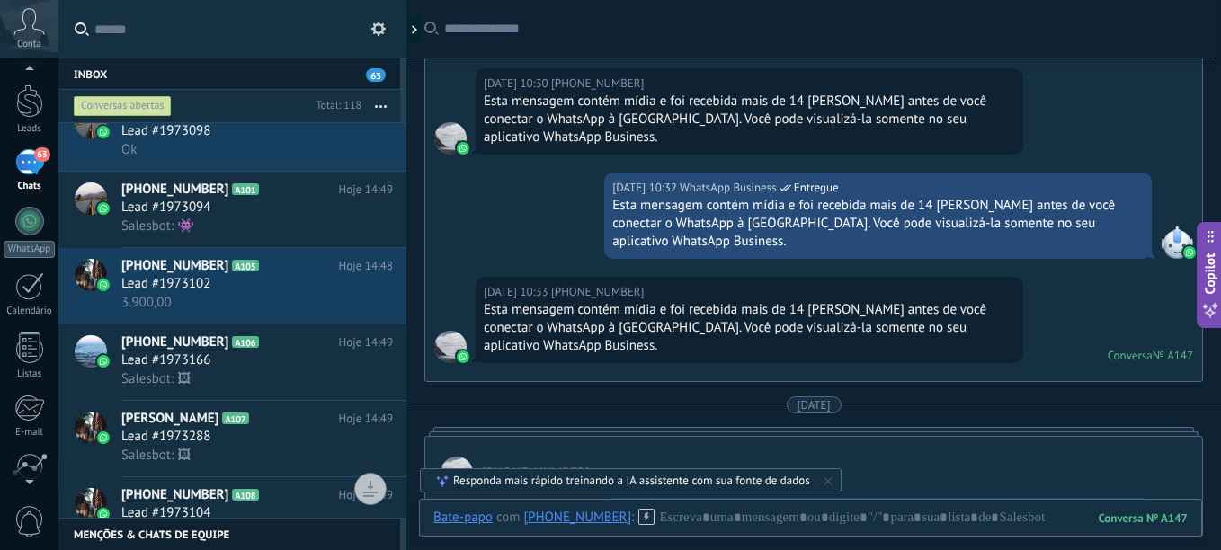
click at [28, 467] on div at bounding box center [29, 478] width 58 height 27
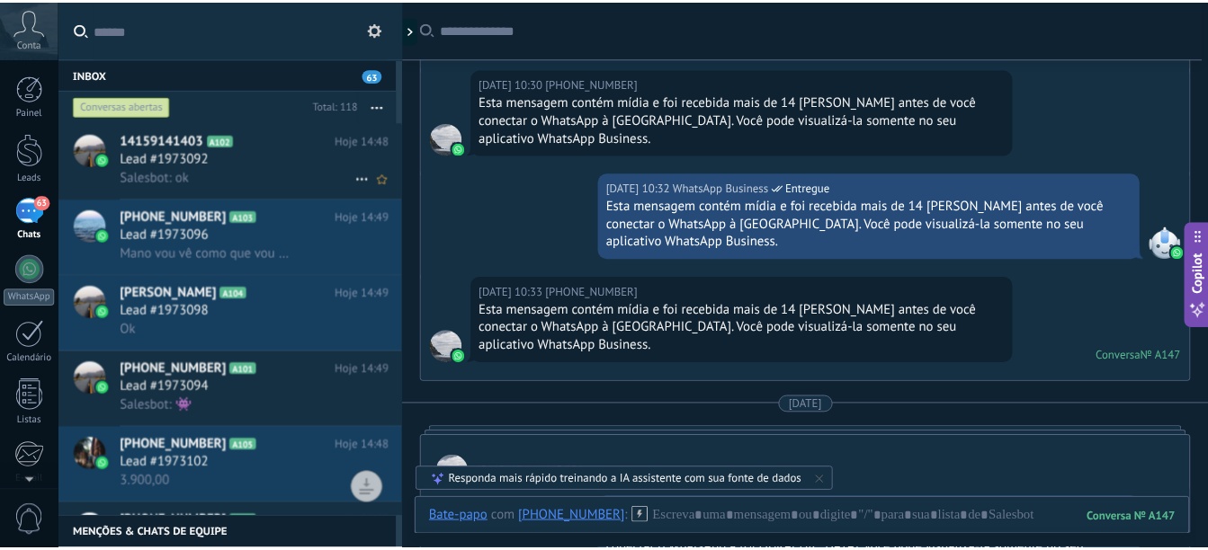
scroll to position [0, 0]
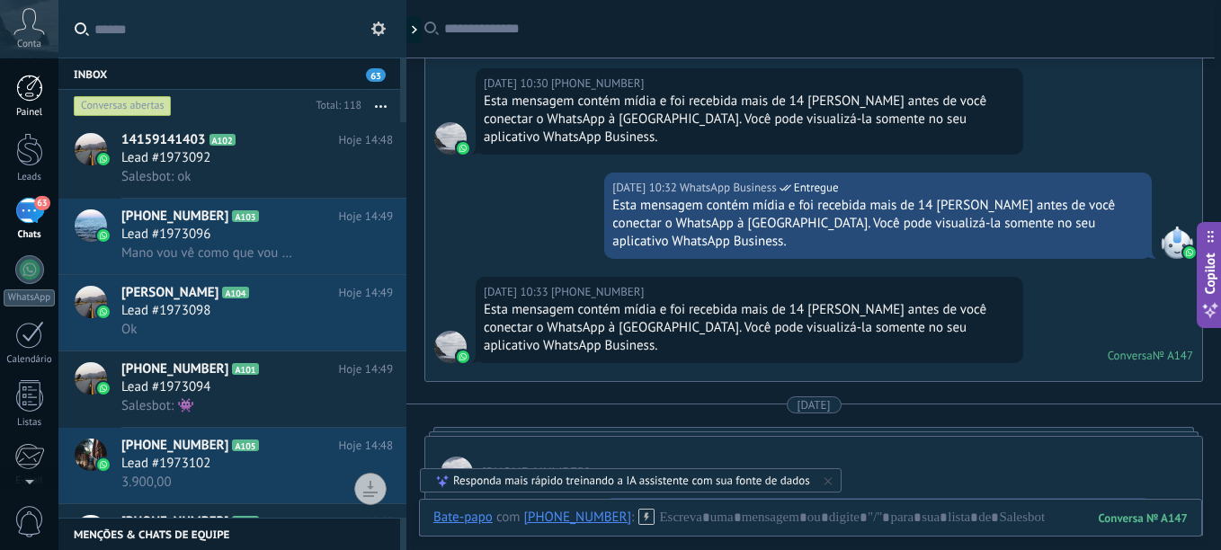
click at [24, 82] on div at bounding box center [29, 88] width 27 height 27
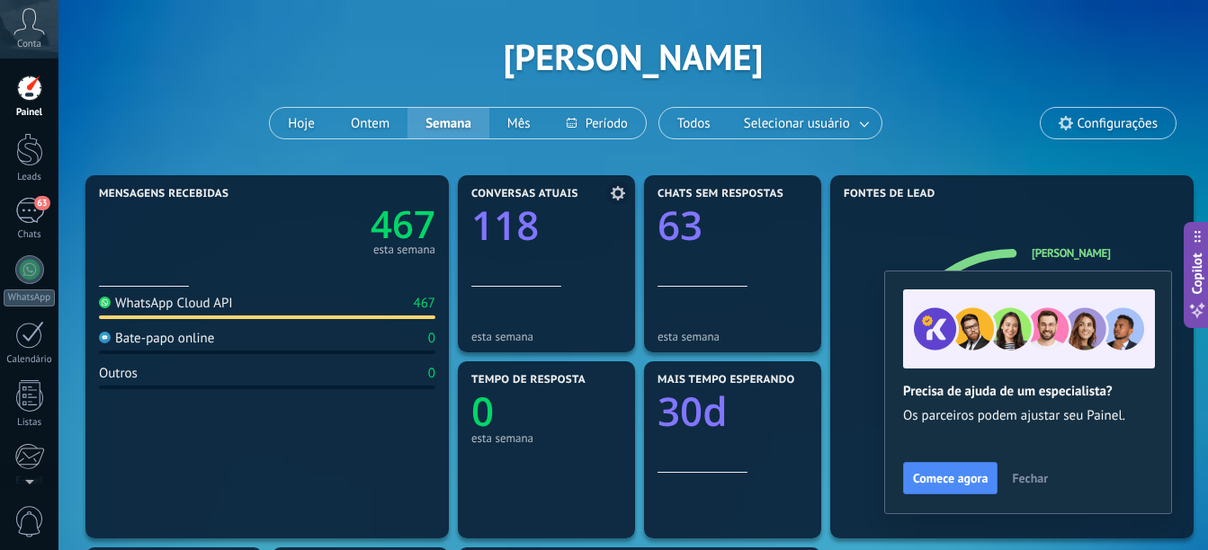
scroll to position [90, 0]
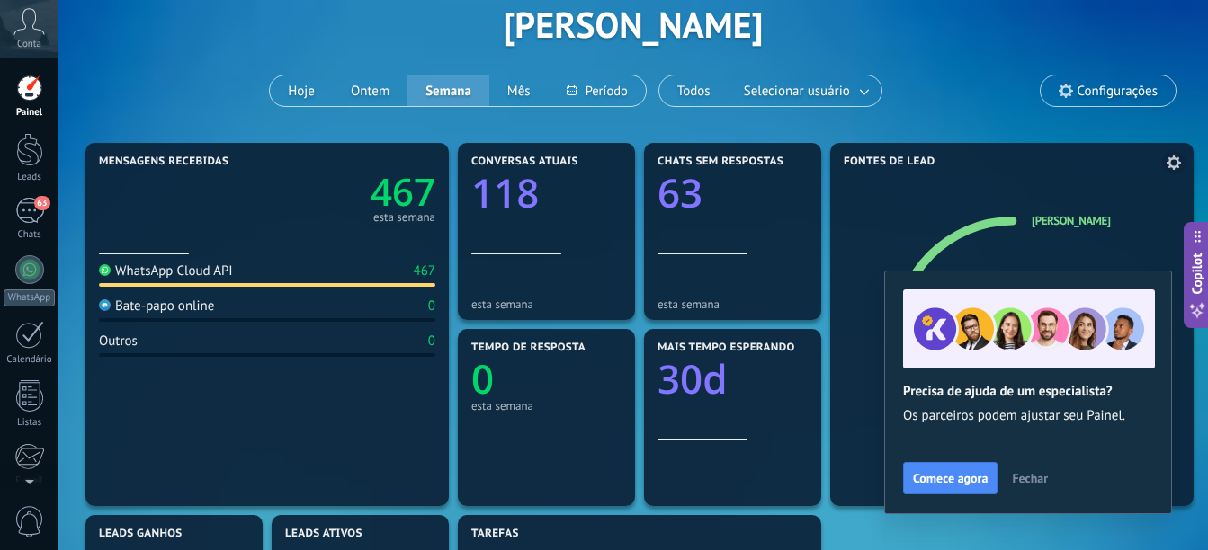
click at [1033, 476] on span "Fechar" at bounding box center [1030, 478] width 36 height 13
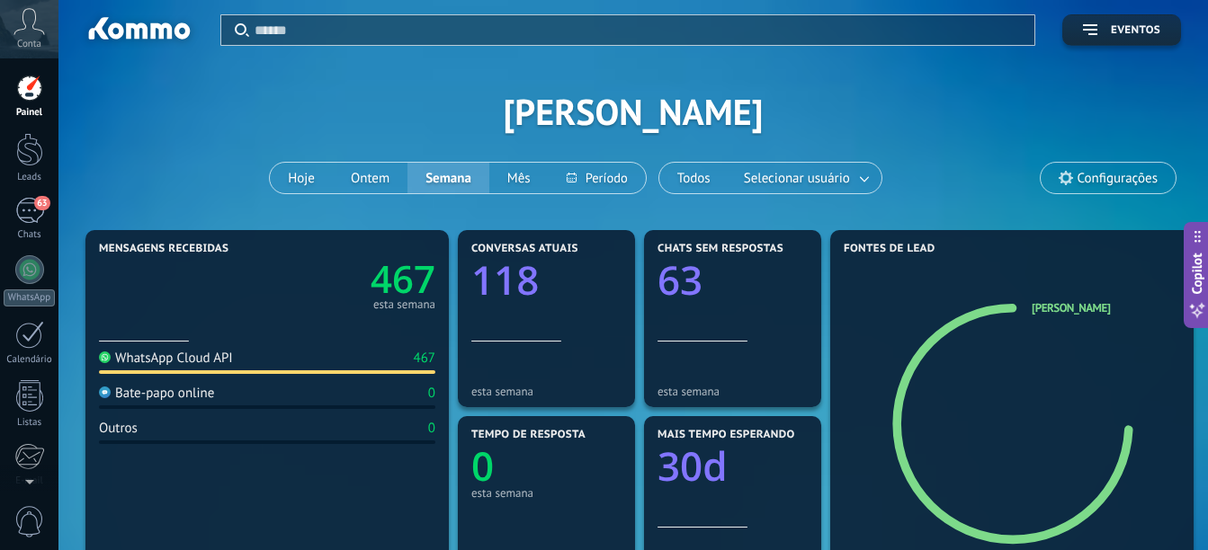
scroll to position [0, 0]
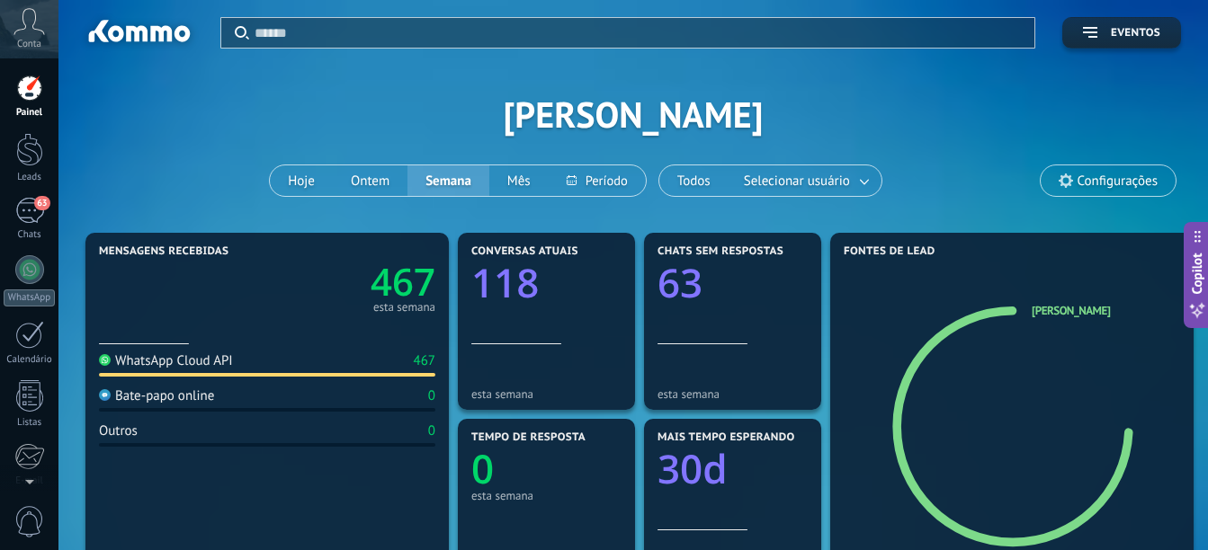
click at [216, 361] on div "WhatsApp Cloud API" at bounding box center [166, 360] width 134 height 17
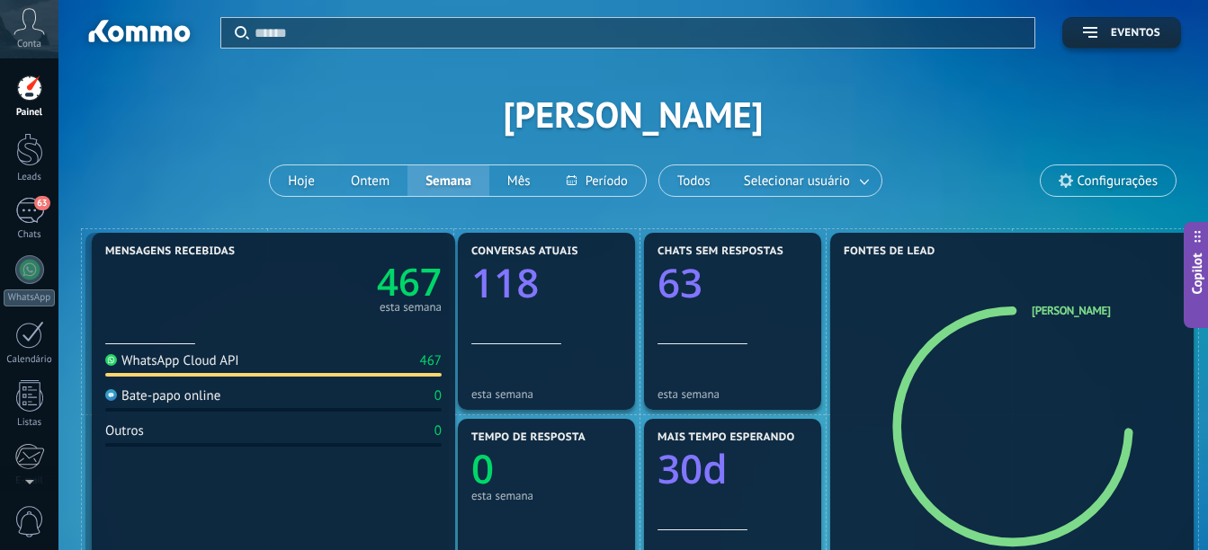
drag, startPoint x: 333, startPoint y: 281, endPoint x: 344, endPoint y: 225, distance: 57.0
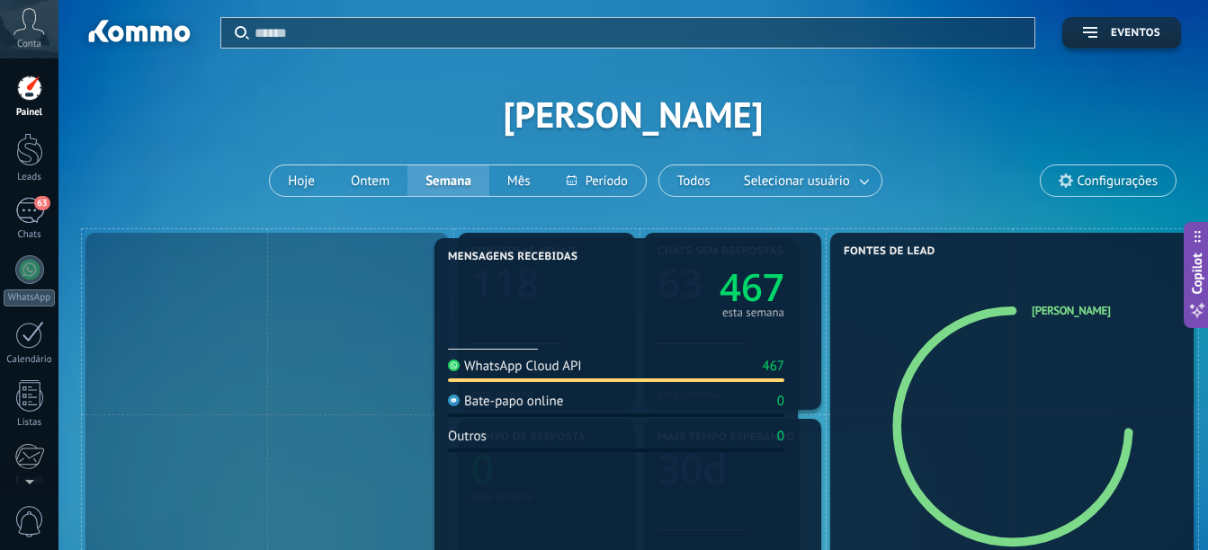
drag, startPoint x: 330, startPoint y: 271, endPoint x: 662, endPoint y: 274, distance: 331.8
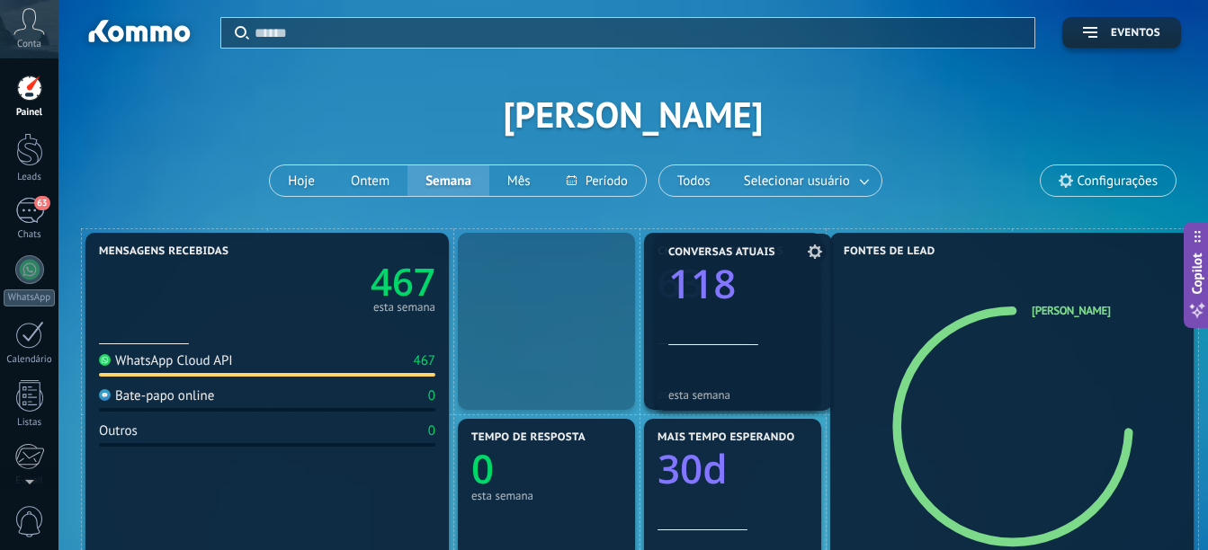
drag, startPoint x: 539, startPoint y: 326, endPoint x: 736, endPoint y: 326, distance: 196.9
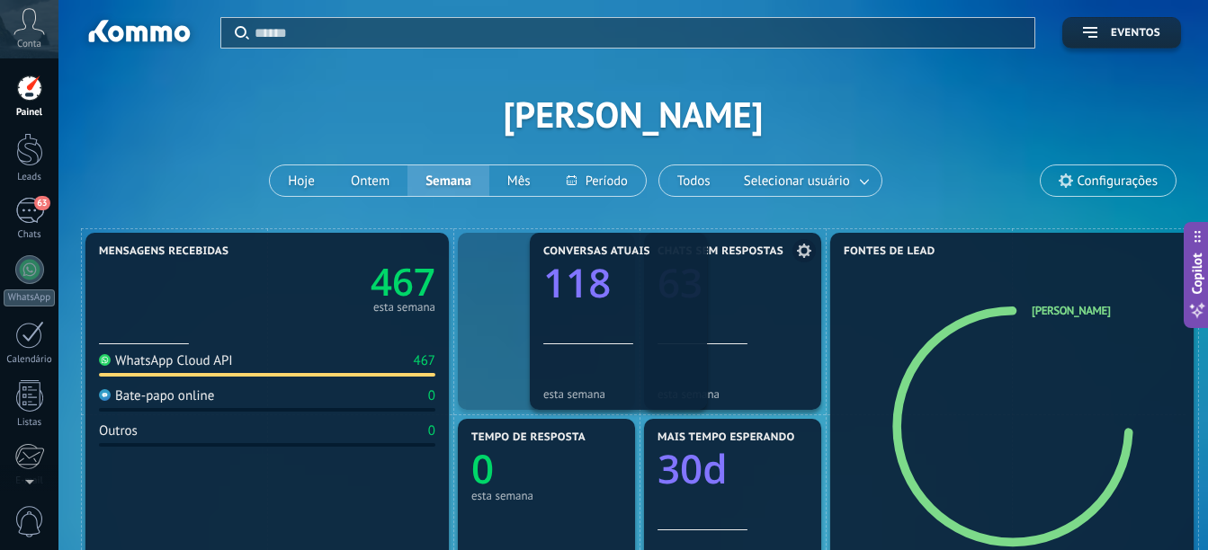
drag, startPoint x: 544, startPoint y: 329, endPoint x: 691, endPoint y: 329, distance: 146.6
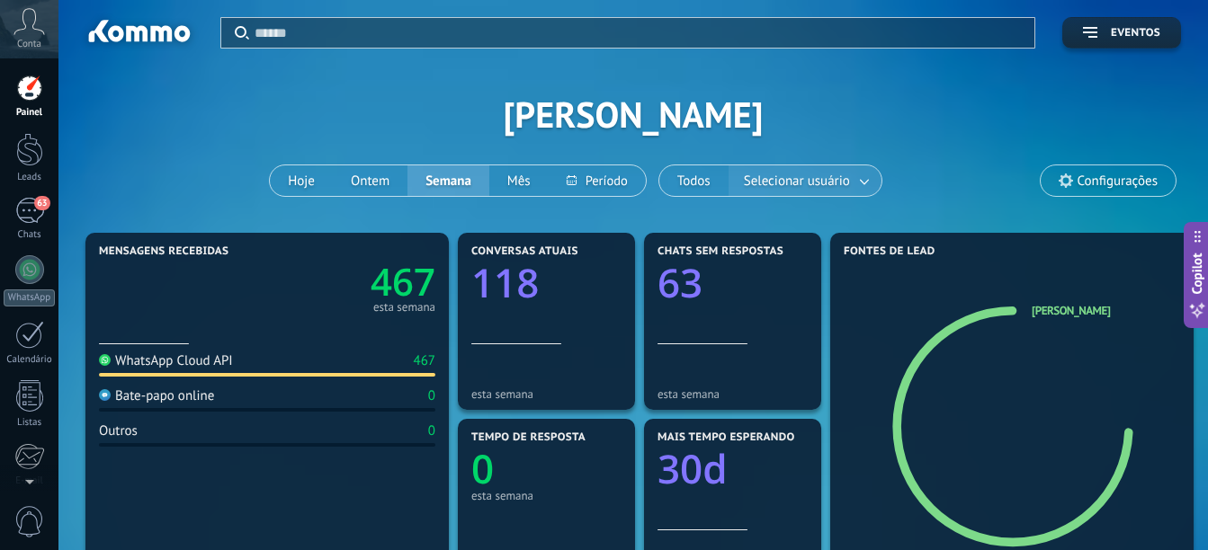
click at [842, 186] on span "Selecionar usuário" at bounding box center [796, 181] width 113 height 24
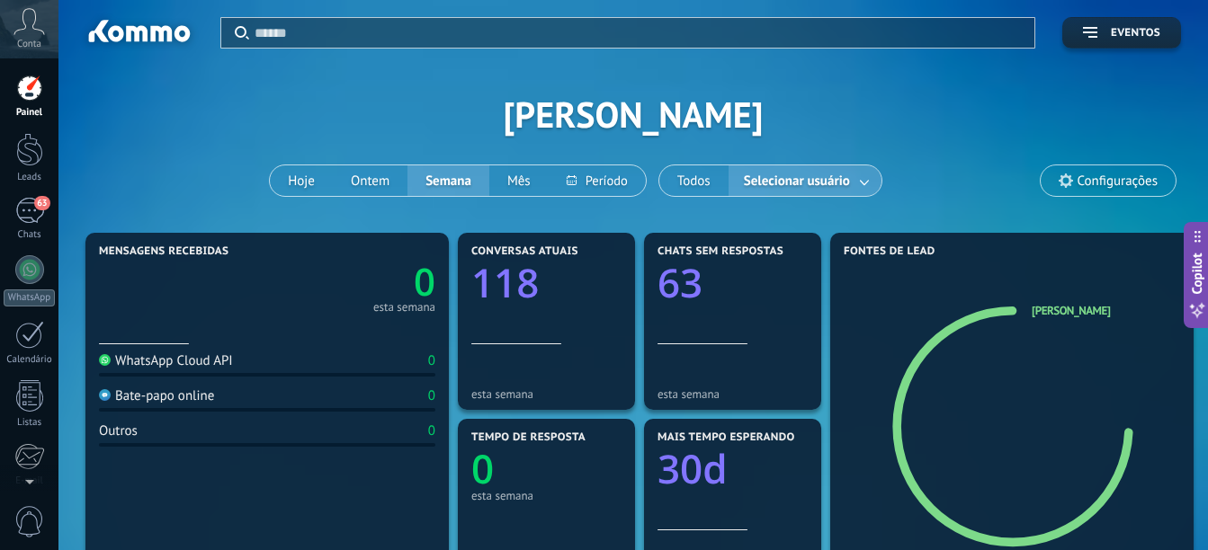
click at [861, 181] on link at bounding box center [865, 181] width 32 height 30
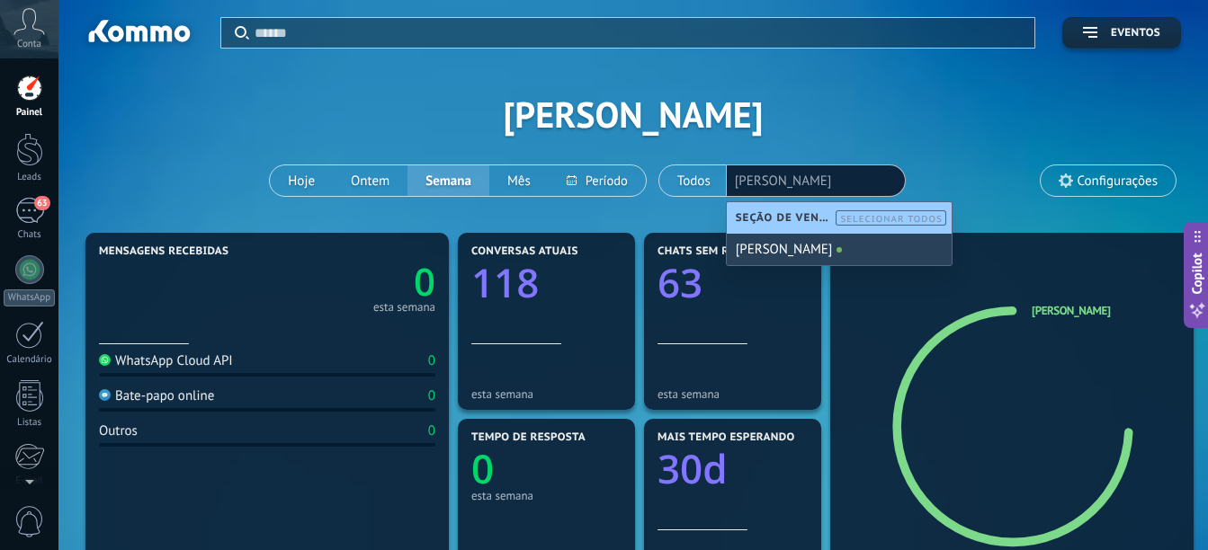
click at [791, 247] on div "[PERSON_NAME]" at bounding box center [839, 249] width 225 height 31
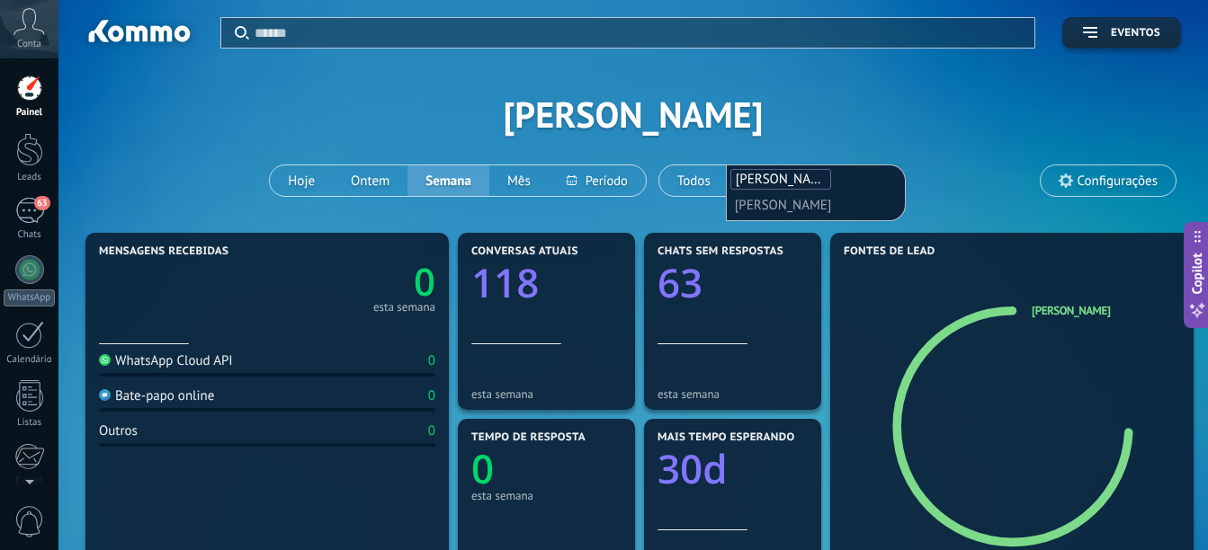
click at [683, 211] on div "Aplicar Eventos [PERSON_NAME] Hoje Ontem Semana Mês Todos Selecionar usuário [P…" at bounding box center [632, 114] width 1095 height 228
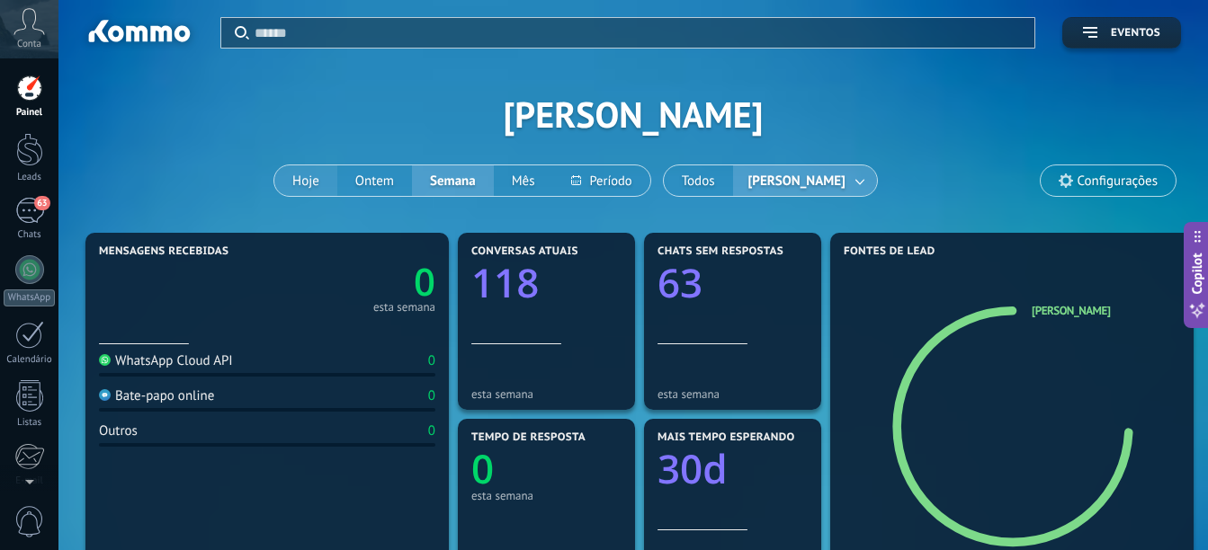
click at [334, 187] on button "Hoje" at bounding box center [305, 180] width 63 height 31
click at [540, 178] on button "Mês" at bounding box center [523, 180] width 59 height 31
click at [459, 185] on button "Semana" at bounding box center [453, 180] width 82 height 31
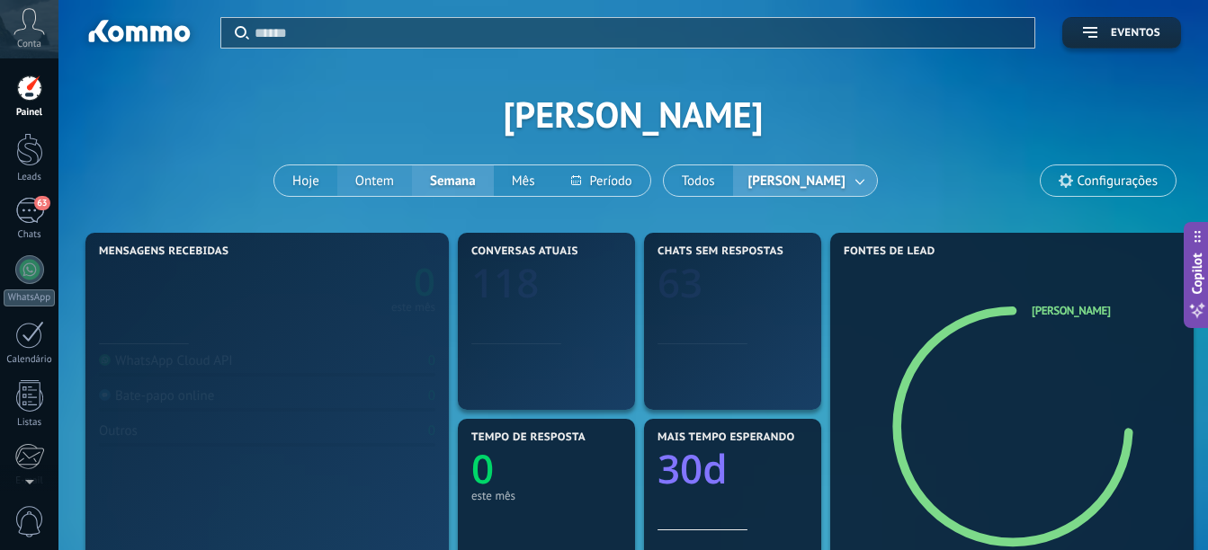
click at [384, 185] on button "Ontem" at bounding box center [374, 180] width 75 height 31
click at [326, 191] on button "Hoje" at bounding box center [305, 180] width 63 height 31
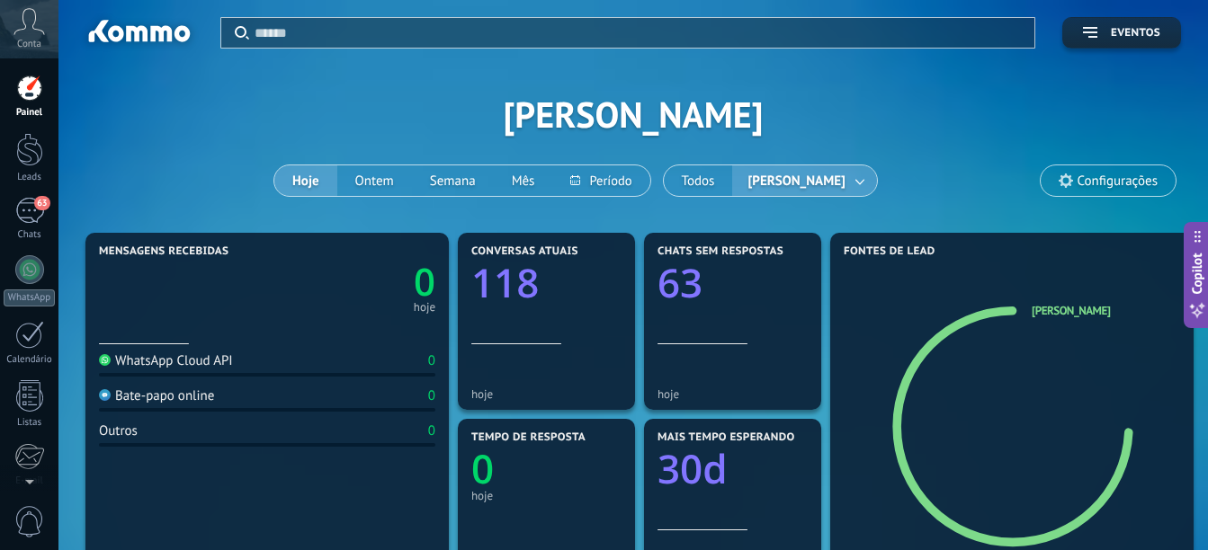
click at [1085, 178] on span "Configurações" at bounding box center [1117, 181] width 80 height 15
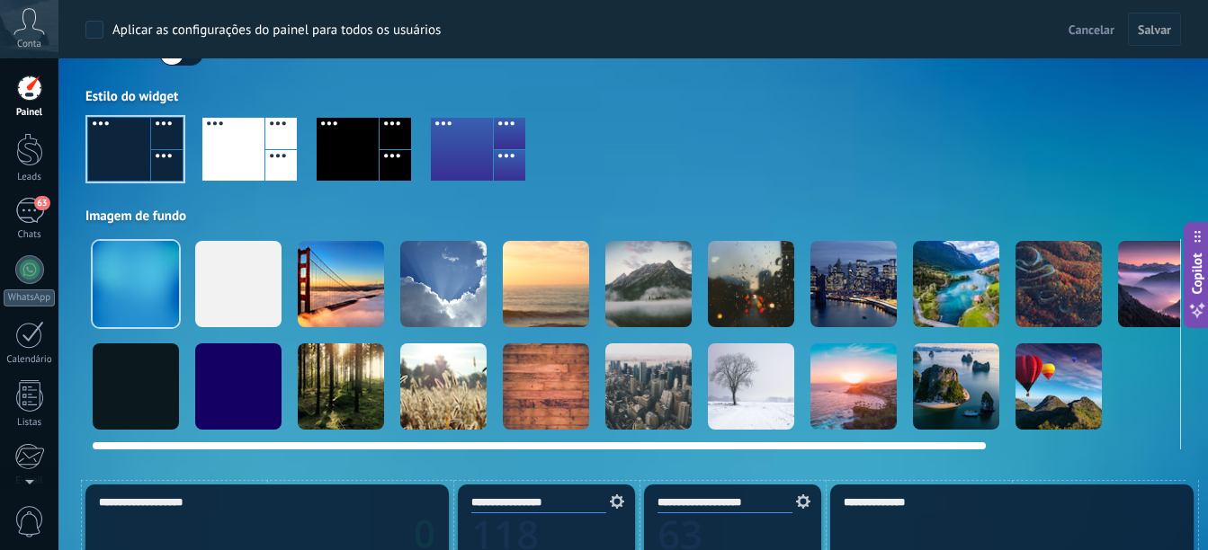
scroll to position [180, 0]
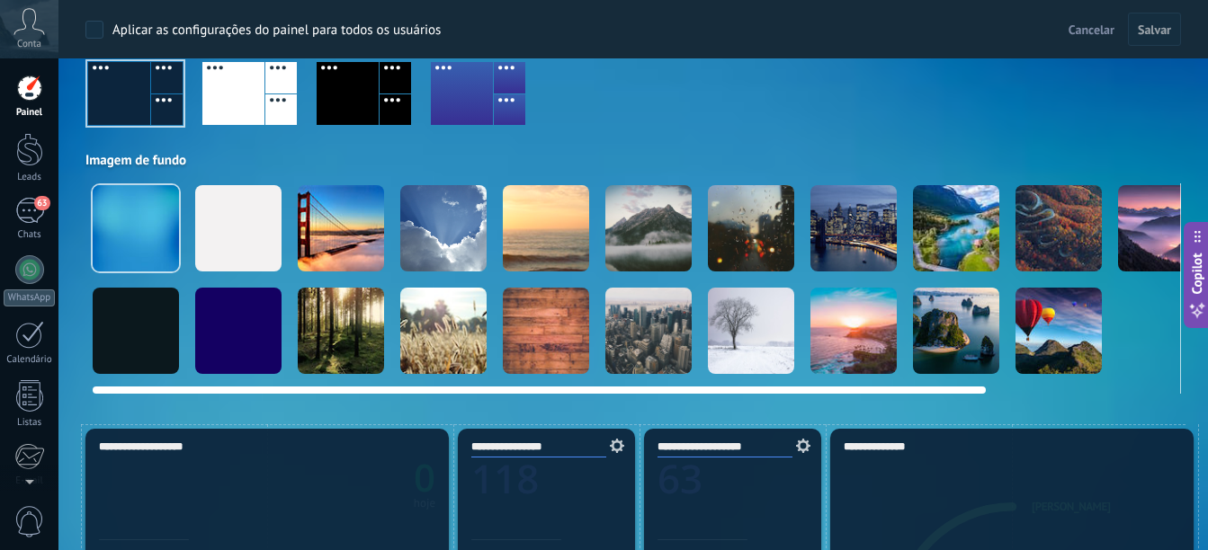
click at [1053, 320] on div at bounding box center [1058, 331] width 86 height 86
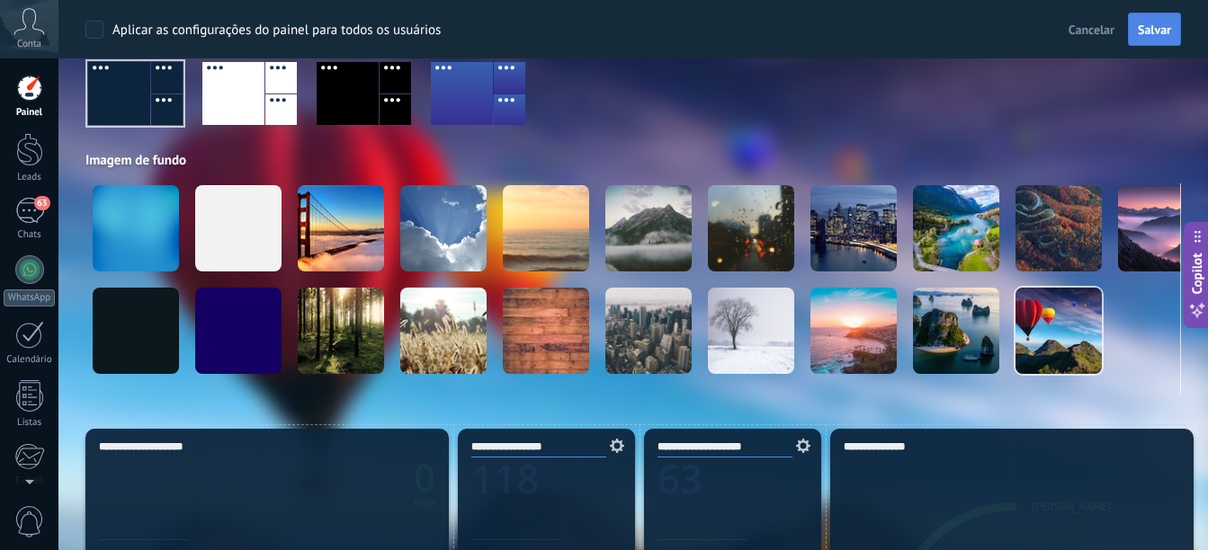
click at [1180, 25] on button "Salvar" at bounding box center [1154, 30] width 53 height 34
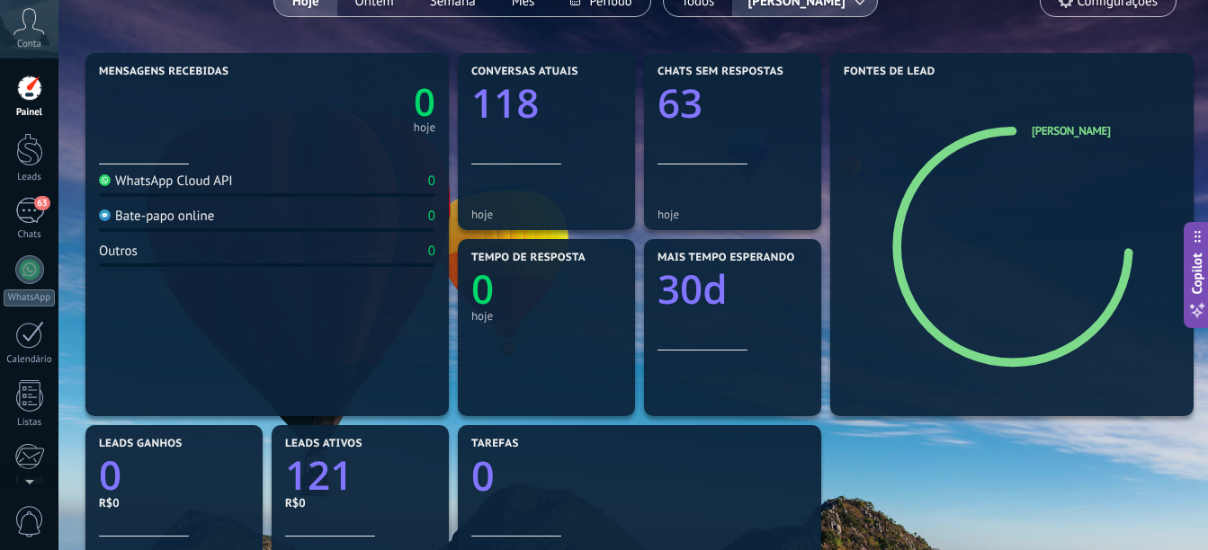
click at [873, 460] on div "Mensagens recebidas 0 hoje WhatsApp Cloud API 0 Bate-papo online 0 Outros 0 Con…" at bounding box center [633, 514] width 1104 height 931
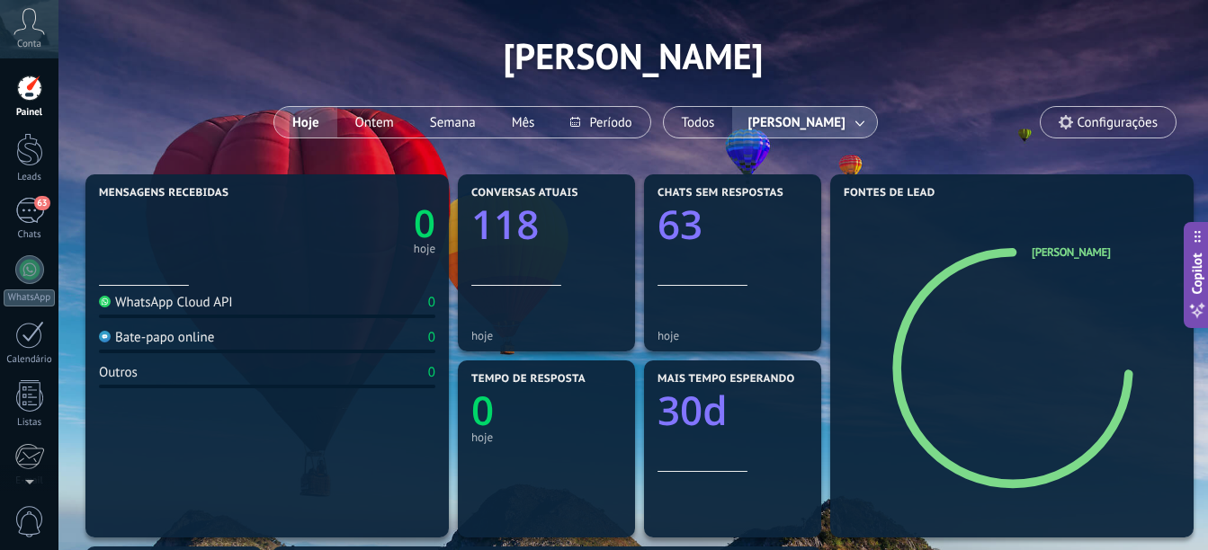
scroll to position [90, 0]
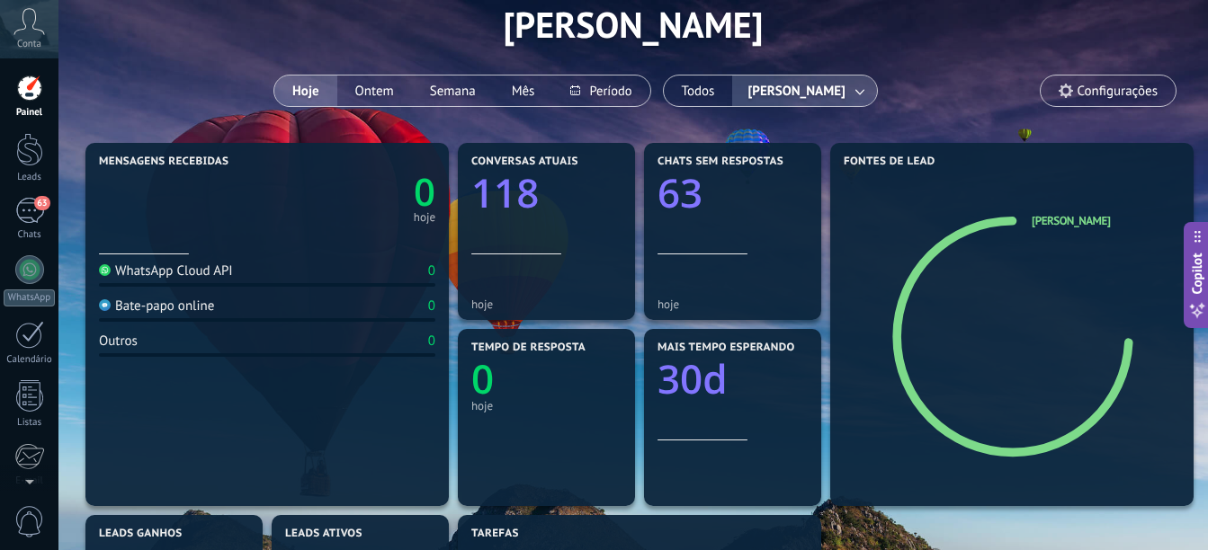
click at [116, 350] on div "Outros 0" at bounding box center [267, 345] width 336 height 24
click at [119, 341] on div "Outros" at bounding box center [118, 341] width 39 height 17
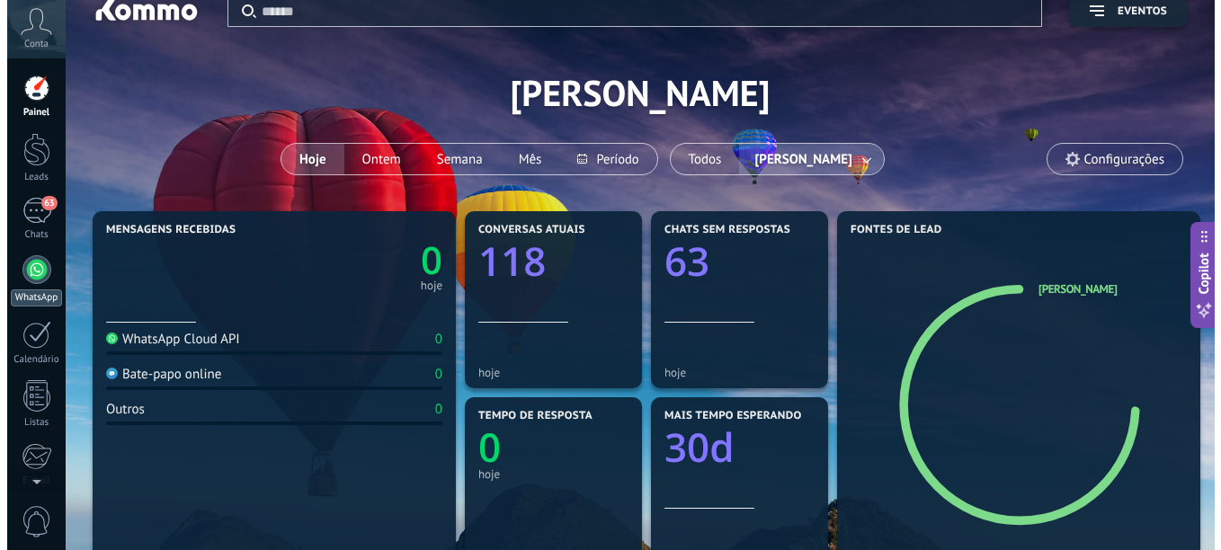
scroll to position [0, 0]
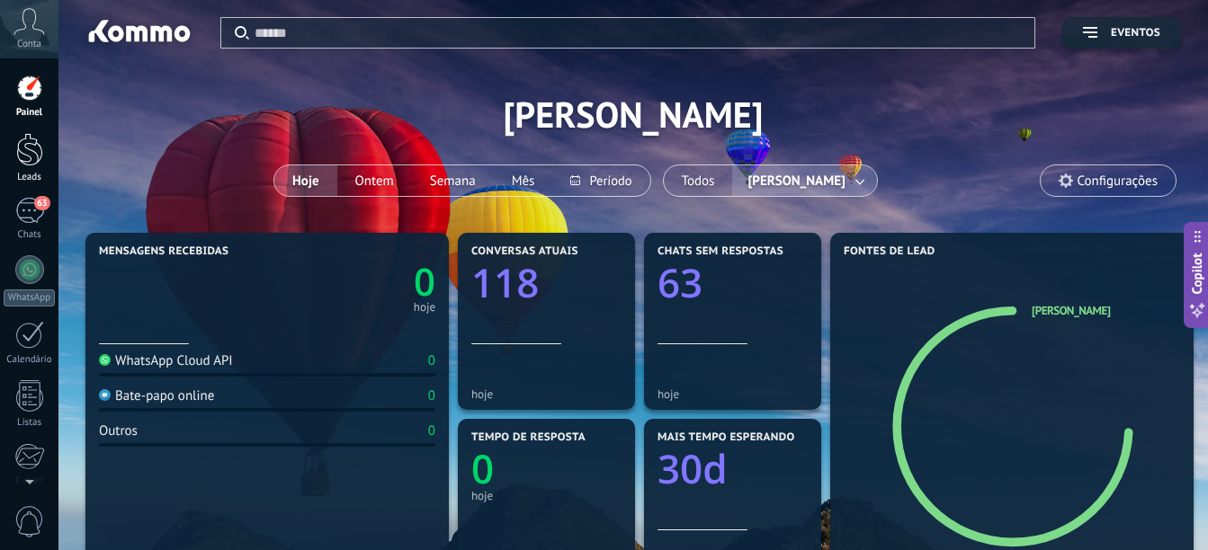
click at [33, 155] on div at bounding box center [29, 149] width 27 height 33
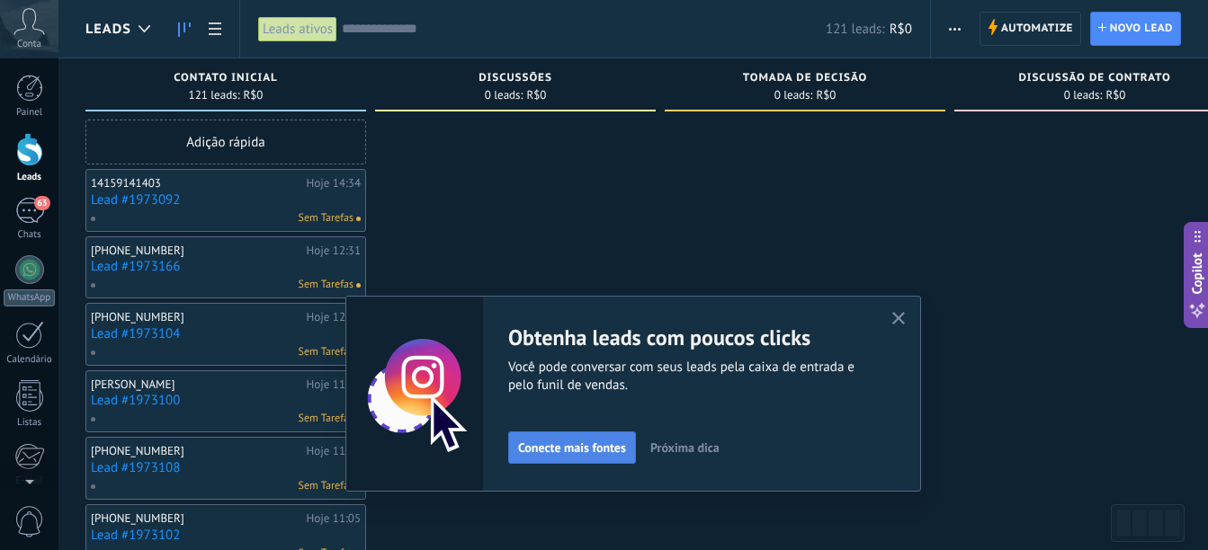
click at [565, 451] on span "Conecte mais fontes" at bounding box center [572, 448] width 108 height 13
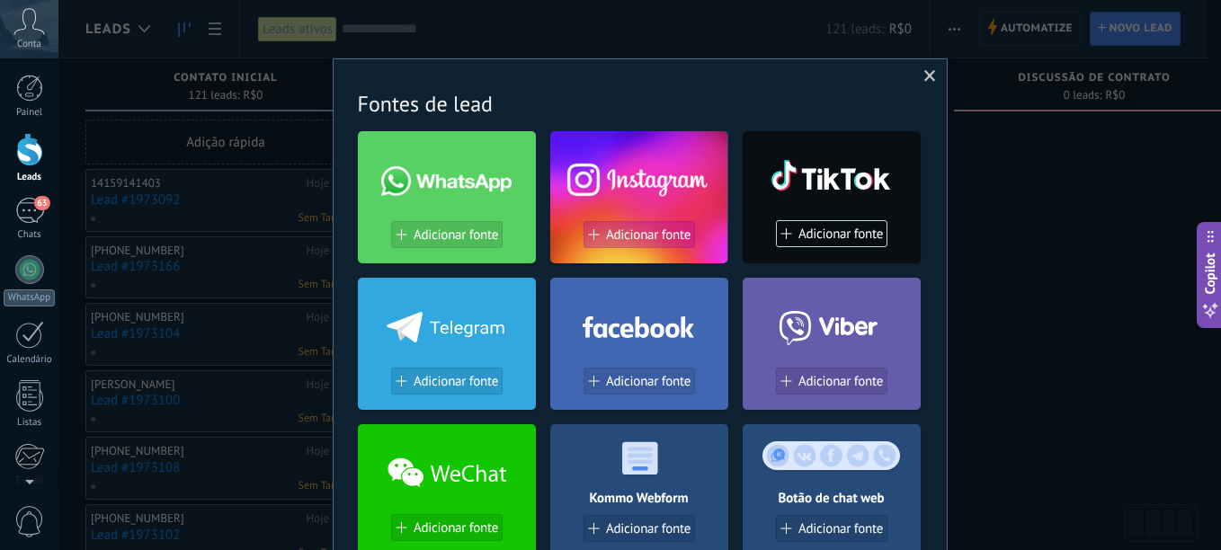
click at [623, 237] on span "Adicionar fonte" at bounding box center [648, 235] width 85 height 15
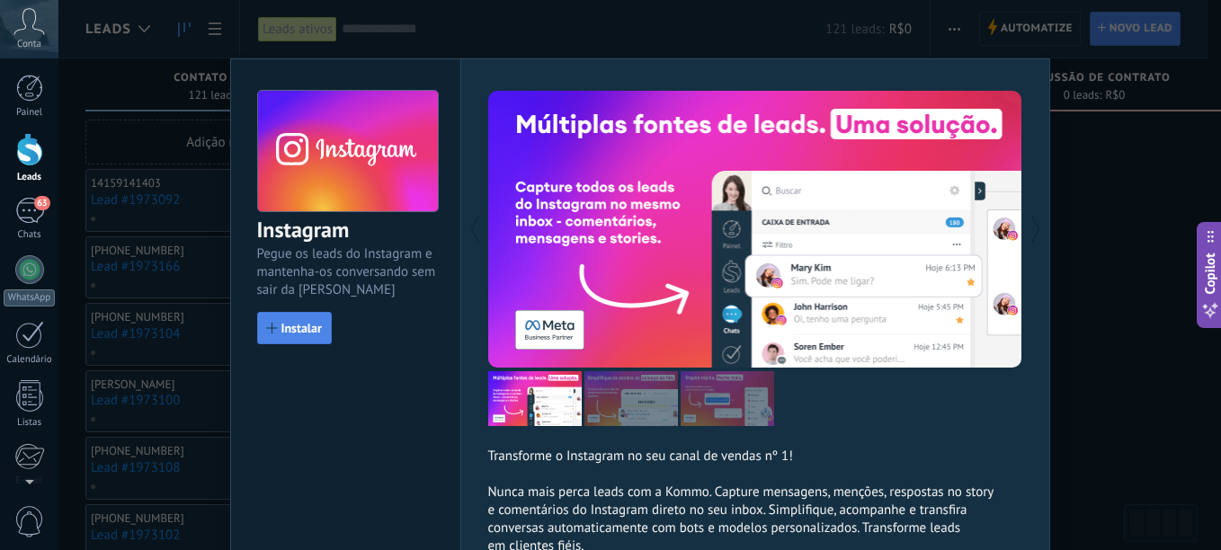
click at [301, 326] on span "Instalar" at bounding box center [301, 328] width 40 height 13
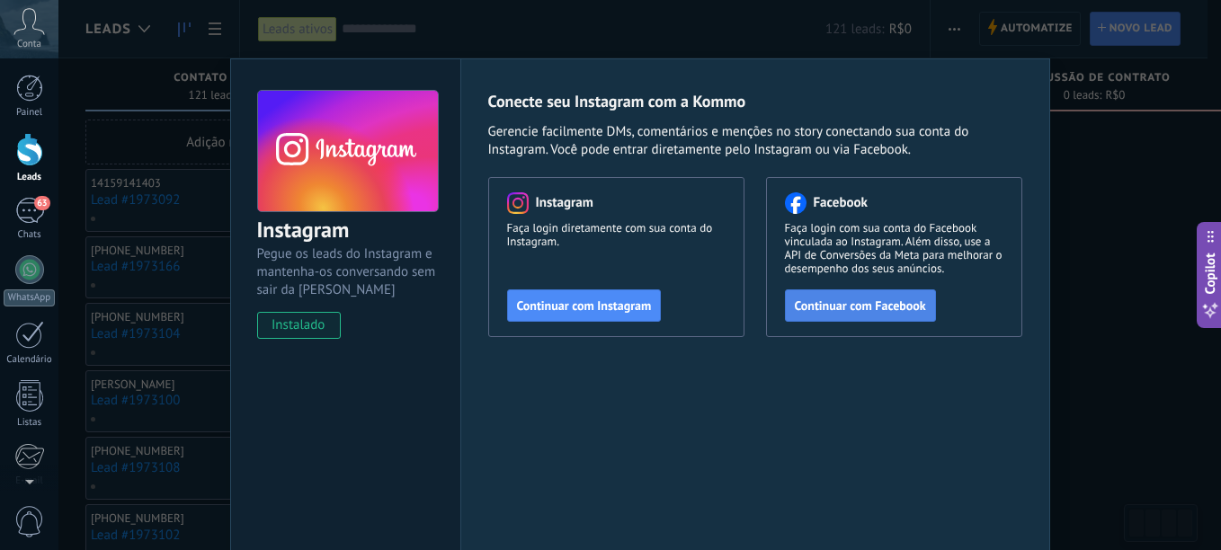
click at [865, 309] on span "Continuar com Facebook" at bounding box center [860, 305] width 131 height 13
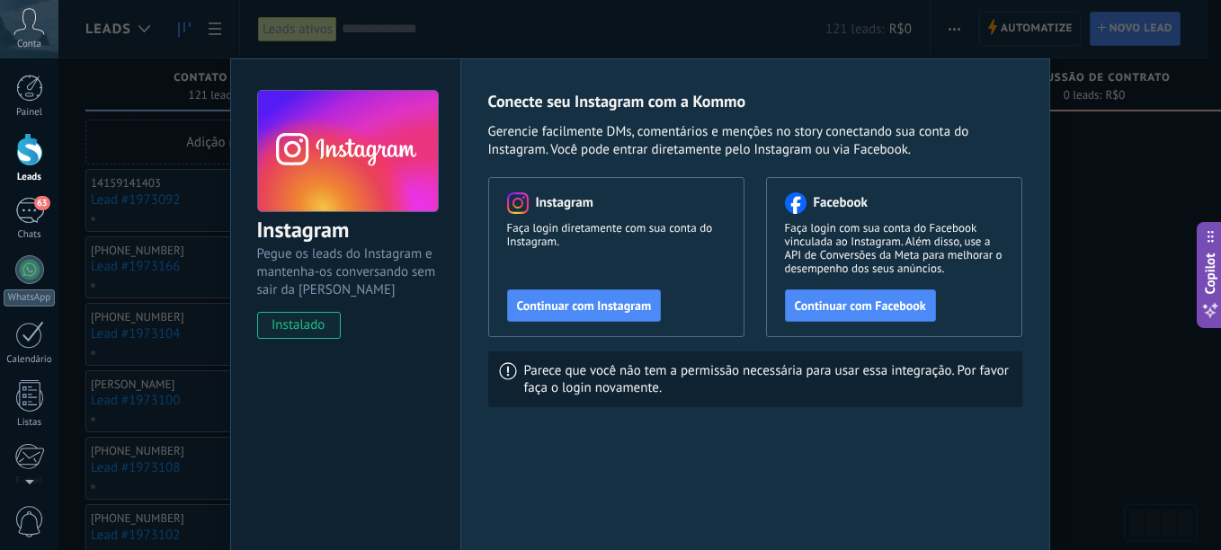
click at [772, 18] on div "Instagram Pegue os leads do Instagram e mantenha-os conversando sem sair da Kom…" at bounding box center [639, 275] width 1163 height 550
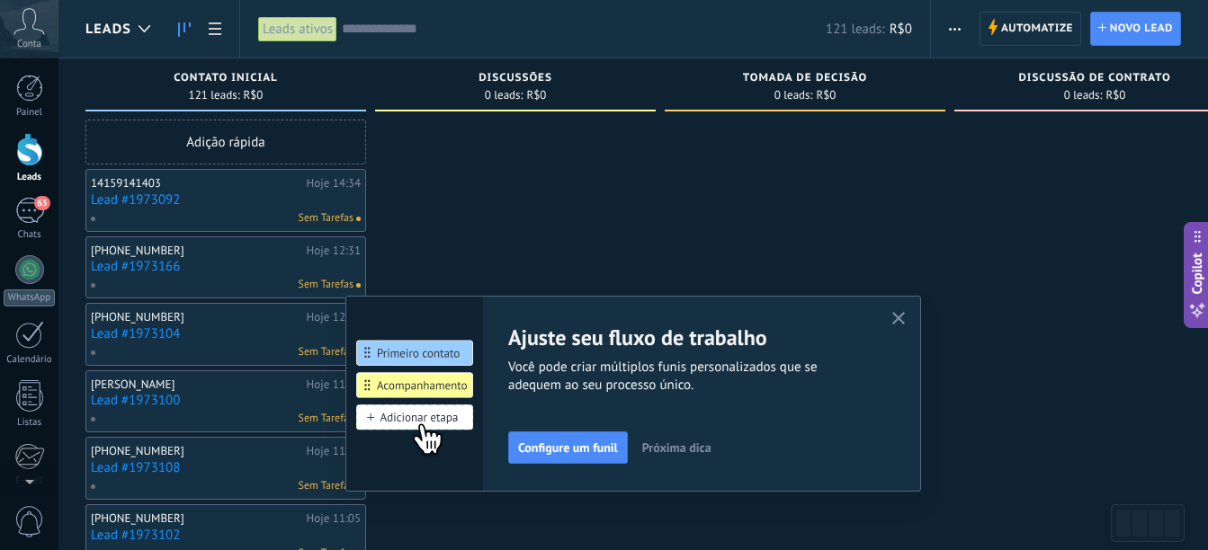
click at [906, 316] on use "button" at bounding box center [898, 318] width 13 height 13
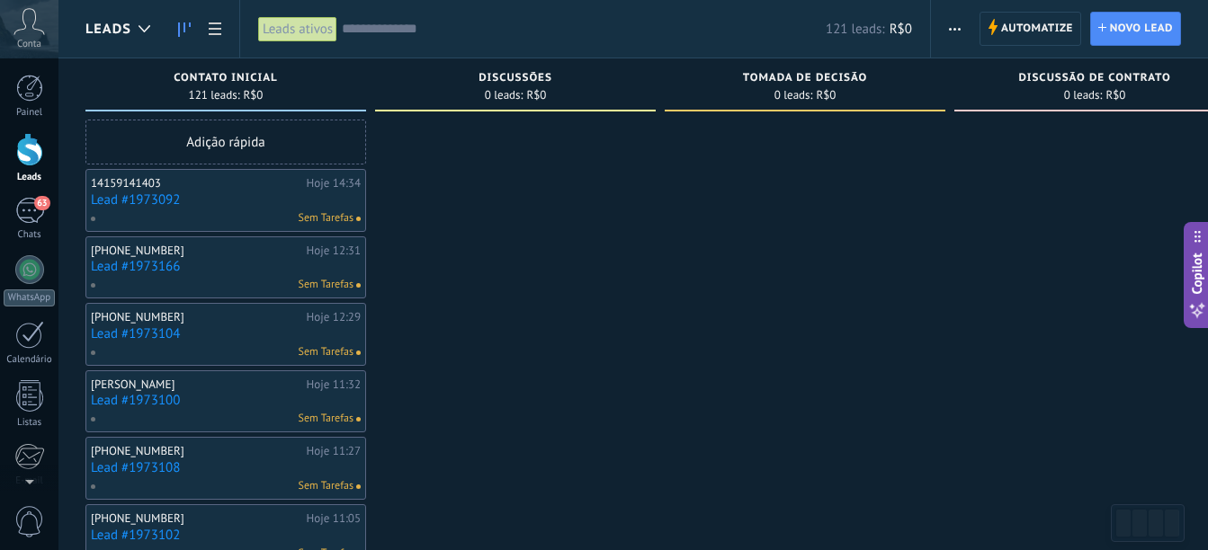
click at [221, 208] on div "14159141403 Hoje 14:34 Lead #1973092 Sem Tarefas" at bounding box center [226, 200] width 270 height 52
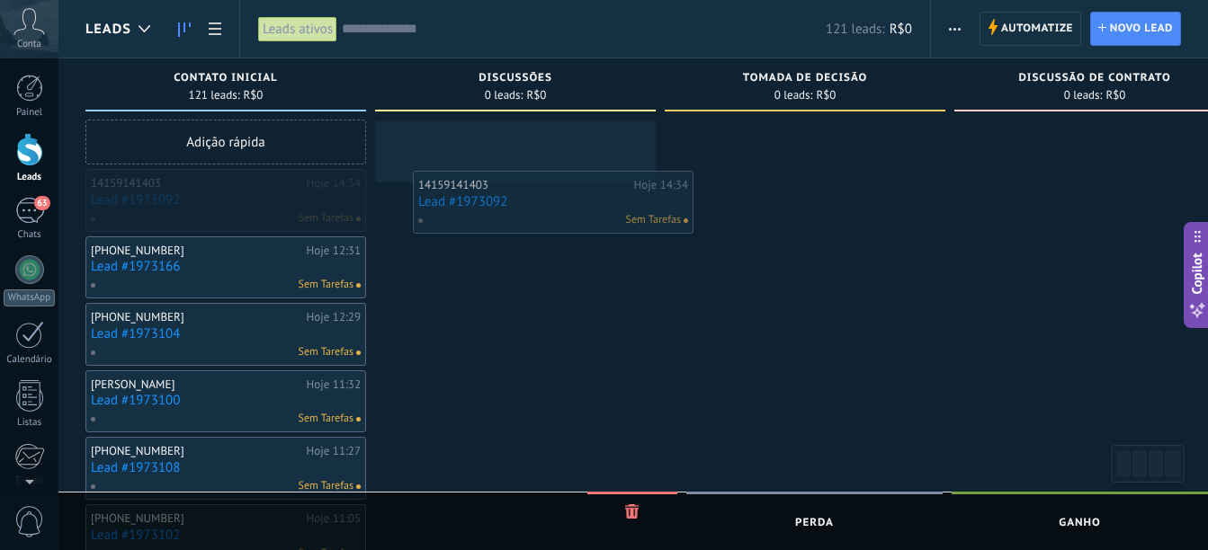
drag, startPoint x: 198, startPoint y: 195, endPoint x: 523, endPoint y: 199, distance: 325.5
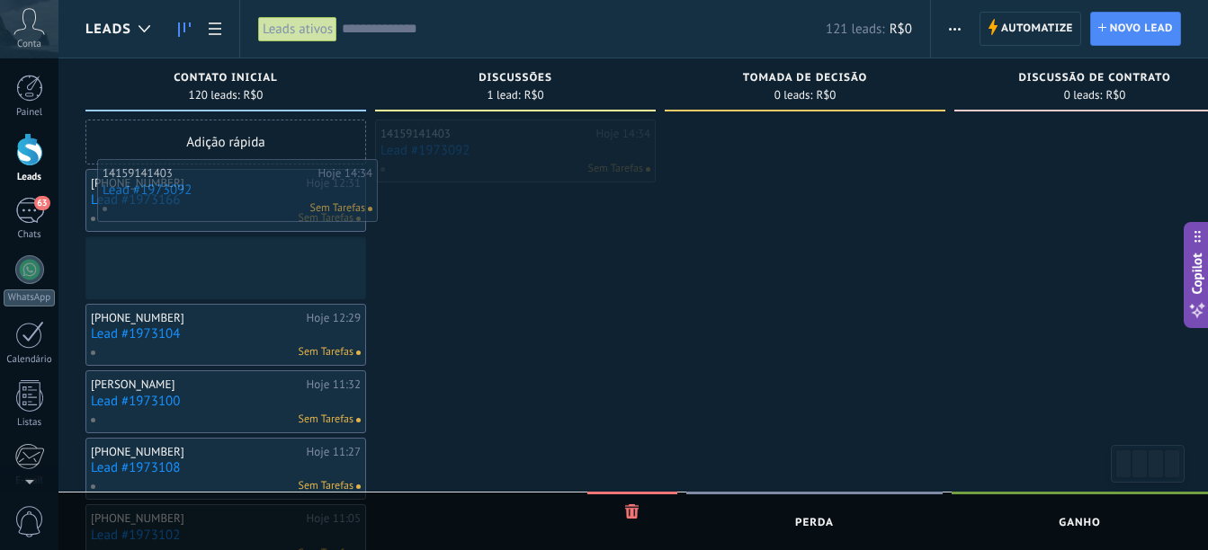
drag, startPoint x: 491, startPoint y: 161, endPoint x: 202, endPoint y: 201, distance: 291.4
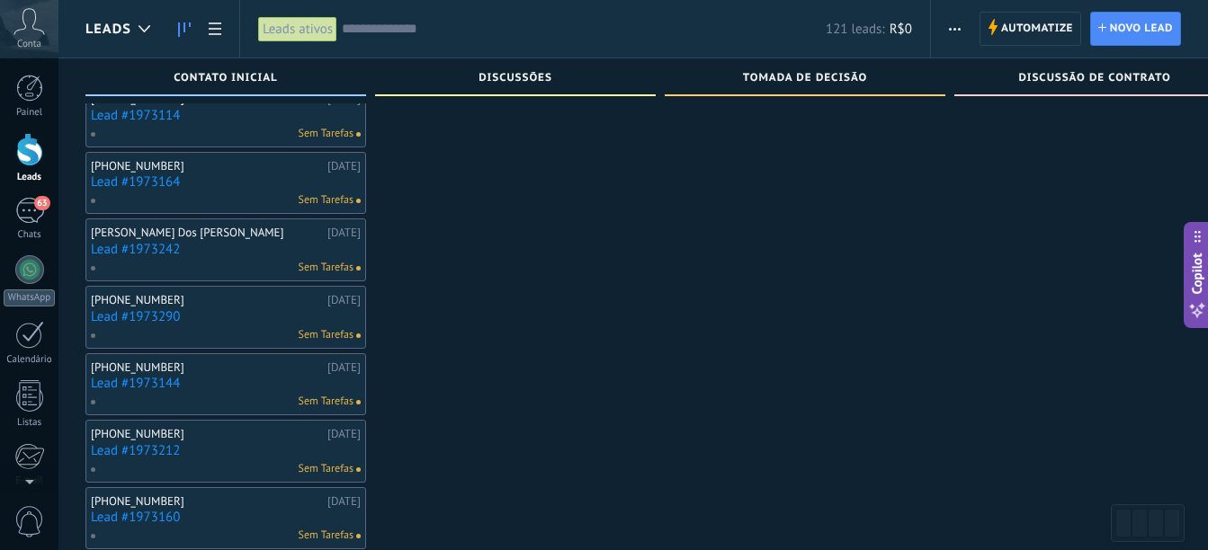
scroll to position [1671, 0]
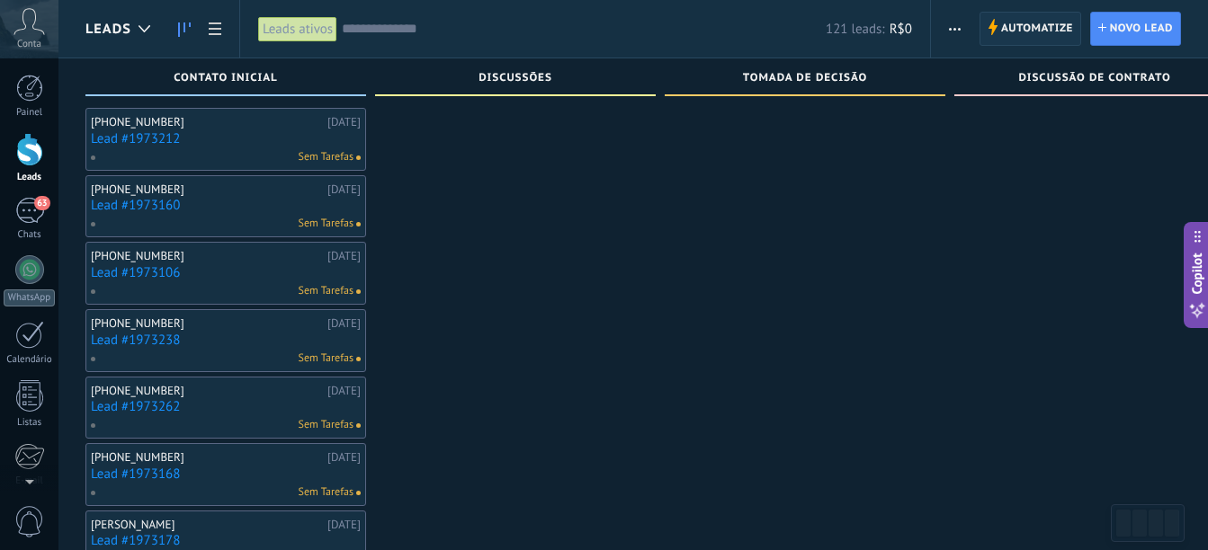
click at [1041, 25] on span "Automatize" at bounding box center [1037, 29] width 72 height 32
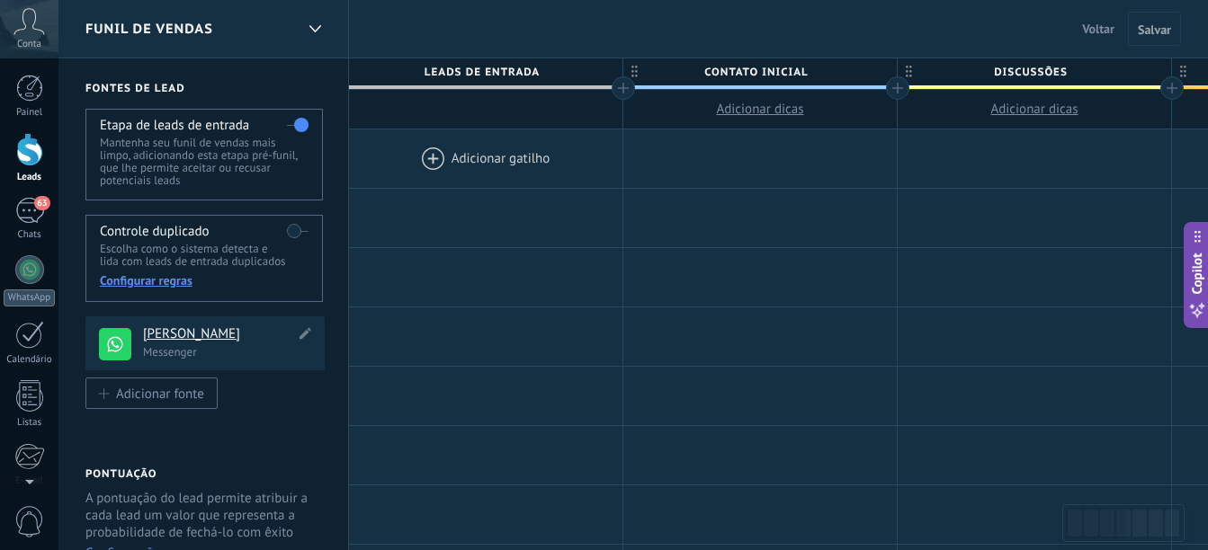
click at [183, 331] on h4 "[PERSON_NAME]" at bounding box center [219, 335] width 152 height 18
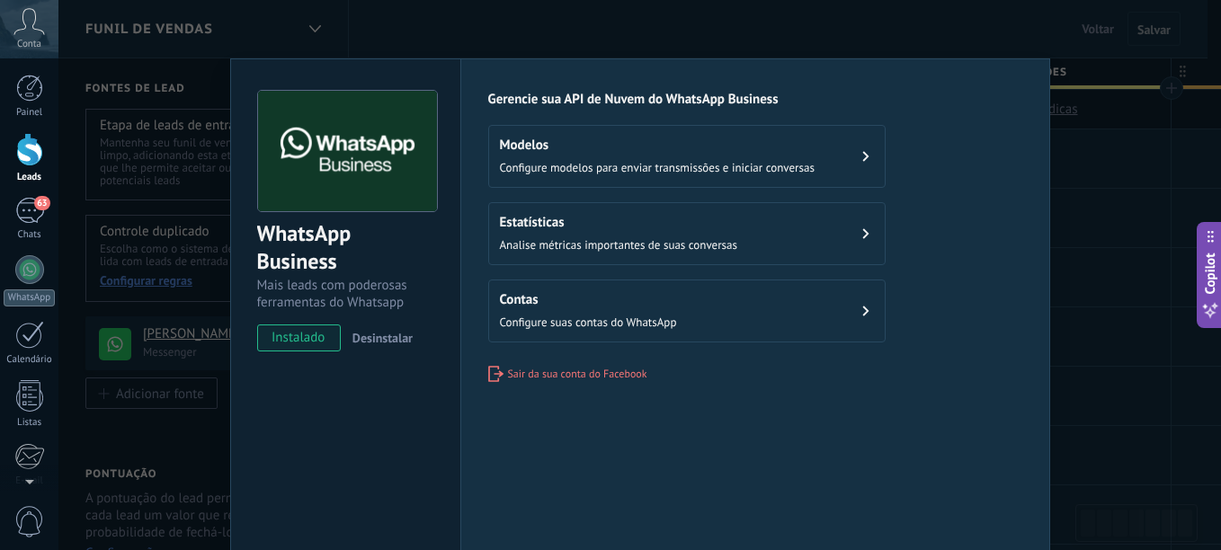
click at [928, 230] on div "Modelos Configure modelos para enviar transmissões e iniciar conversas Estatíst…" at bounding box center [755, 234] width 534 height 218
click at [1138, 286] on div "WhatsApp Business Mais leads com poderosas ferramentas do Whatsapp instalado De…" at bounding box center [639, 275] width 1163 height 550
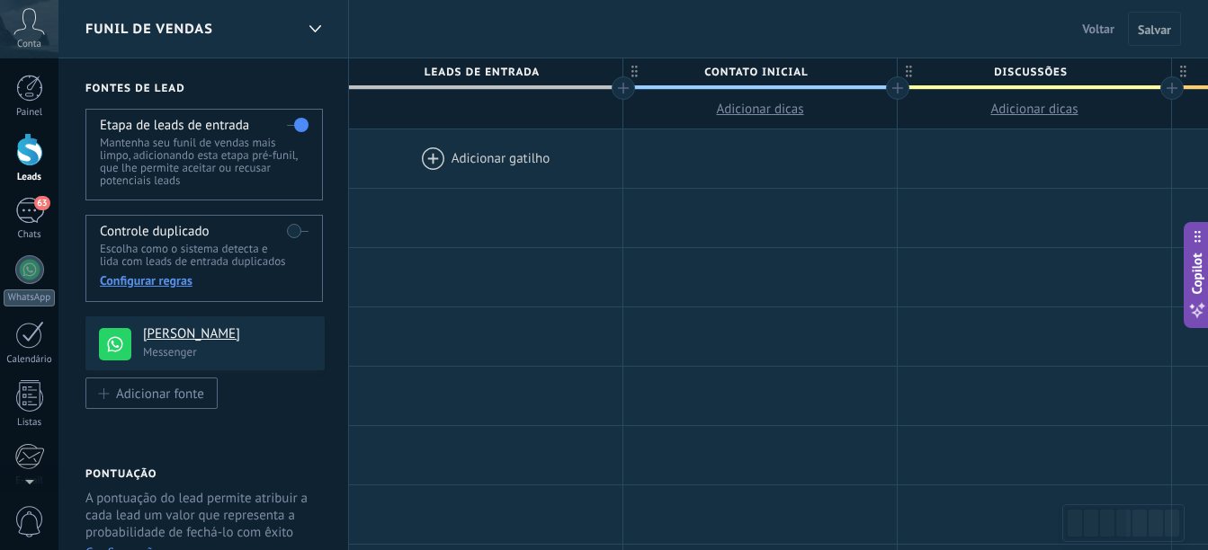
click at [424, 156] on div at bounding box center [485, 158] width 273 height 58
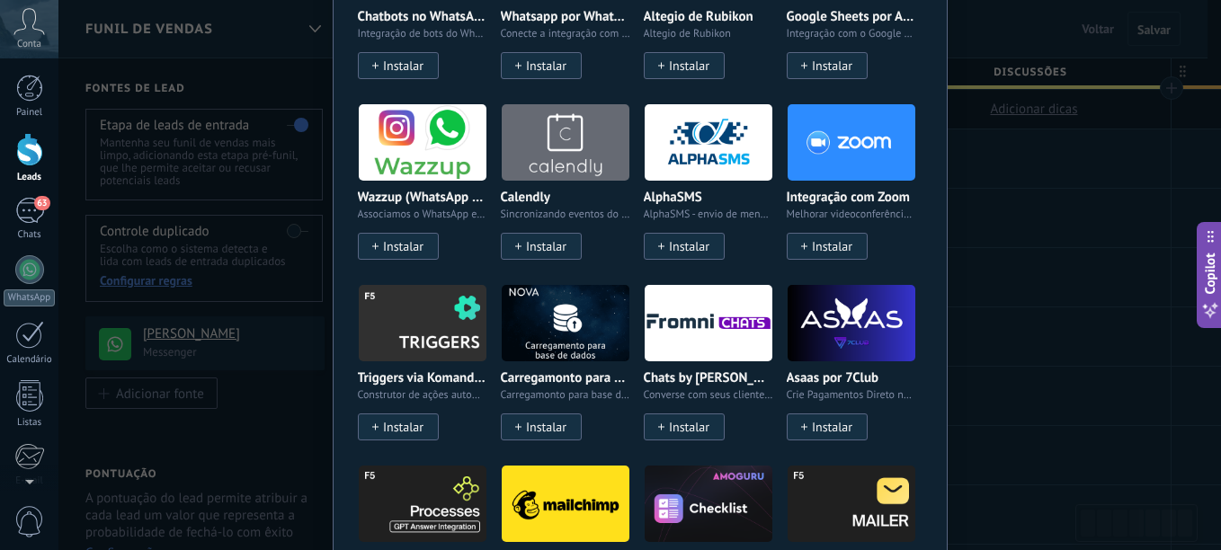
scroll to position [1079, 0]
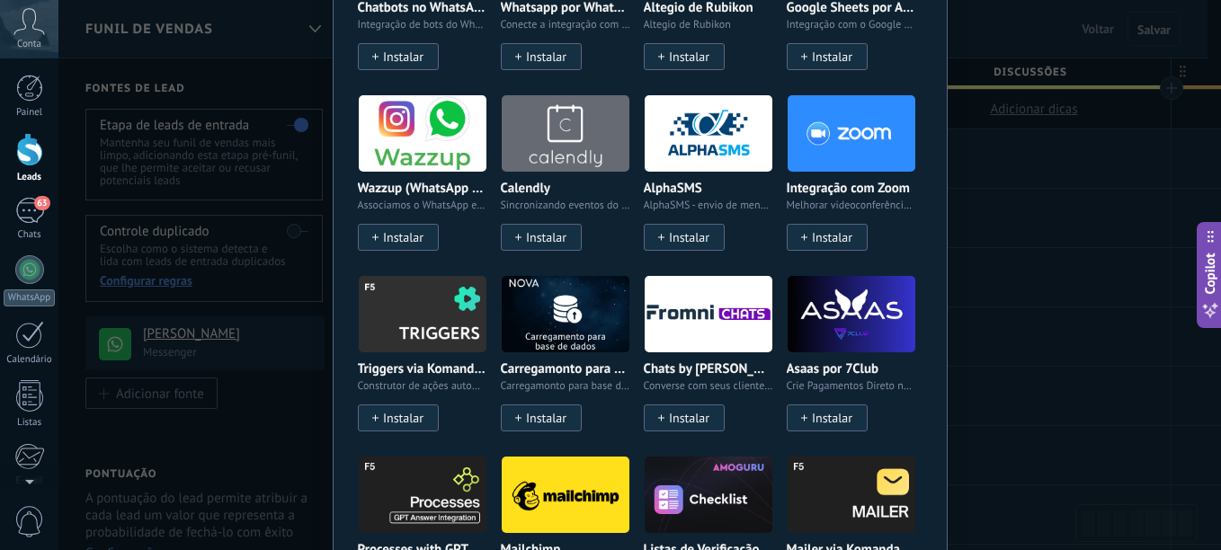
click at [1067, 327] on div "Sem resultados. Robô de vendas Agente de IA Adicionar uma tarefa Enviar um webh…" at bounding box center [639, 275] width 1163 height 550
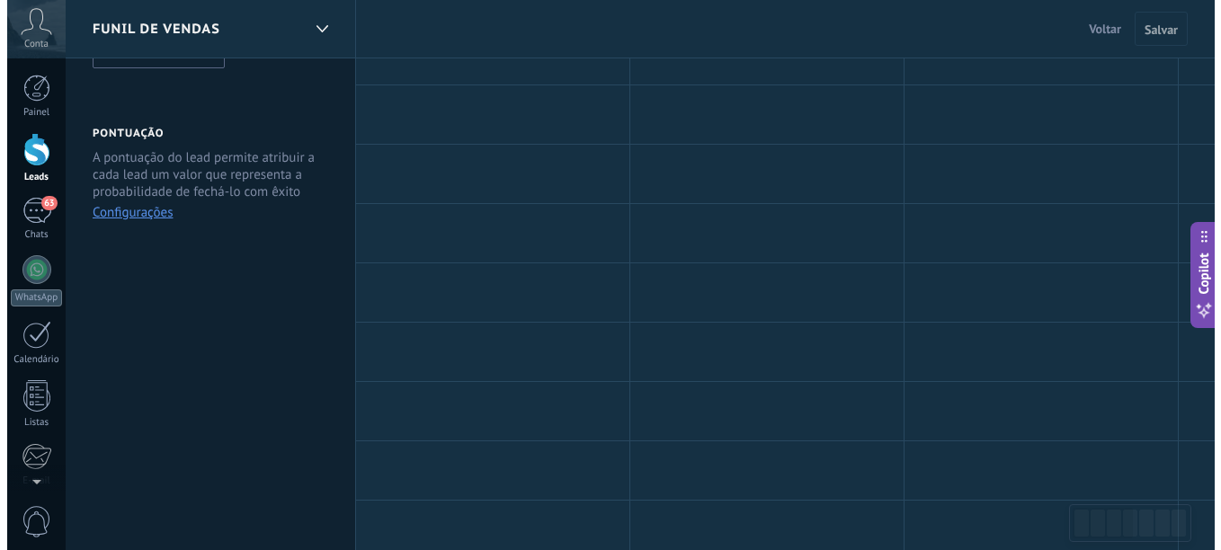
scroll to position [0, 0]
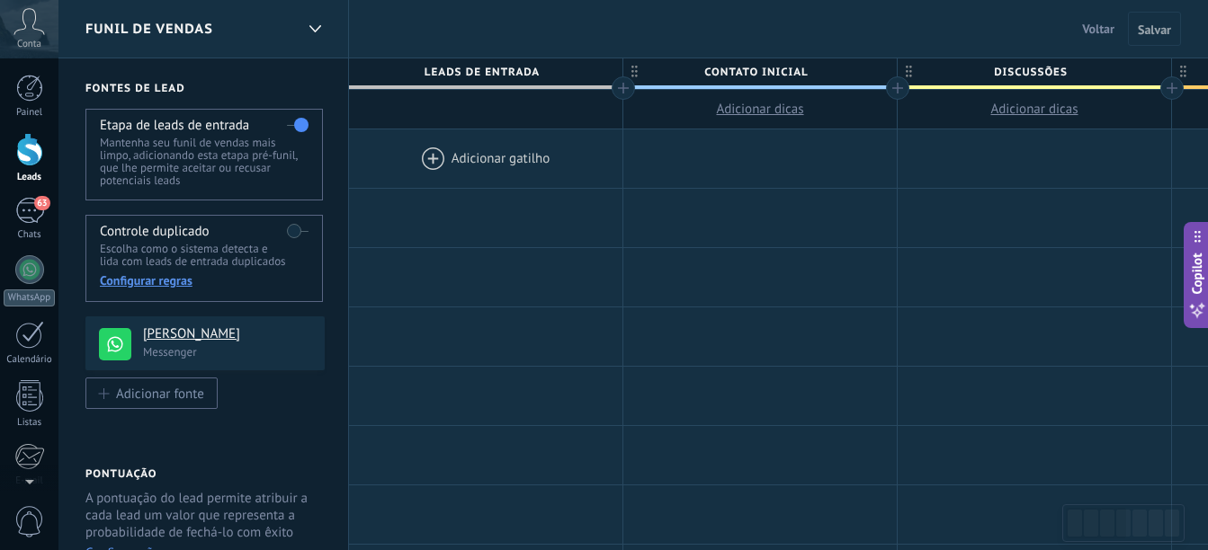
click at [432, 159] on div at bounding box center [485, 158] width 273 height 58
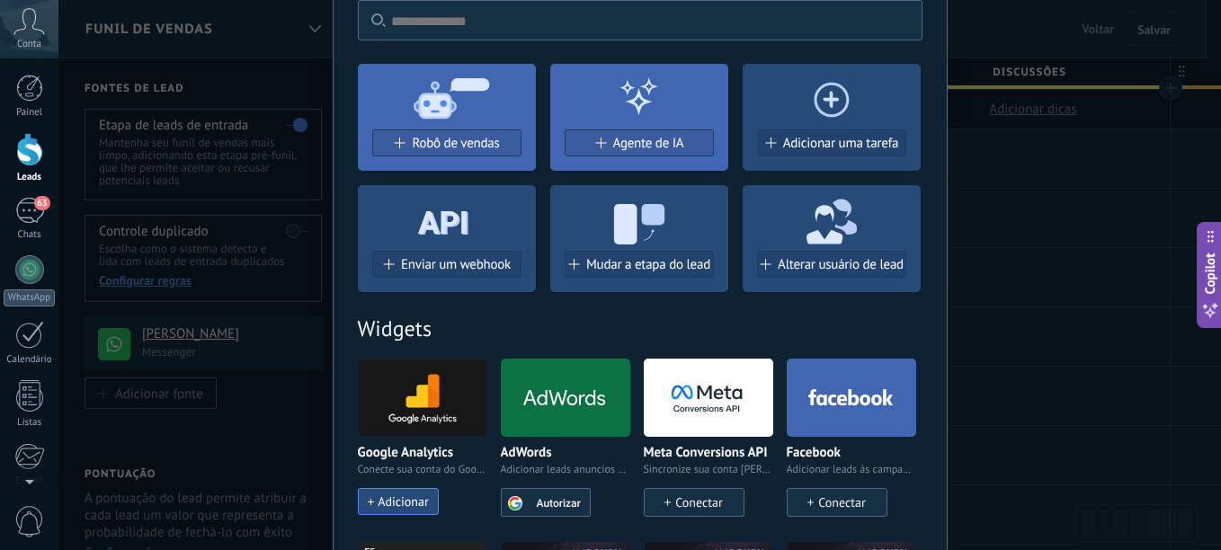
scroll to position [180, 0]
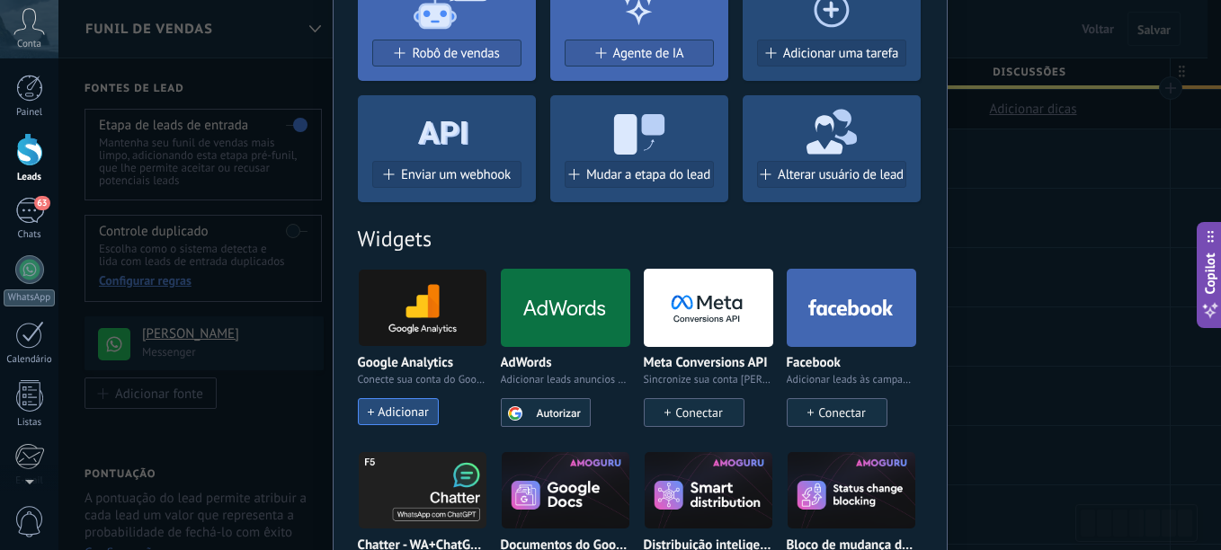
click at [841, 409] on span "Conectar" at bounding box center [841, 413] width 47 height 16
